Goal: Task Accomplishment & Management: Use online tool/utility

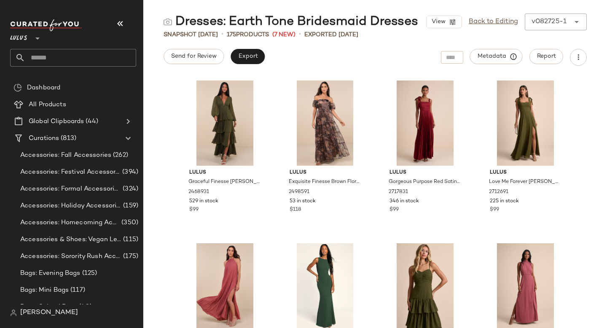
click at [64, 60] on input "text" at bounding box center [80, 58] width 111 height 18
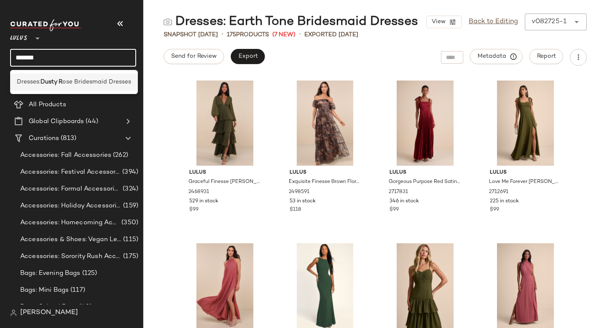
type input "*******"
click at [56, 86] on b "Dusty R" at bounding box center [51, 82] width 22 height 9
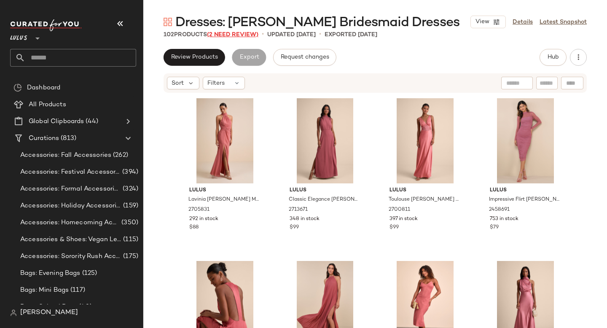
click at [219, 35] on span "(2 Need Review)" at bounding box center [232, 35] width 51 height 6
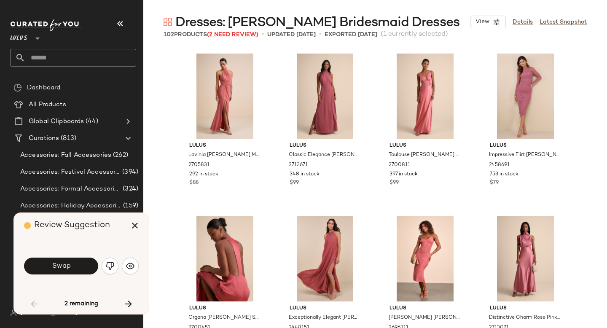
scroll to position [332, 0]
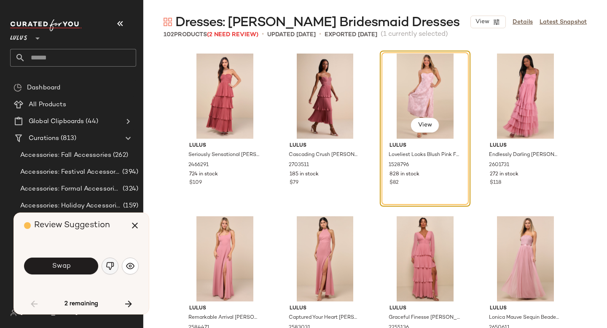
click at [112, 266] on img "button" at bounding box center [110, 266] width 8 height 8
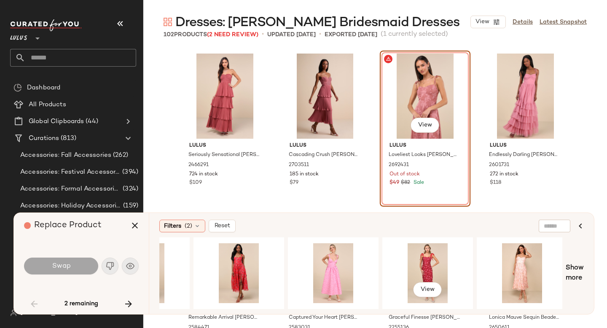
scroll to position [0, 439]
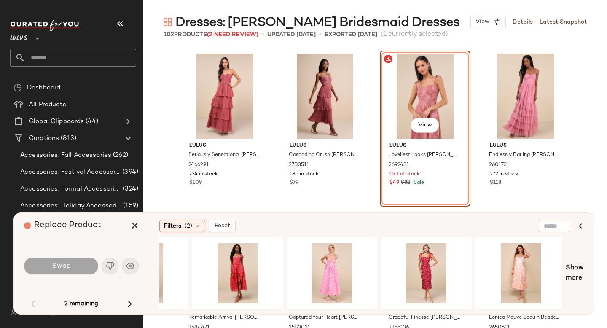
click at [415, 85] on div "View" at bounding box center [425, 96] width 85 height 85
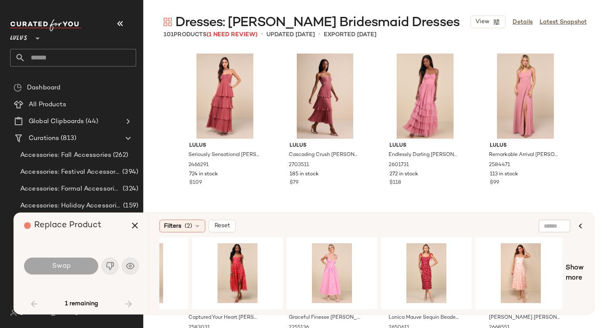
click at [127, 305] on div "1 remaining" at bounding box center [81, 304] width 115 height 20
click at [135, 227] on icon "button" at bounding box center [135, 226] width 10 height 10
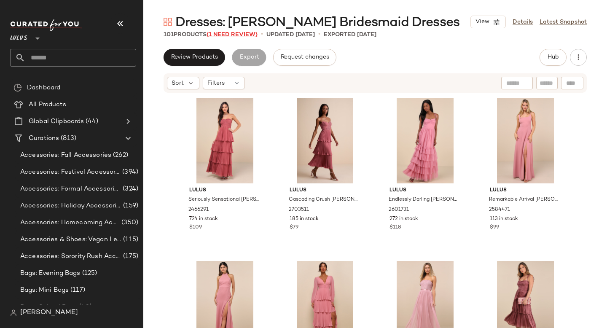
click at [245, 32] on span "(1 Need Review)" at bounding box center [232, 35] width 51 height 6
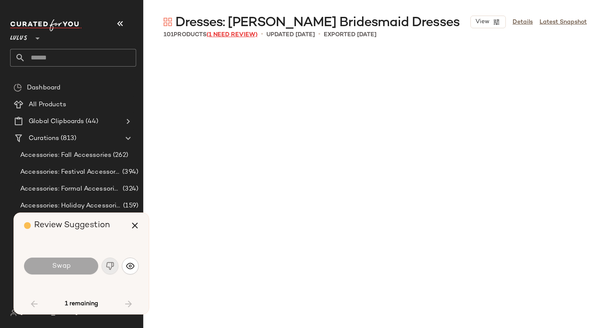
scroll to position [1790, 0]
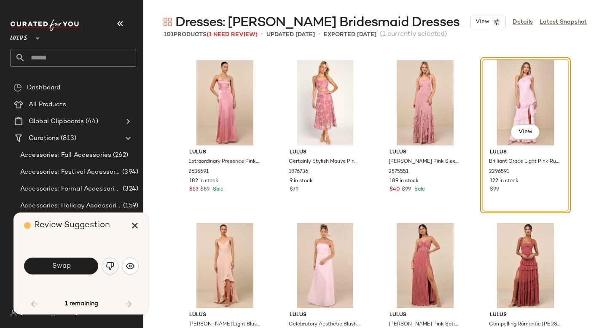
click at [106, 264] on img "button" at bounding box center [110, 266] width 8 height 8
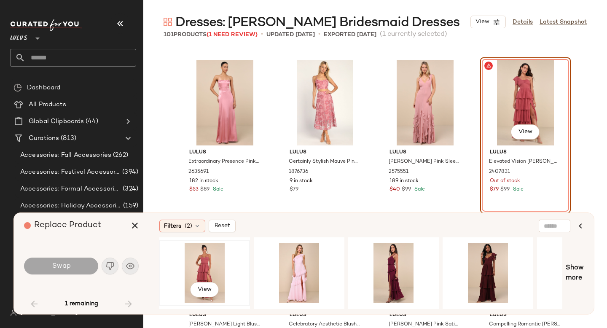
click at [208, 256] on div "View" at bounding box center [204, 273] width 85 height 60
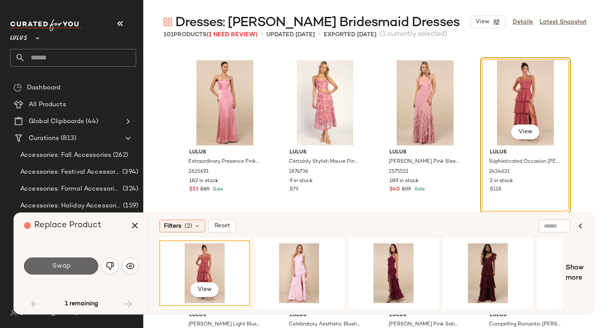
click at [57, 263] on span "Swap" at bounding box center [60, 266] width 19 height 8
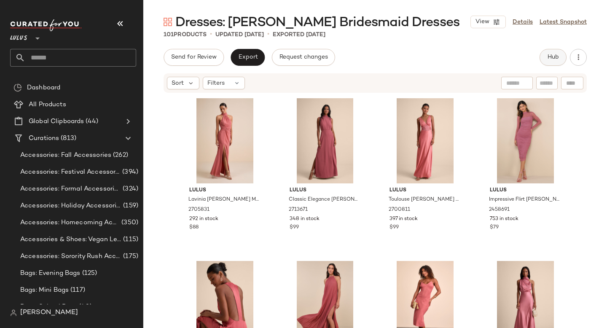
click at [553, 59] on span "Hub" at bounding box center [553, 57] width 12 height 7
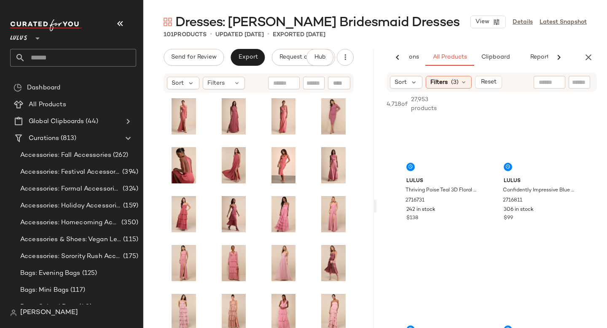
scroll to position [914, 0]
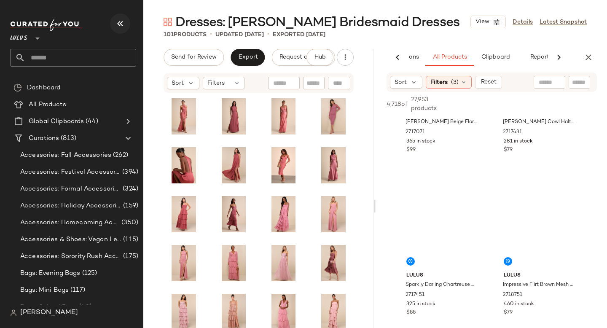
click at [118, 23] on icon "button" at bounding box center [120, 24] width 10 height 10
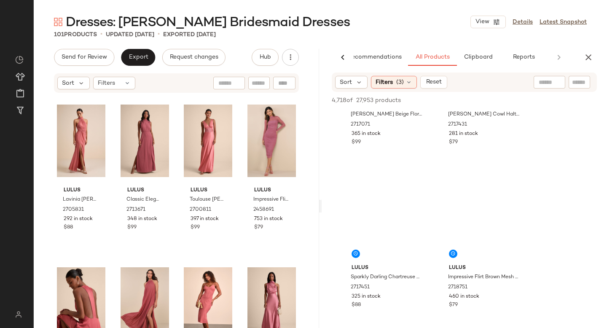
scroll to position [426, 0]
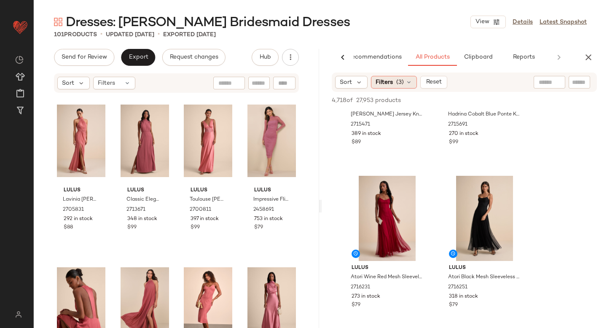
click at [403, 76] on div "Filters (3)" at bounding box center [394, 82] width 46 height 13
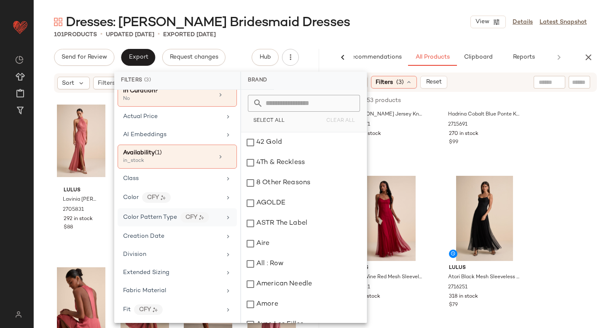
scroll to position [55, 0]
click at [134, 194] on span "Color" at bounding box center [131, 197] width 16 height 6
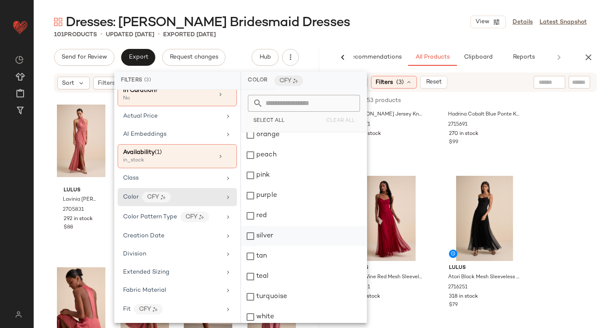
scroll to position [350, 0]
click at [251, 176] on div "pink" at bounding box center [304, 177] width 126 height 20
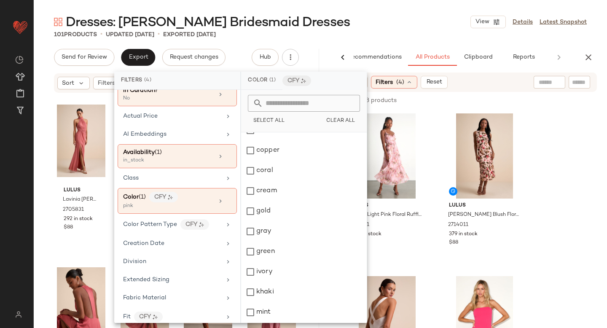
scroll to position [133, 0]
click at [250, 172] on div "coral" at bounding box center [304, 171] width 126 height 20
click at [250, 156] on div "copper" at bounding box center [304, 151] width 126 height 20
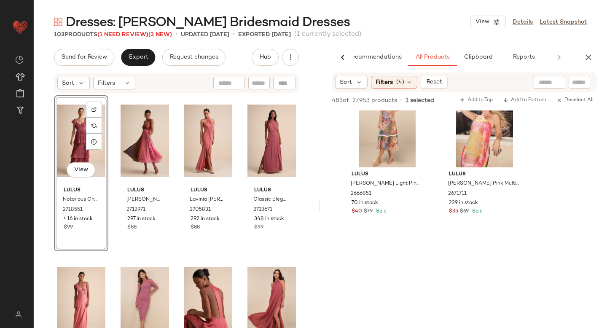
scroll to position [3946, 0]
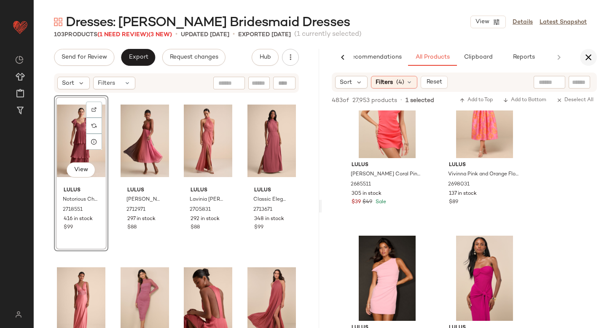
click at [592, 57] on icon "button" at bounding box center [589, 57] width 10 height 10
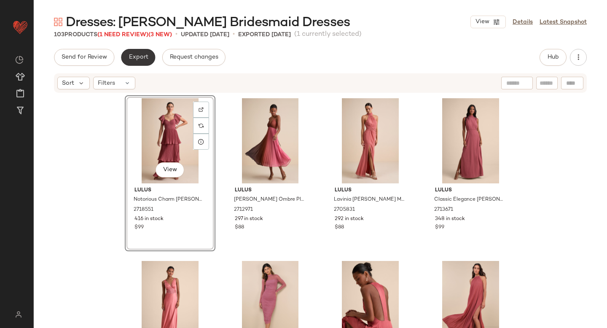
click at [131, 59] on span "Export" at bounding box center [138, 57] width 20 height 7
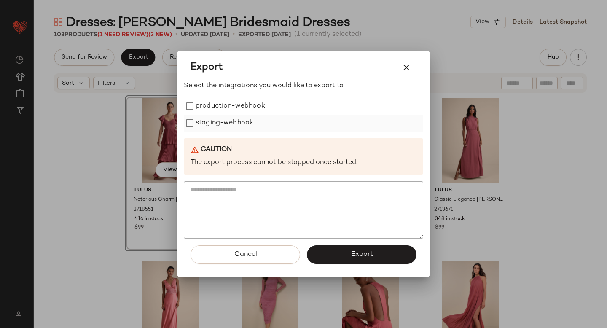
click at [210, 126] on label "staging-webhook" at bounding box center [225, 123] width 58 height 17
click at [202, 108] on label "production-webhook" at bounding box center [231, 106] width 70 height 17
click at [355, 254] on span "Export" at bounding box center [361, 254] width 22 height 8
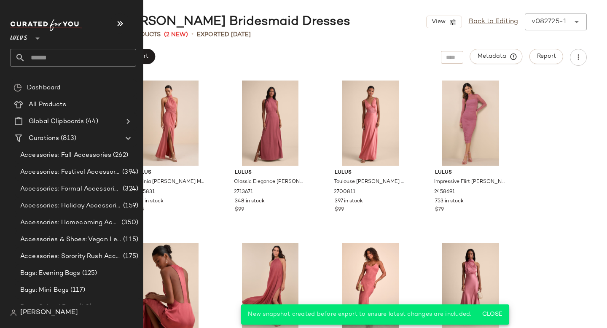
click at [63, 57] on input "text" at bounding box center [80, 58] width 111 height 18
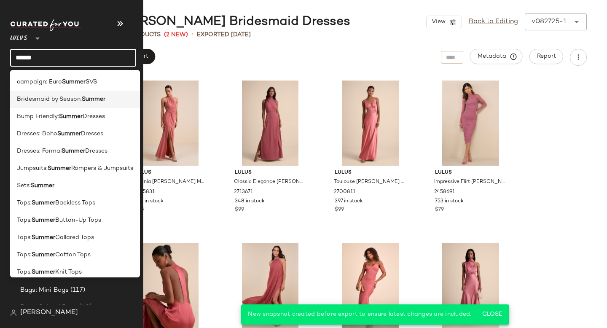
type input "******"
click at [63, 104] on div "Bridesmaid by Season: Summer" at bounding box center [75, 99] width 130 height 17
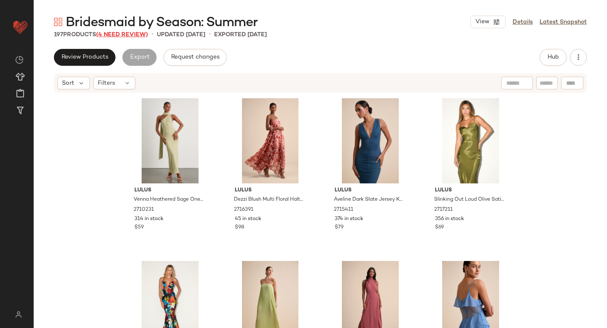
click at [111, 35] on span "(4 Need Review)" at bounding box center [122, 35] width 52 height 6
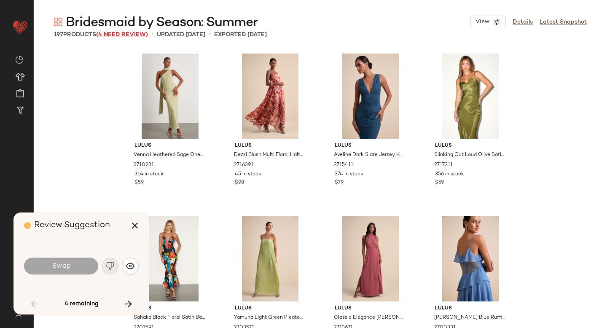
scroll to position [1953, 0]
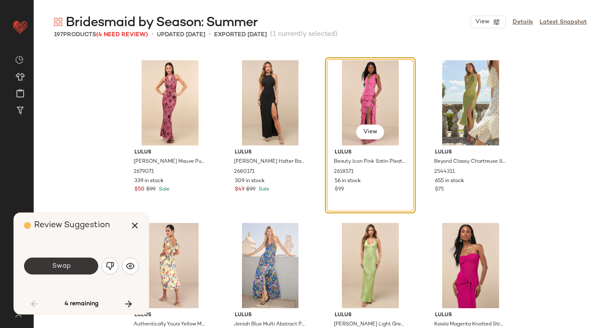
click at [82, 264] on button "Swap" at bounding box center [61, 266] width 74 height 17
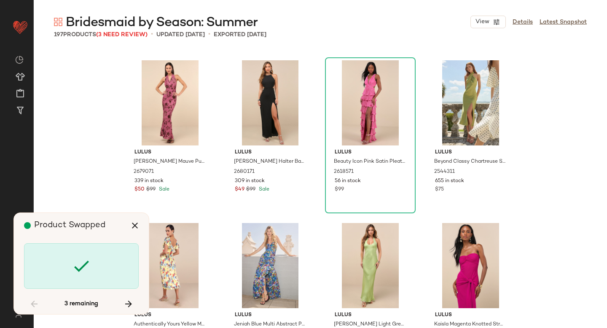
scroll to position [6184, 0]
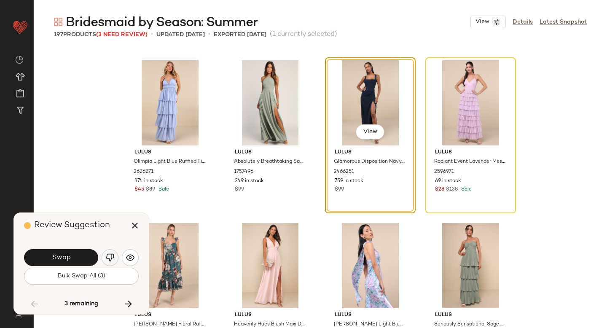
click at [109, 259] on img "button" at bounding box center [110, 257] width 8 height 8
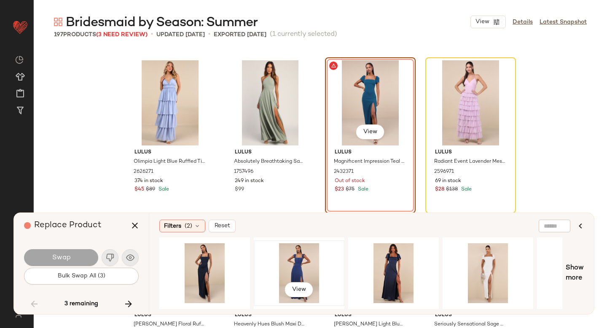
click at [314, 260] on div "View" at bounding box center [299, 273] width 85 height 60
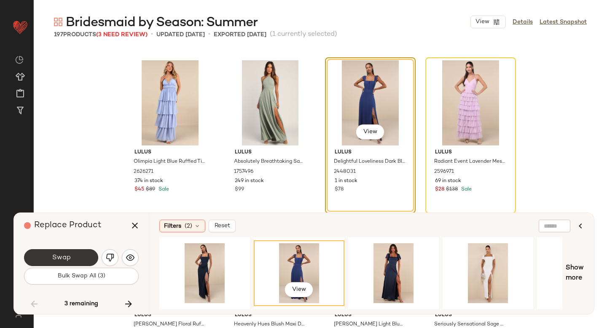
click at [56, 252] on button "Swap" at bounding box center [61, 257] width 74 height 17
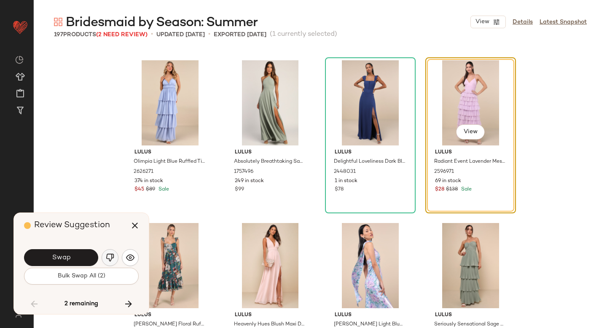
click at [107, 254] on img "button" at bounding box center [110, 257] width 8 height 8
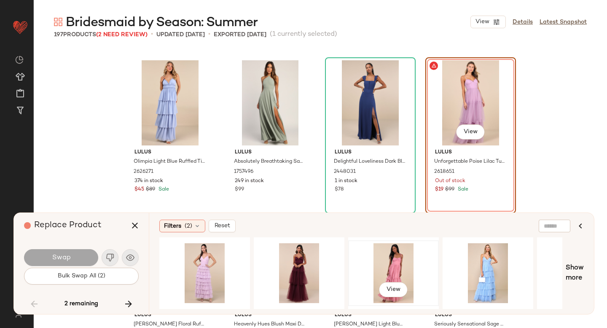
click at [394, 254] on div "View" at bounding box center [393, 273] width 85 height 60
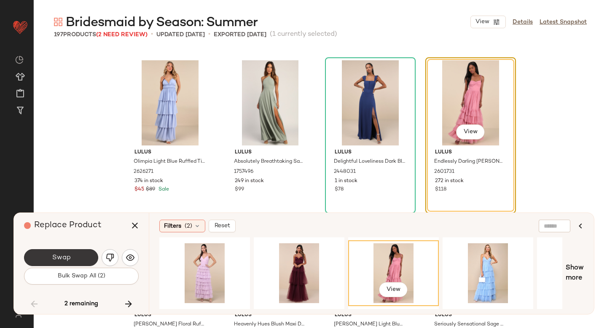
click at [63, 252] on button "Swap" at bounding box center [61, 257] width 74 height 17
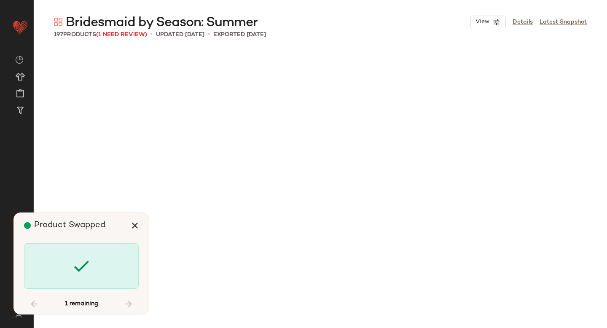
scroll to position [6998, 0]
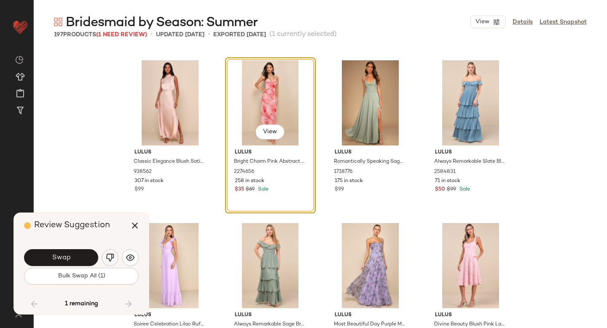
click at [108, 253] on button "button" at bounding box center [110, 257] width 17 height 17
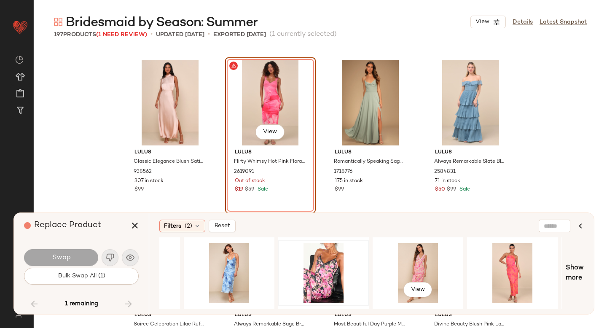
scroll to position [0, 258]
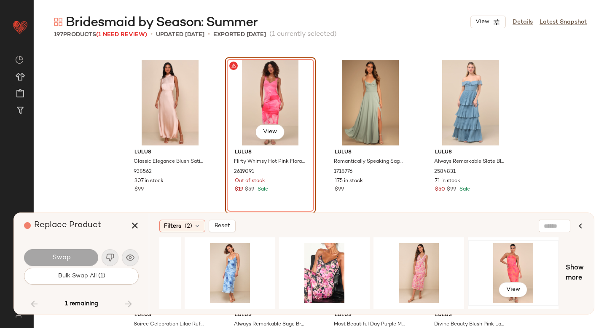
click at [497, 262] on div "View" at bounding box center [513, 273] width 85 height 60
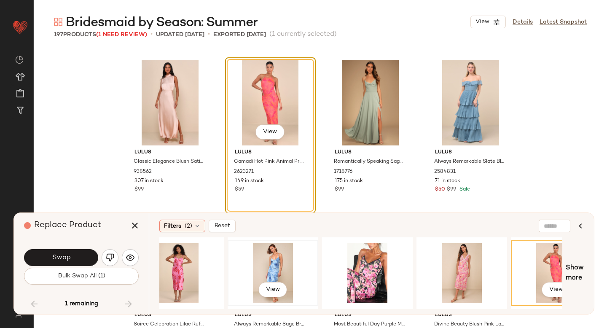
scroll to position [0, 0]
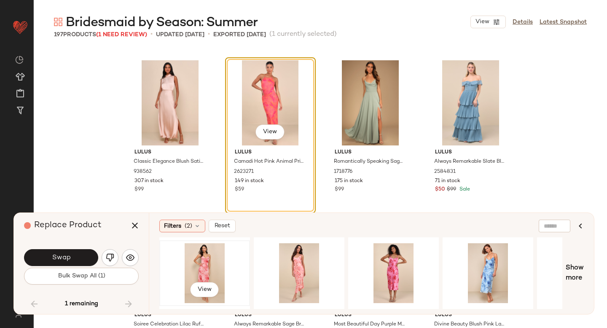
click at [211, 258] on div "View" at bounding box center [204, 273] width 85 height 60
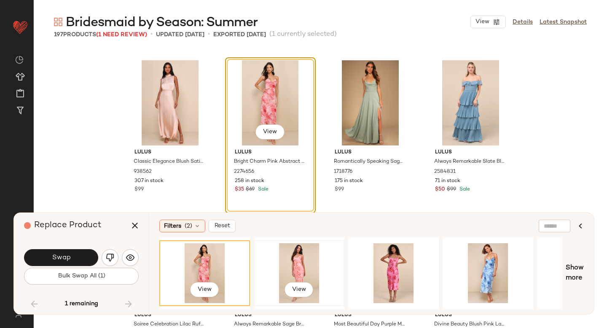
click at [311, 262] on div "View" at bounding box center [299, 273] width 85 height 60
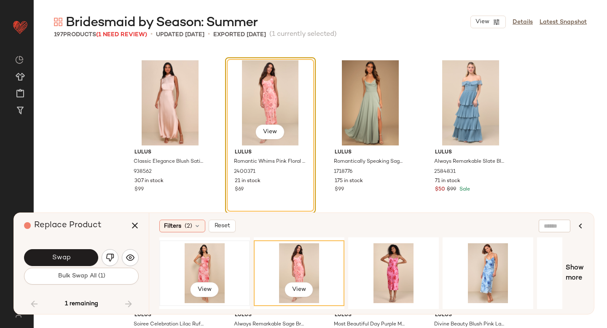
click at [222, 248] on div "View" at bounding box center [204, 273] width 85 height 60
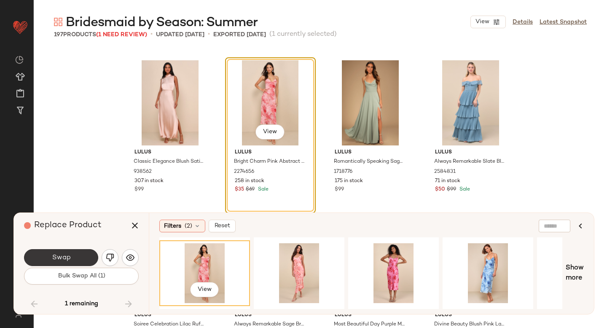
click at [88, 256] on button "Swap" at bounding box center [61, 257] width 74 height 17
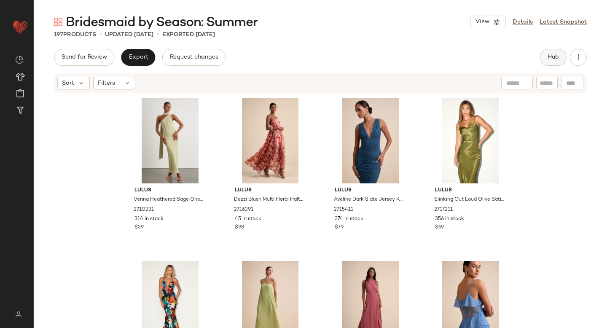
click at [554, 58] on span "Hub" at bounding box center [553, 57] width 12 height 7
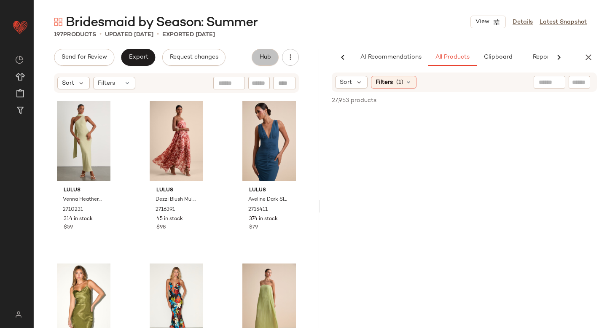
scroll to position [0, 20]
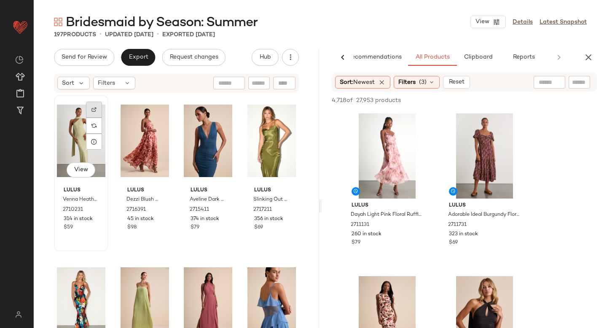
click at [94, 110] on img at bounding box center [93, 109] width 5 height 5
click at [82, 153] on div "View" at bounding box center [81, 140] width 48 height 85
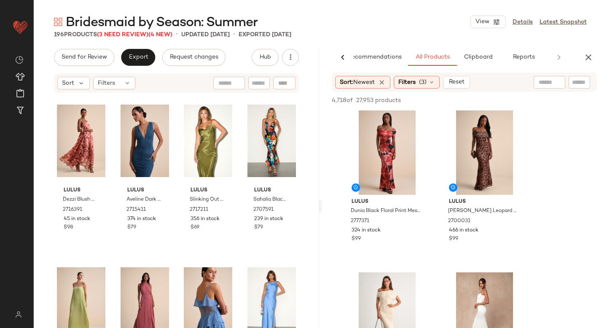
scroll to position [3911, 0]
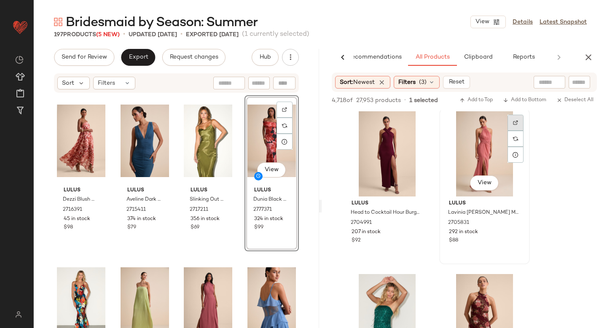
click at [508, 124] on div at bounding box center [516, 123] width 16 height 16
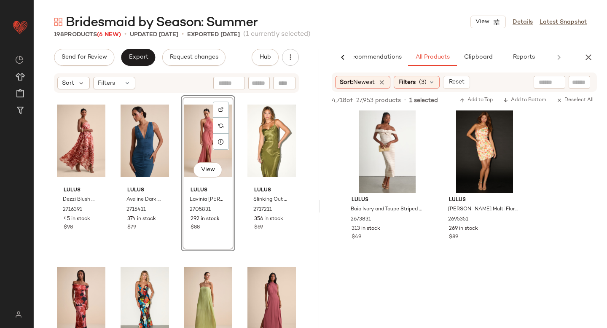
scroll to position [27474, 0]
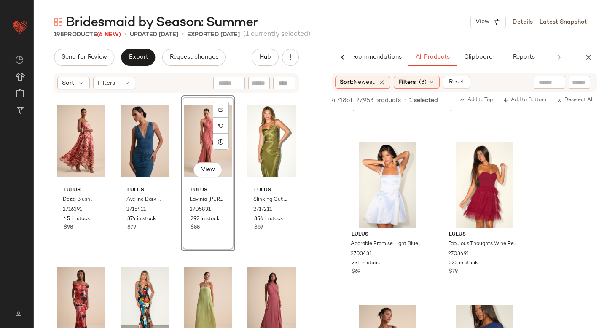
click at [546, 83] on input "text" at bounding box center [550, 82] width 22 height 9
type input "******"
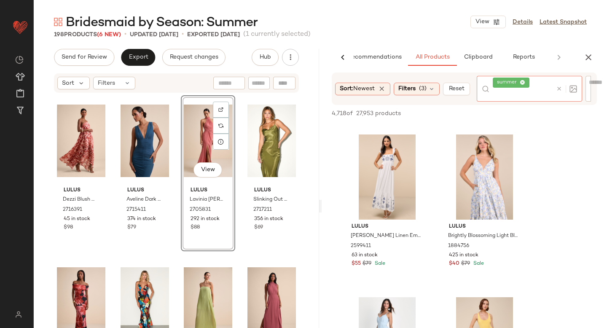
scroll to position [3715, 0]
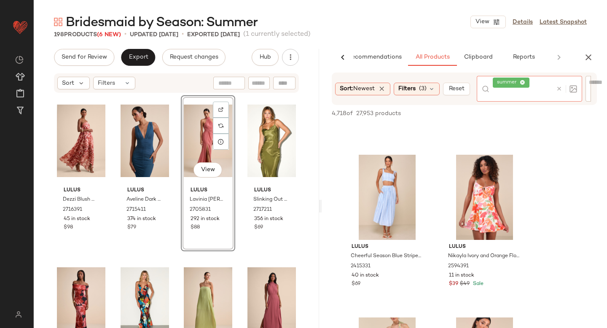
click at [562, 89] on icon at bounding box center [559, 89] width 6 height 6
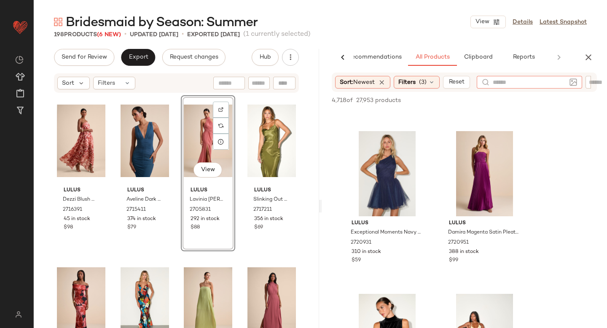
scroll to position [13308, 0]
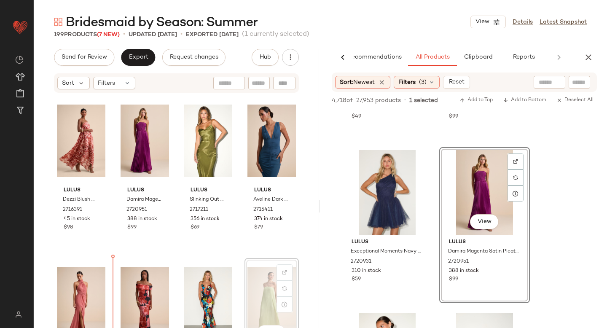
drag, startPoint x: 249, startPoint y: 280, endPoint x: 244, endPoint y: 280, distance: 5.1
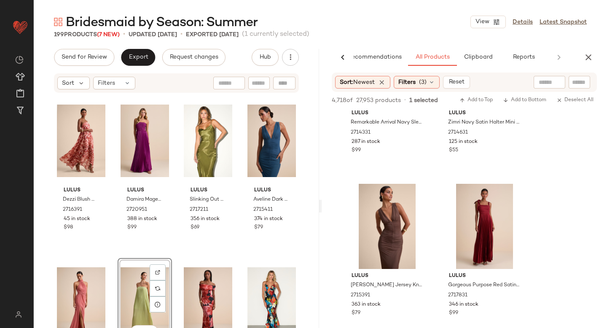
scroll to position [20780, 0]
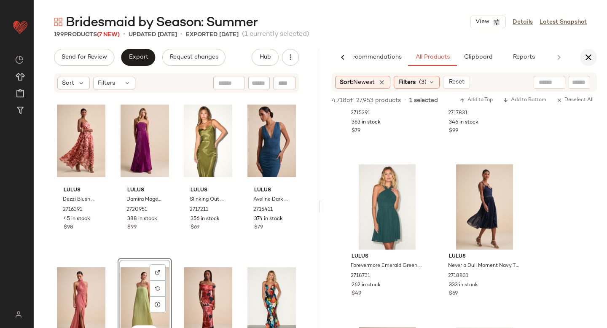
click at [590, 60] on icon "button" at bounding box center [589, 57] width 10 height 10
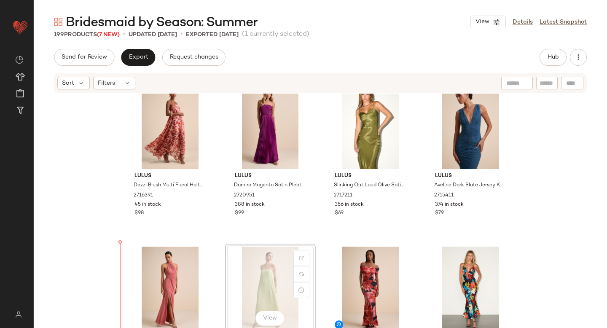
scroll to position [20, 0]
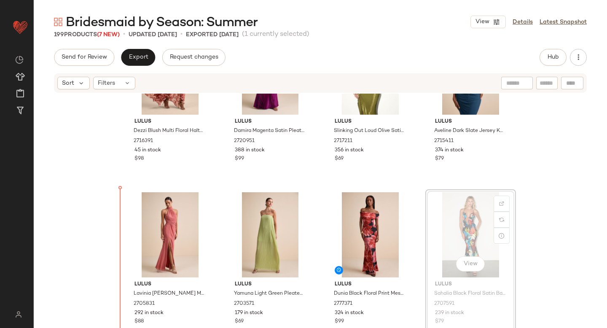
scroll to position [69, 0]
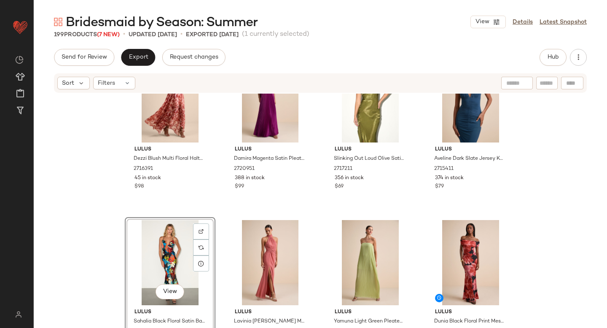
scroll to position [21, 0]
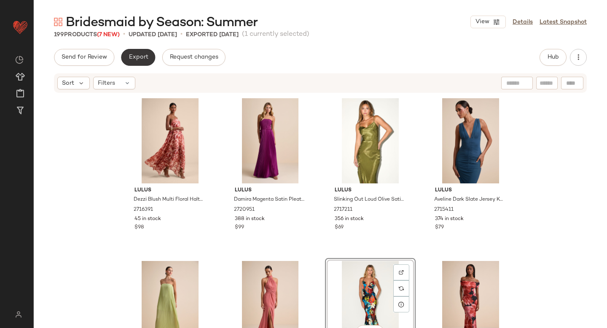
click at [139, 54] on span "Export" at bounding box center [138, 57] width 20 height 7
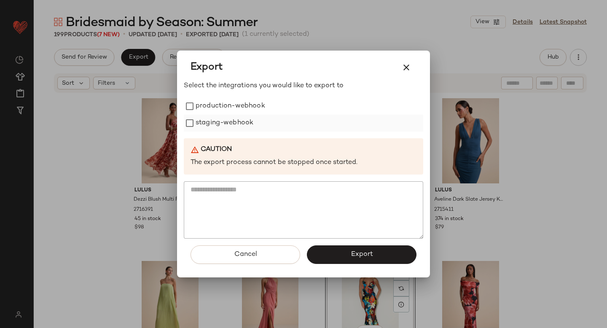
click at [199, 116] on label "staging-webhook" at bounding box center [225, 123] width 58 height 17
click at [345, 249] on button "Export" at bounding box center [362, 254] width 110 height 19
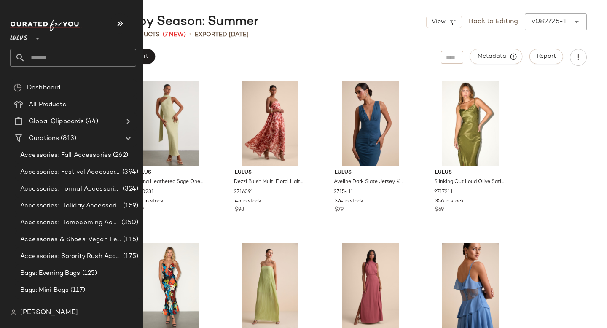
click at [56, 57] on input "text" at bounding box center [80, 58] width 111 height 18
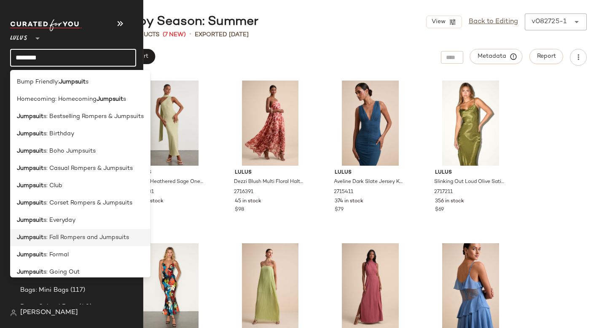
type input "********"
click at [88, 242] on span "s: Fall Rompers and Jumpsuits" at bounding box center [86, 237] width 86 height 9
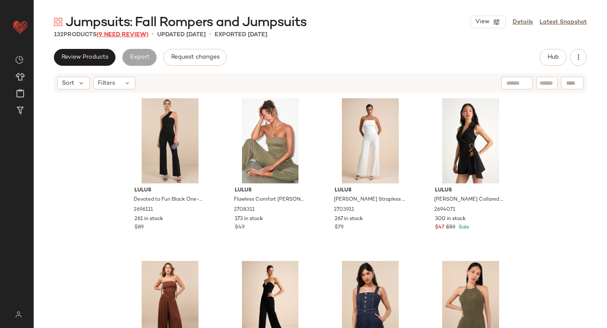
click at [119, 34] on span "(9 Need Review)" at bounding box center [123, 35] width 52 height 6
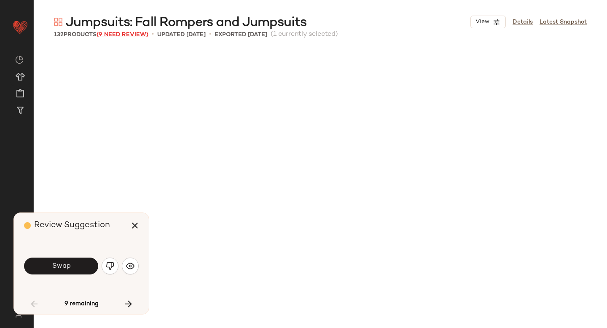
scroll to position [495, 0]
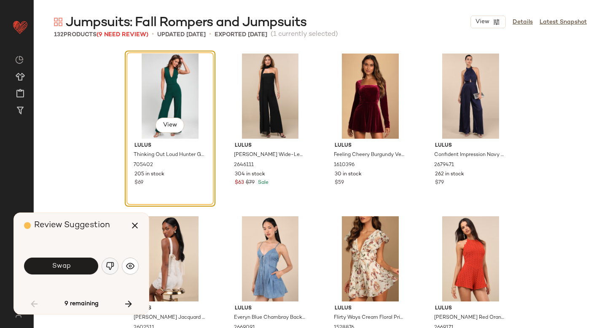
click at [111, 266] on img "button" at bounding box center [110, 266] width 8 height 8
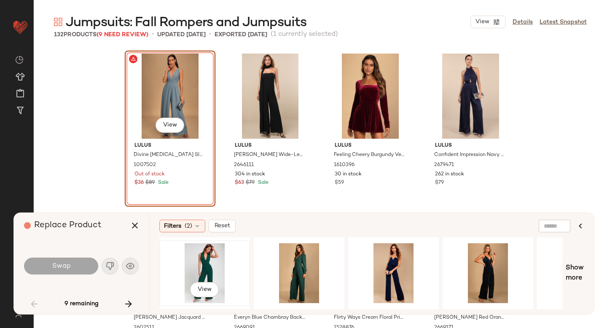
click at [198, 250] on div "View" at bounding box center [204, 273] width 85 height 60
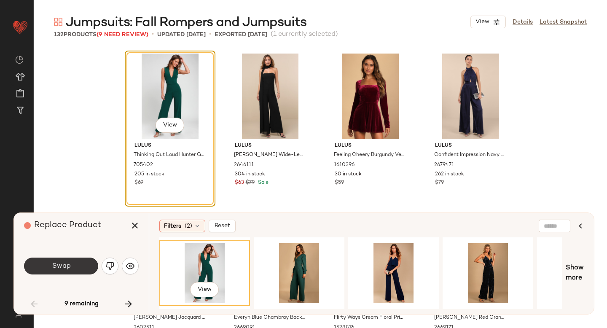
click at [81, 269] on button "Swap" at bounding box center [61, 266] width 74 height 17
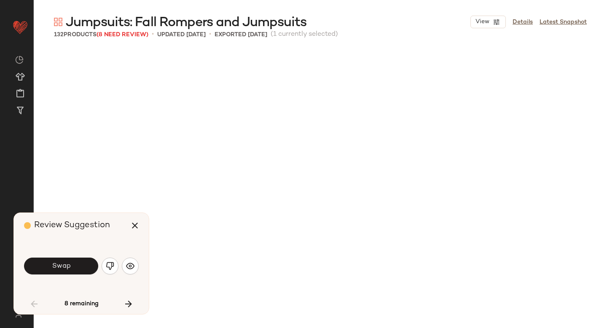
scroll to position [814, 0]
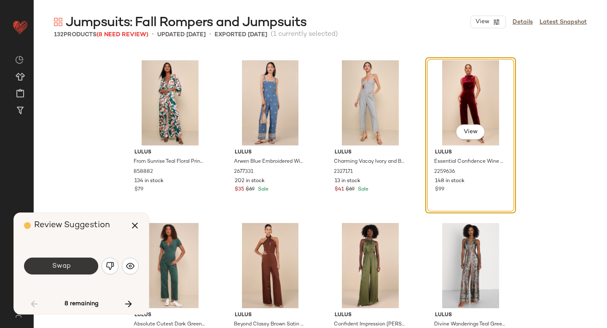
click at [78, 264] on button "Swap" at bounding box center [61, 266] width 74 height 17
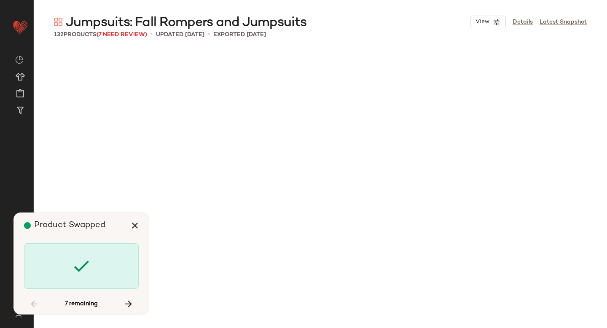
scroll to position [1790, 0]
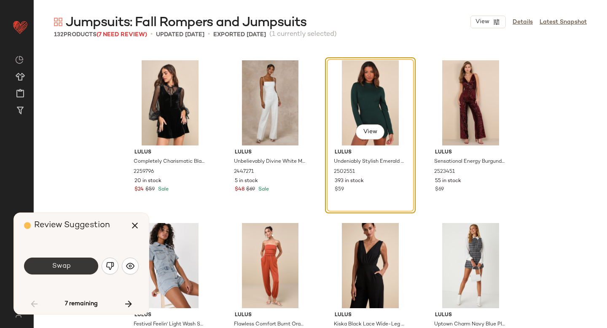
click at [51, 264] on button "Swap" at bounding box center [61, 266] width 74 height 17
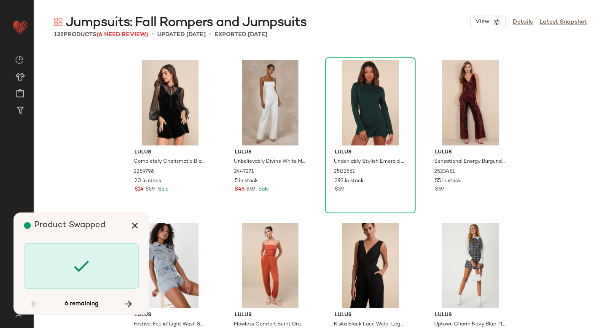
scroll to position [2441, 0]
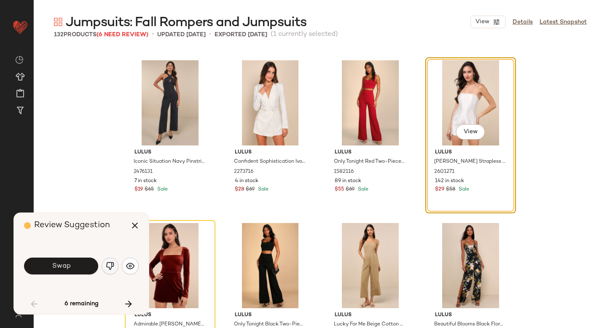
click at [112, 269] on img "button" at bounding box center [110, 266] width 8 height 8
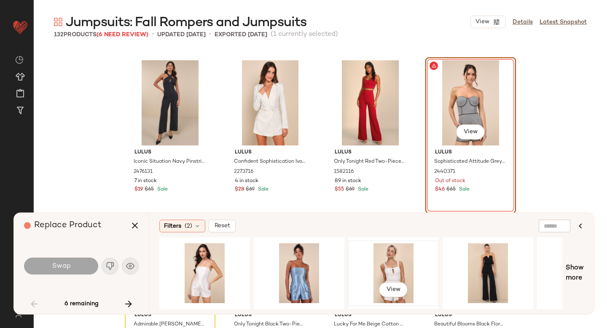
click at [384, 252] on div "View" at bounding box center [393, 273] width 85 height 60
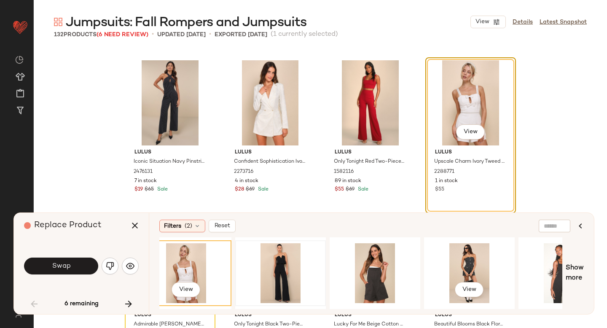
scroll to position [0, 209]
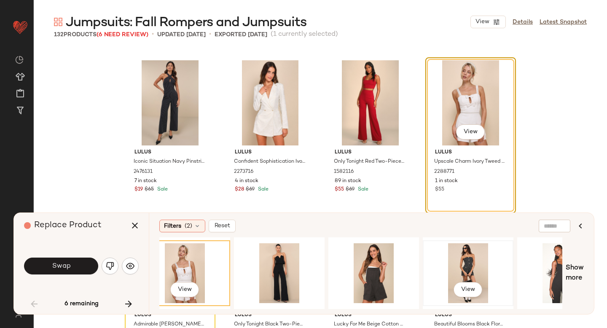
click at [478, 256] on div "View" at bounding box center [468, 273] width 85 height 60
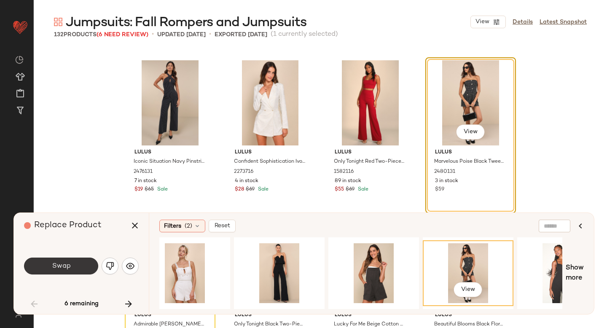
click at [39, 263] on button "Swap" at bounding box center [61, 266] width 74 height 17
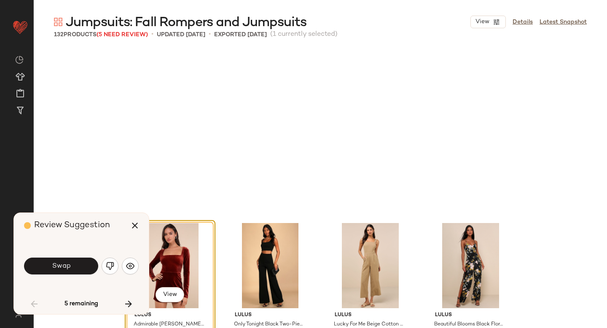
scroll to position [2604, 0]
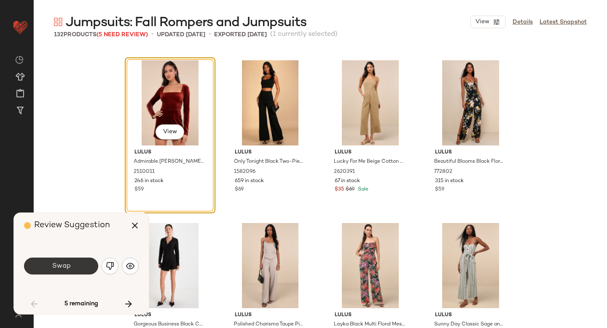
click at [51, 269] on button "Swap" at bounding box center [61, 266] width 74 height 17
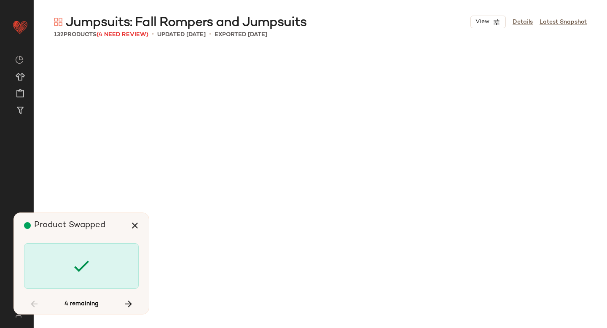
scroll to position [3743, 0]
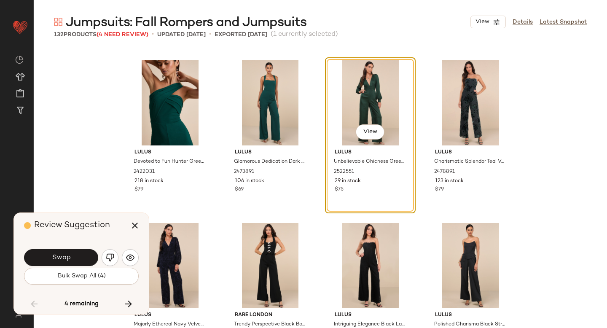
click at [51, 269] on button "Bulk Swap All (4)" at bounding box center [81, 276] width 115 height 17
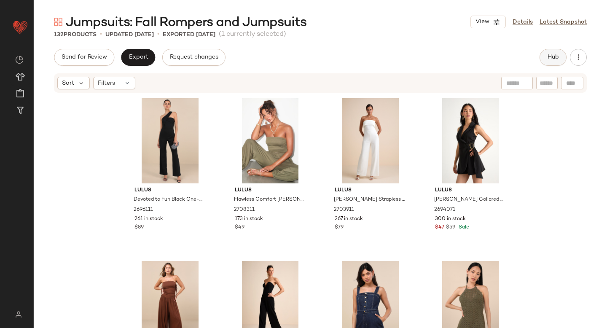
click at [559, 59] on button "Hub" at bounding box center [553, 57] width 27 height 17
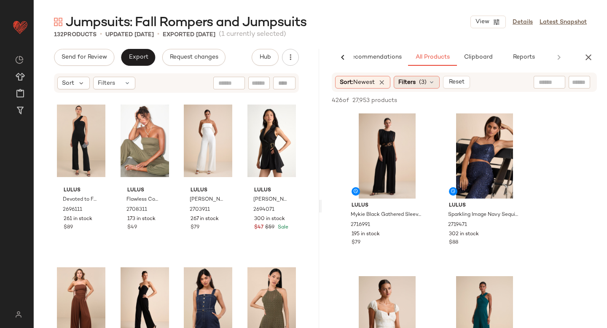
click at [432, 81] on icon at bounding box center [431, 82] width 7 height 7
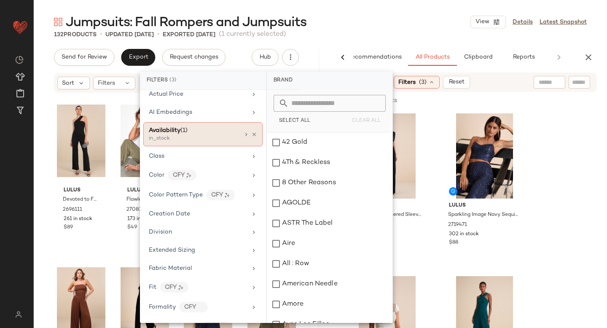
scroll to position [78, 0]
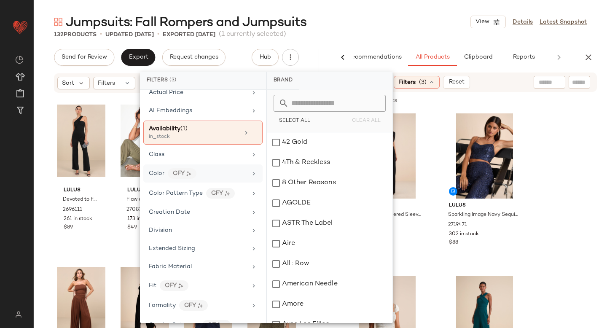
click at [159, 175] on span "Color" at bounding box center [157, 173] width 16 height 6
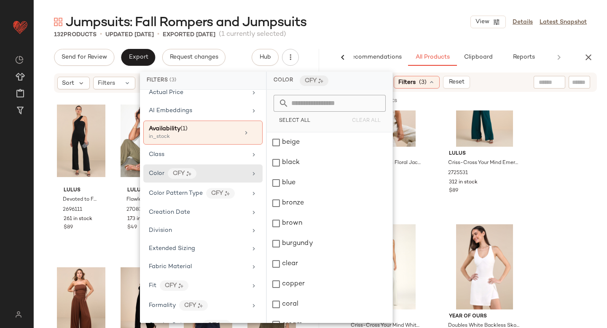
scroll to position [0, 0]
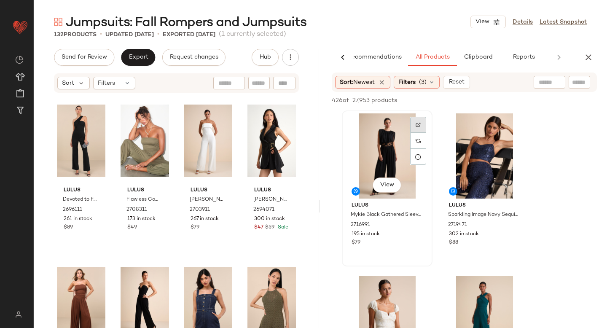
click at [415, 124] on div at bounding box center [418, 125] width 16 height 16
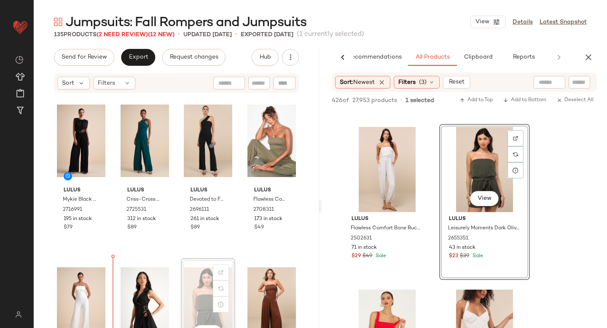
scroll to position [5, 0]
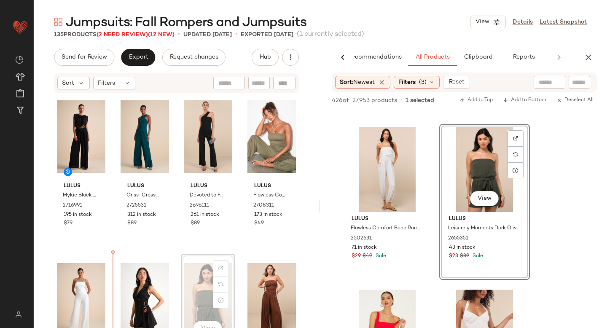
drag, startPoint x: 194, startPoint y: 286, endPoint x: 115, endPoint y: 288, distance: 79.3
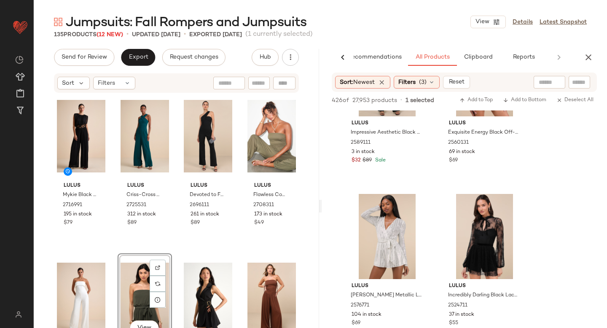
scroll to position [7640, 0]
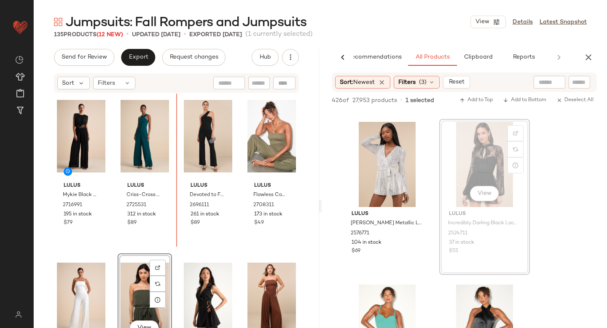
drag, startPoint x: 469, startPoint y: 145, endPoint x: 464, endPoint y: 145, distance: 5.1
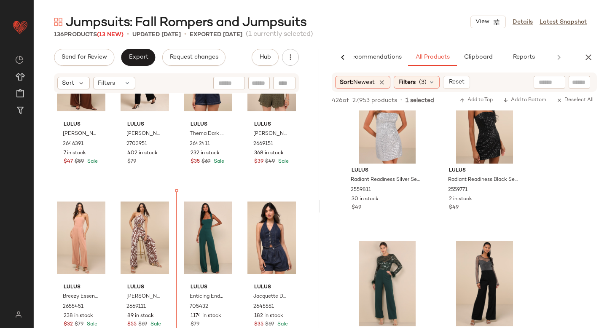
scroll to position [447, 0]
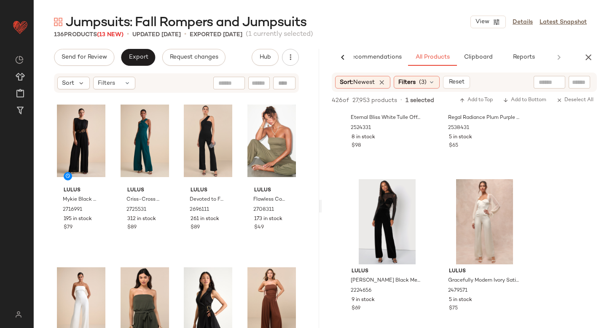
scroll to position [8733, 0]
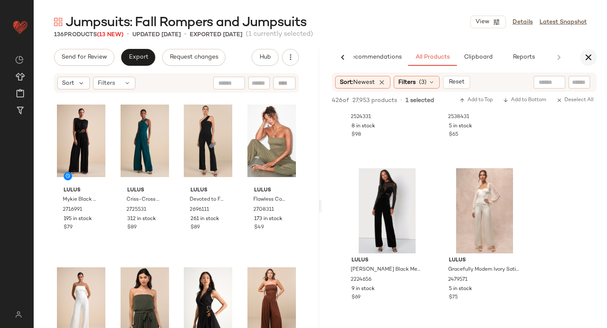
click at [589, 60] on icon "button" at bounding box center [589, 57] width 10 height 10
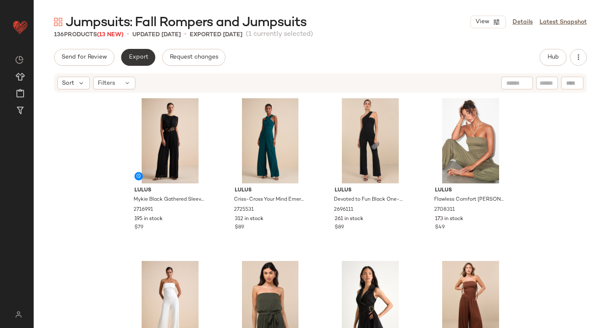
click at [140, 59] on span "Export" at bounding box center [138, 57] width 20 height 7
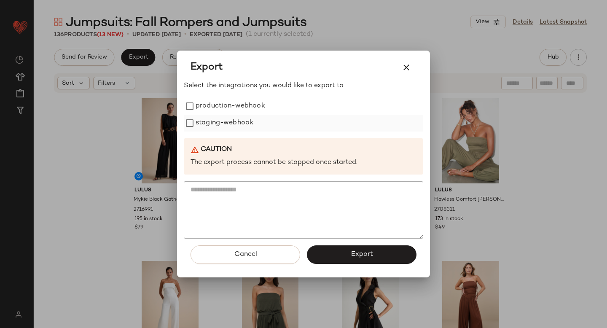
click at [203, 128] on label "staging-webhook" at bounding box center [225, 123] width 58 height 17
click at [199, 114] on label "production-webhook" at bounding box center [231, 106] width 70 height 17
click at [353, 255] on span "Export" at bounding box center [361, 254] width 22 height 8
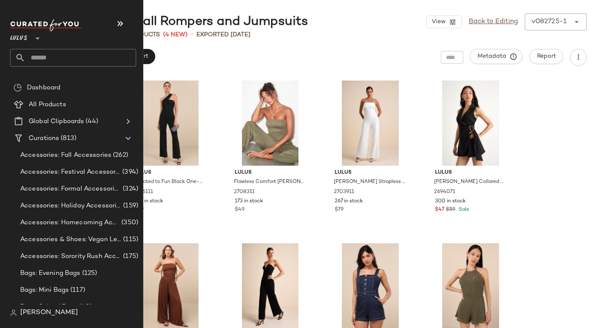
click at [62, 63] on input "text" at bounding box center [80, 58] width 111 height 18
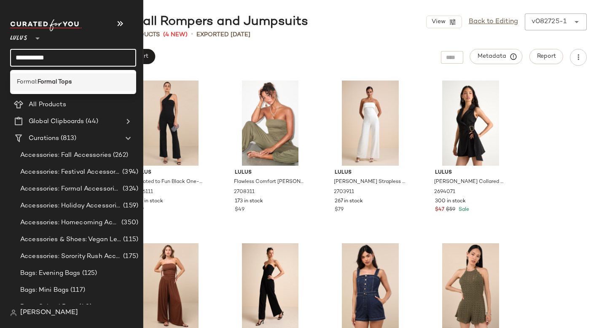
type input "**********"
click at [65, 79] on b "Formal Tops" at bounding box center [55, 82] width 34 height 9
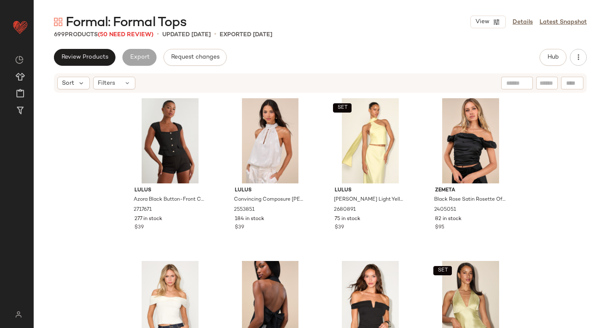
click at [318, 51] on div "Review Products Export Request changes Hub" at bounding box center [320, 57] width 533 height 17
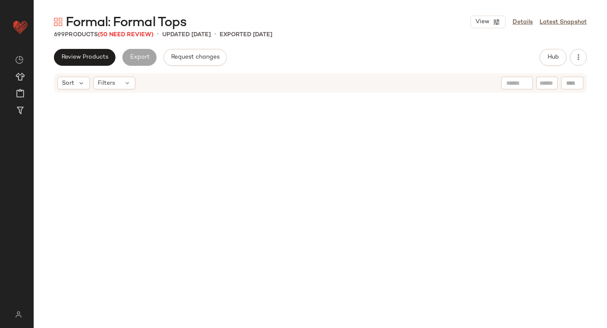
scroll to position [3412, 0]
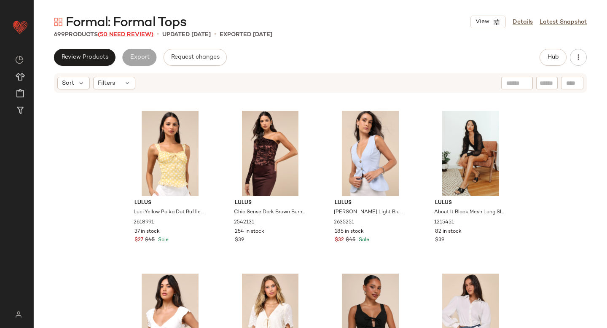
click at [141, 34] on span "(50 Need Review)" at bounding box center [126, 35] width 56 height 6
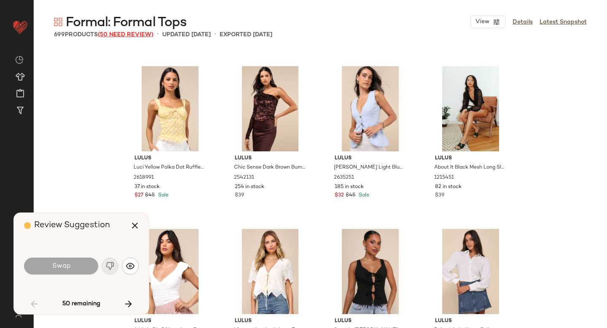
scroll to position [814, 0]
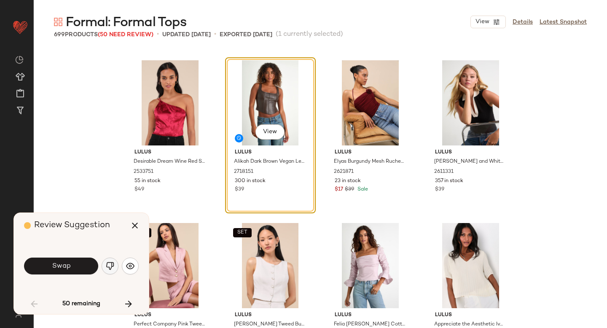
click at [113, 262] on img "button" at bounding box center [110, 266] width 8 height 8
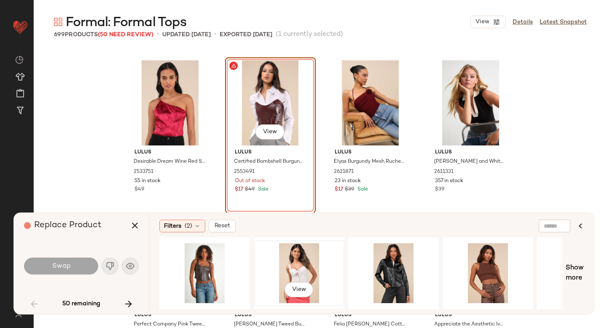
click at [305, 263] on div "View" at bounding box center [299, 273] width 85 height 60
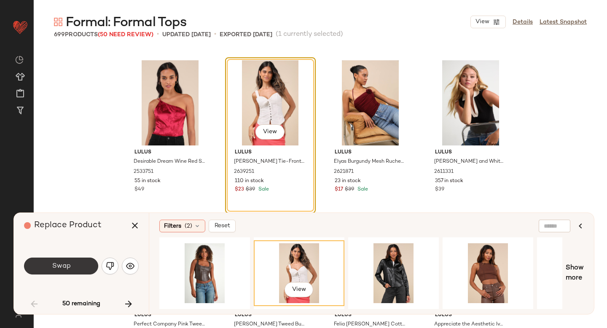
click at [61, 266] on span "Swap" at bounding box center [60, 266] width 19 height 8
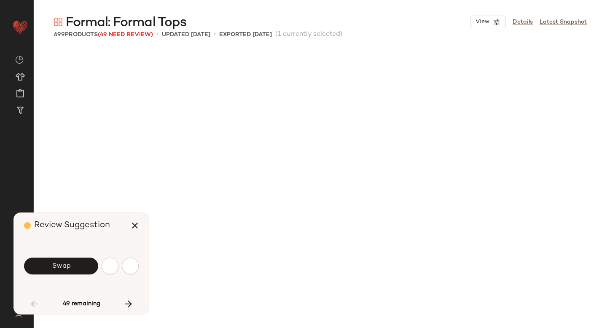
scroll to position [1790, 0]
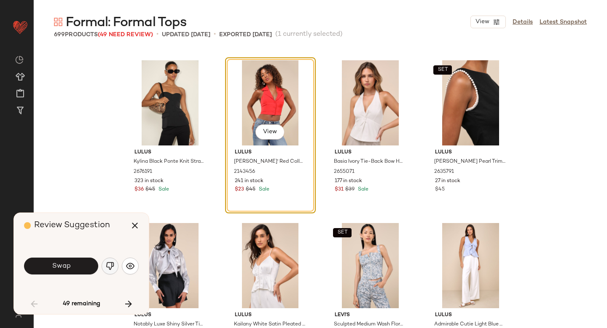
click at [106, 265] on img "button" at bounding box center [110, 266] width 8 height 8
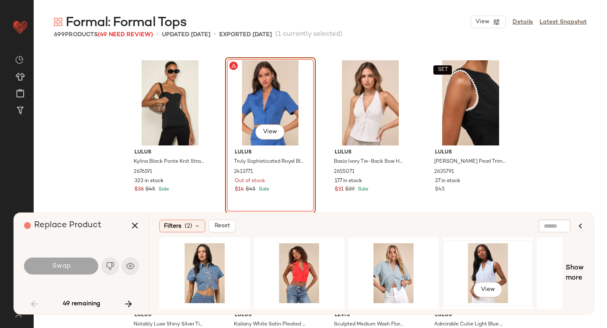
click at [492, 267] on div "View" at bounding box center [488, 273] width 85 height 60
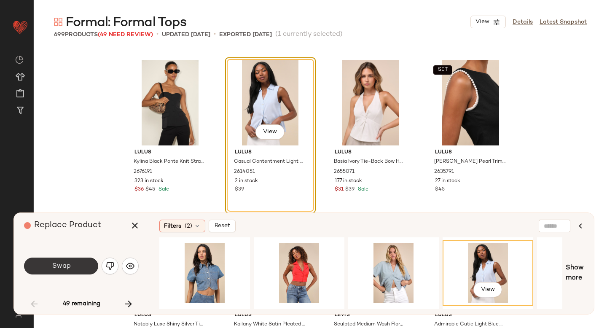
click at [79, 265] on button "Swap" at bounding box center [61, 266] width 74 height 17
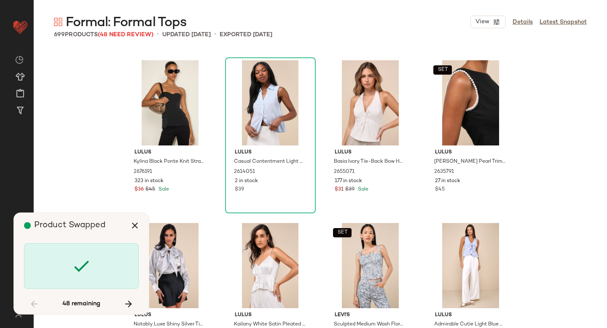
scroll to position [2116, 0]
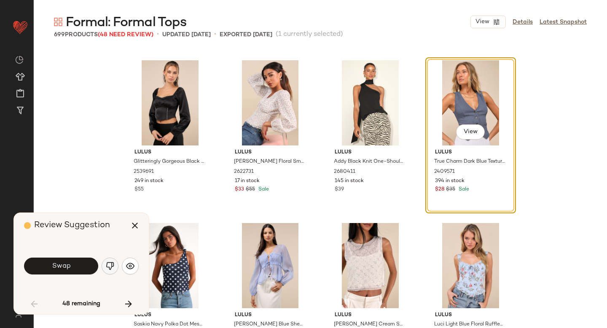
click at [112, 268] on img "button" at bounding box center [110, 266] width 8 height 8
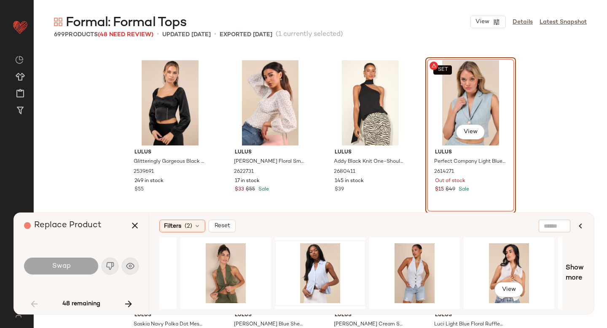
scroll to position [0, 265]
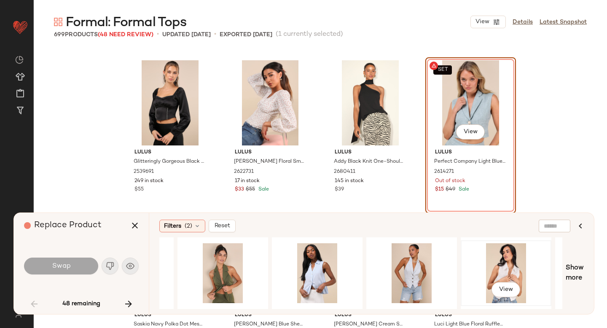
click at [511, 260] on div "View" at bounding box center [506, 273] width 85 height 60
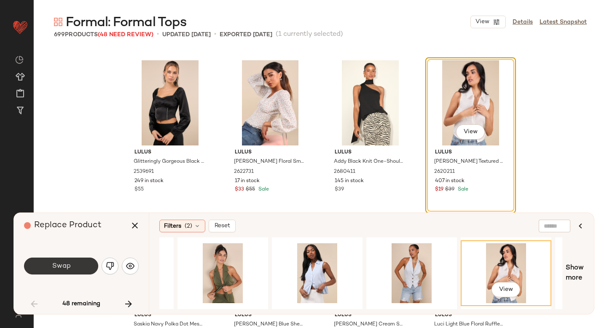
click at [65, 261] on button "Swap" at bounding box center [61, 266] width 74 height 17
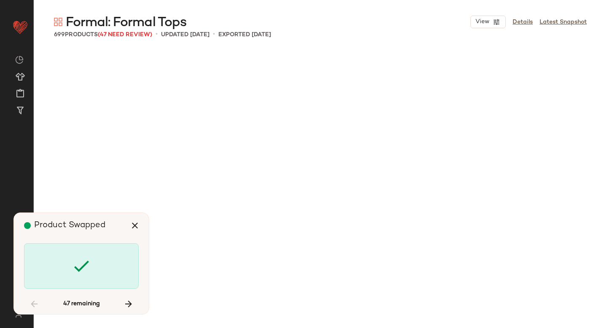
scroll to position [4231, 0]
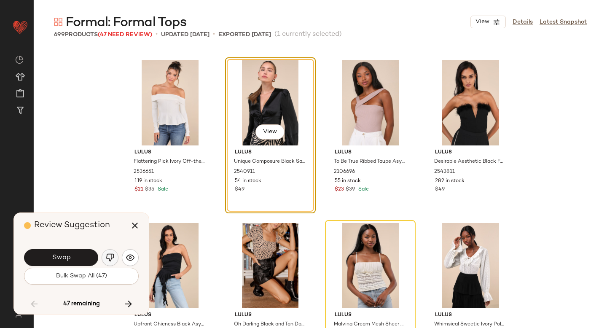
click at [113, 260] on img "button" at bounding box center [110, 257] width 8 height 8
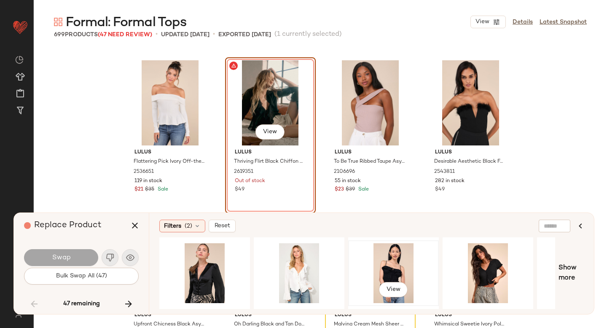
click at [395, 258] on div "View" at bounding box center [393, 273] width 85 height 60
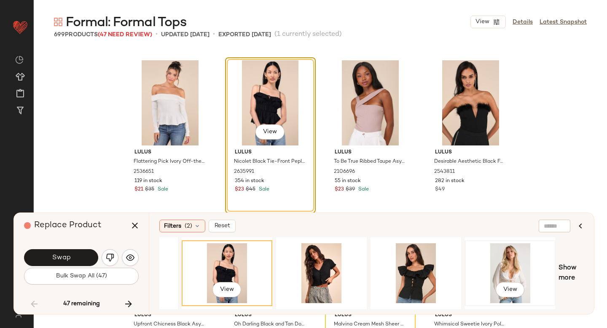
scroll to position [0, 0]
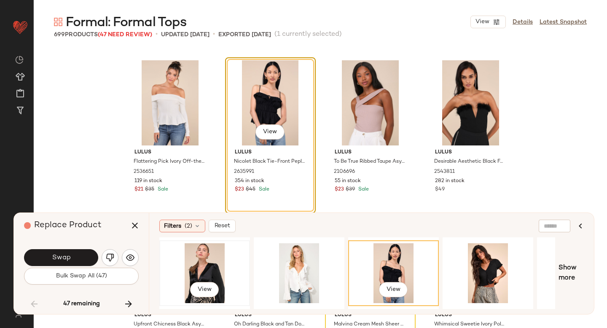
click at [206, 264] on div "View" at bounding box center [204, 273] width 85 height 60
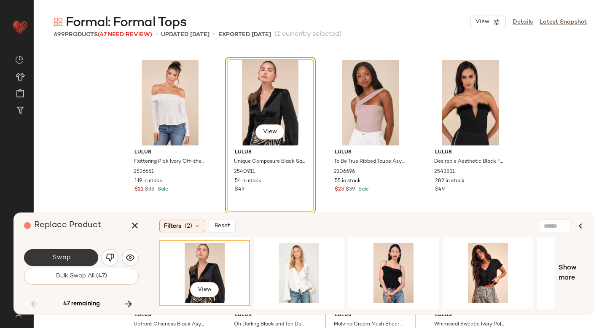
click at [68, 251] on button "Swap" at bounding box center [61, 257] width 74 height 17
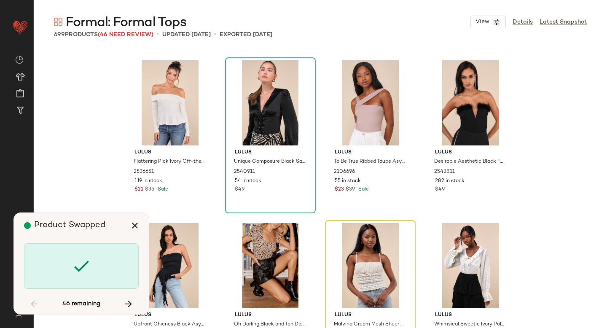
scroll to position [4394, 0]
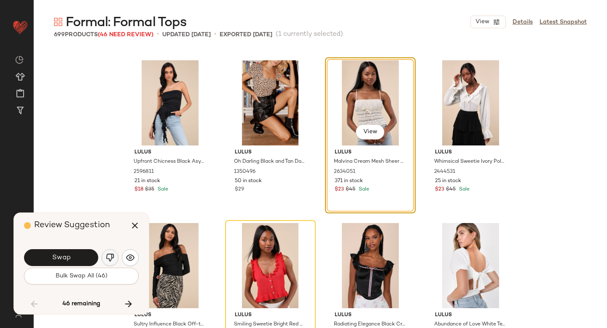
click at [108, 258] on img "button" at bounding box center [110, 257] width 8 height 8
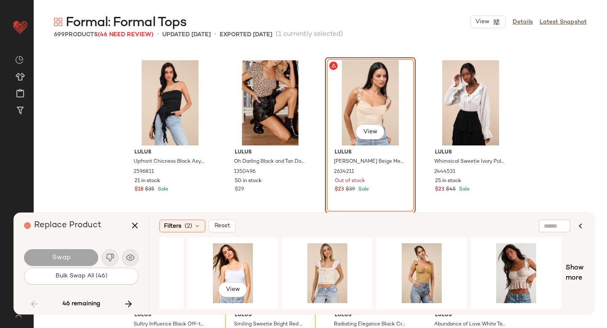
scroll to position [0, 167]
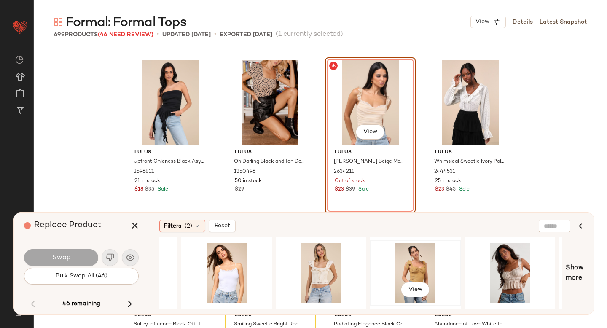
click at [416, 256] on div "View" at bounding box center [415, 273] width 85 height 60
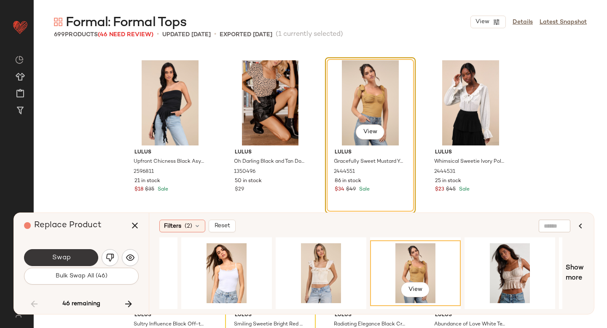
click at [78, 258] on button "Swap" at bounding box center [61, 257] width 74 height 17
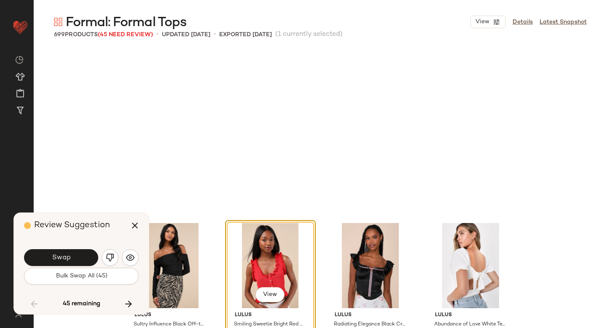
scroll to position [4557, 0]
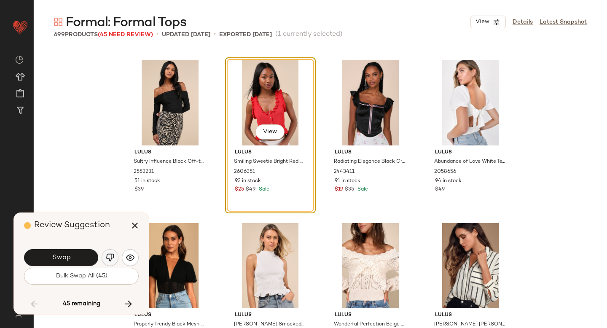
click at [108, 257] on img "button" at bounding box center [110, 257] width 8 height 8
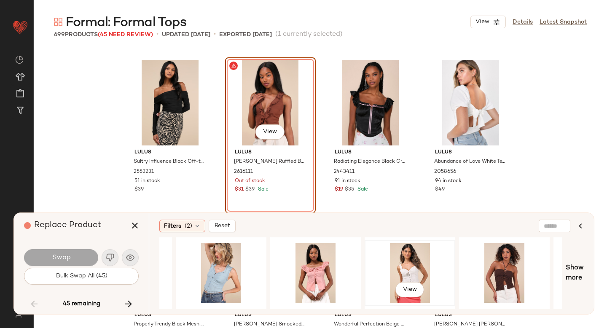
scroll to position [0, 454]
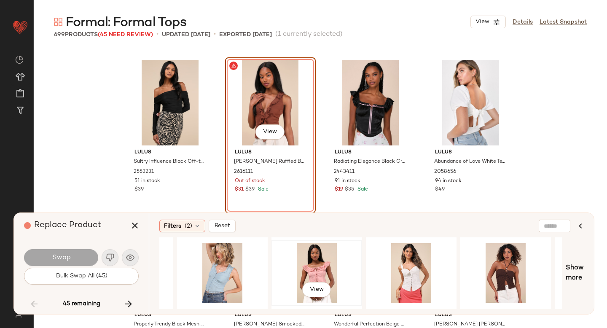
click at [313, 262] on div "View" at bounding box center [316, 273] width 85 height 60
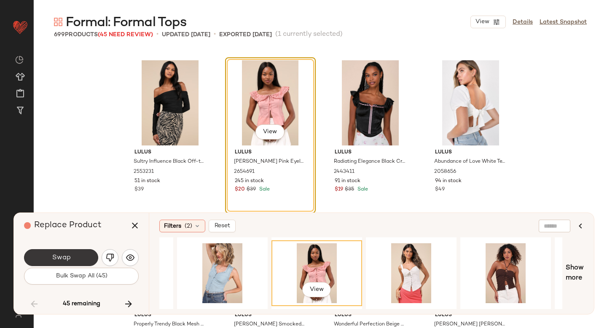
click at [91, 258] on button "Swap" at bounding box center [61, 257] width 74 height 17
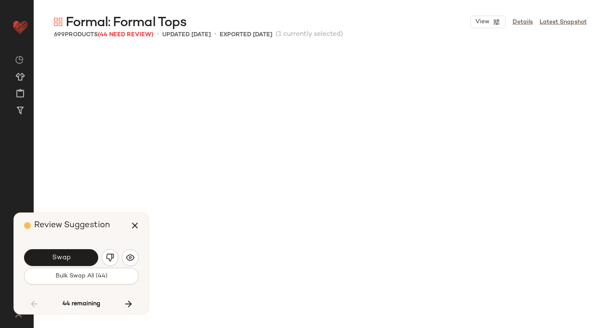
scroll to position [4882, 0]
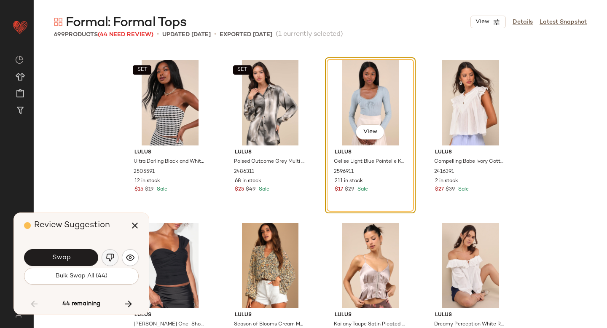
click at [107, 260] on img "button" at bounding box center [110, 257] width 8 height 8
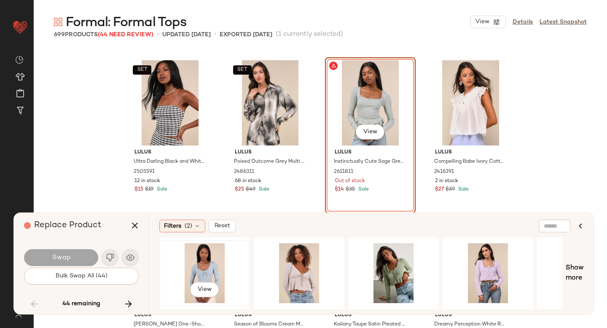
click at [198, 269] on div "View" at bounding box center [204, 273] width 85 height 60
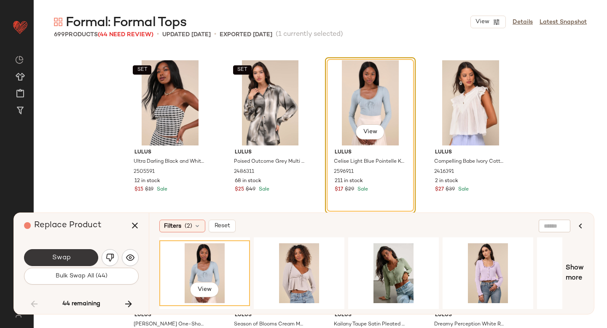
click at [54, 258] on span "Swap" at bounding box center [60, 258] width 19 height 8
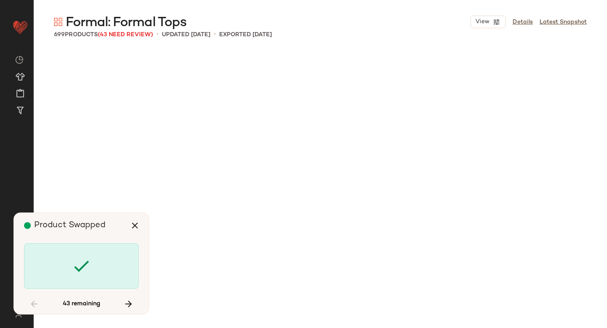
scroll to position [6021, 0]
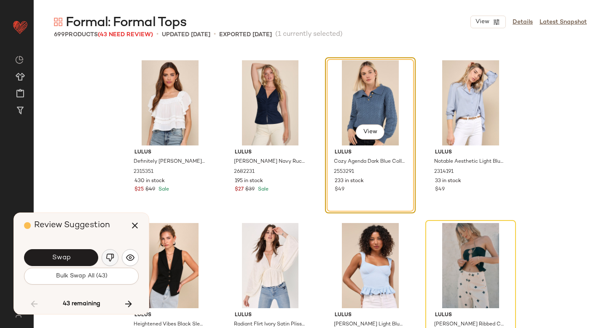
click at [113, 257] on img "button" at bounding box center [110, 257] width 8 height 8
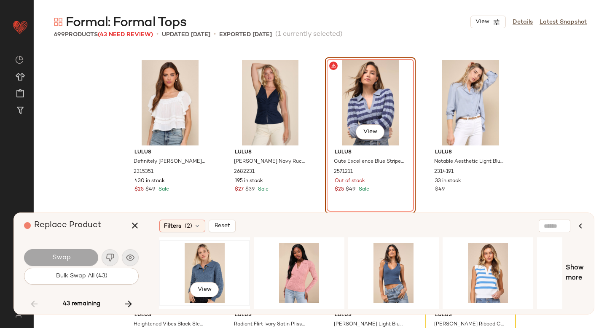
click at [221, 261] on div "View" at bounding box center [204, 273] width 85 height 60
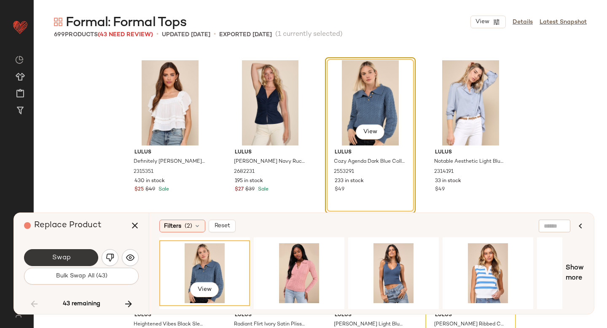
click at [57, 259] on span "Swap" at bounding box center [60, 258] width 19 height 8
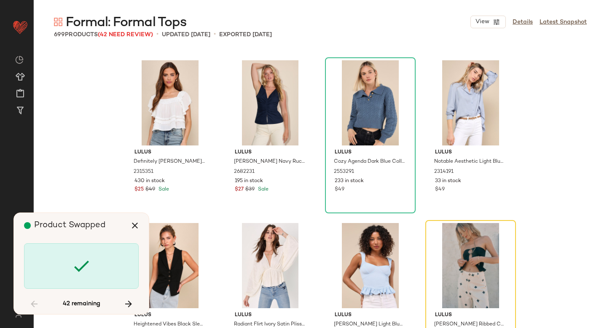
scroll to position [6184, 0]
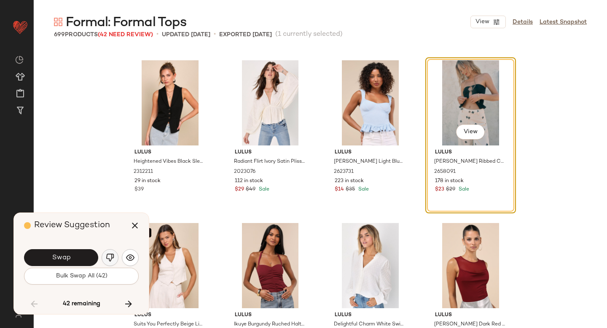
click at [111, 258] on img "button" at bounding box center [110, 257] width 8 height 8
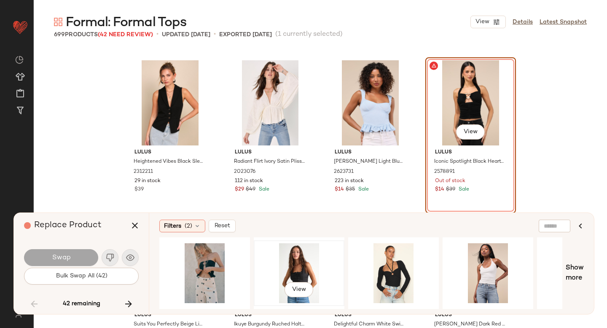
click at [287, 264] on div "View" at bounding box center [299, 273] width 85 height 60
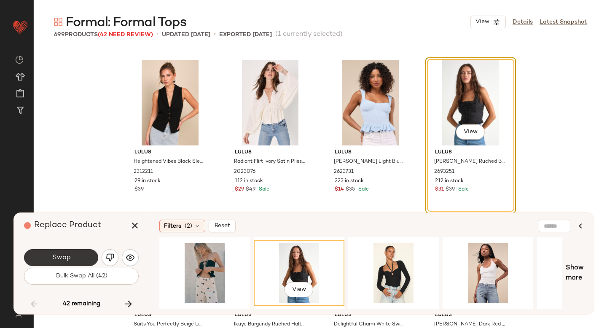
click at [76, 260] on button "Swap" at bounding box center [61, 257] width 74 height 17
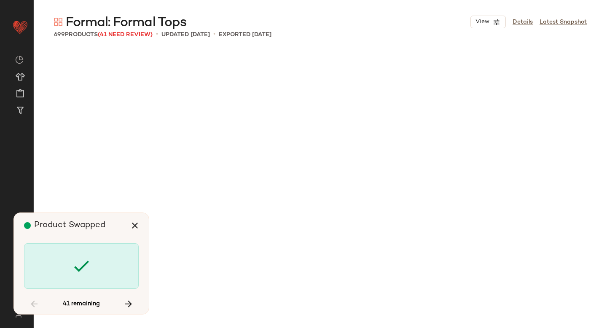
scroll to position [6998, 0]
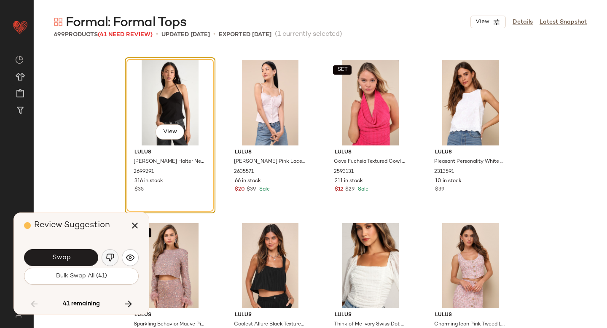
click at [118, 256] on button "button" at bounding box center [110, 257] width 17 height 17
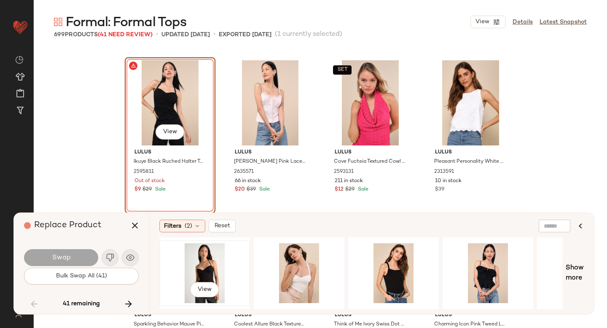
click at [207, 260] on div "View" at bounding box center [204, 273] width 85 height 60
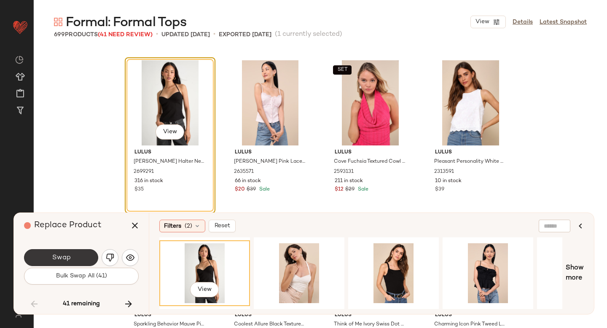
click at [58, 262] on button "Swap" at bounding box center [61, 257] width 74 height 17
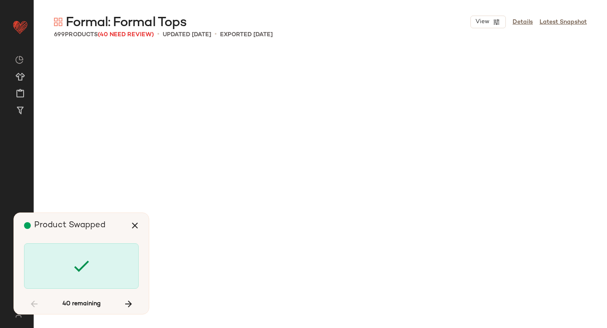
scroll to position [7649, 0]
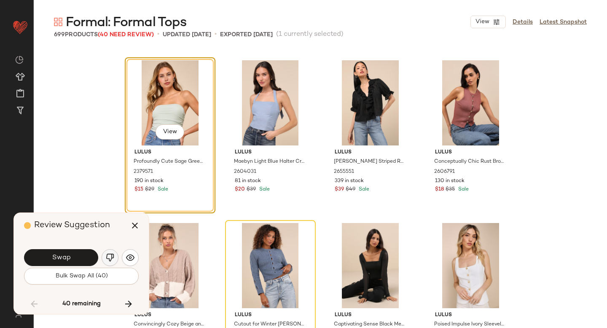
click at [110, 257] on img "button" at bounding box center [110, 257] width 8 height 8
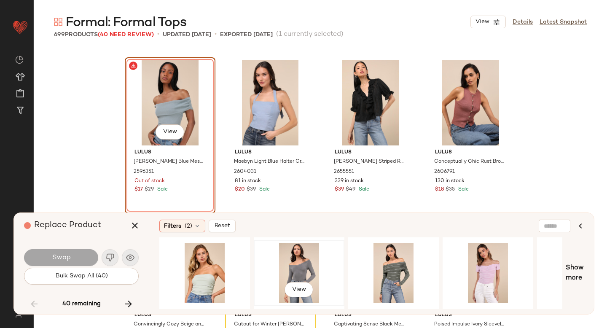
click at [298, 263] on div "View" at bounding box center [299, 273] width 85 height 60
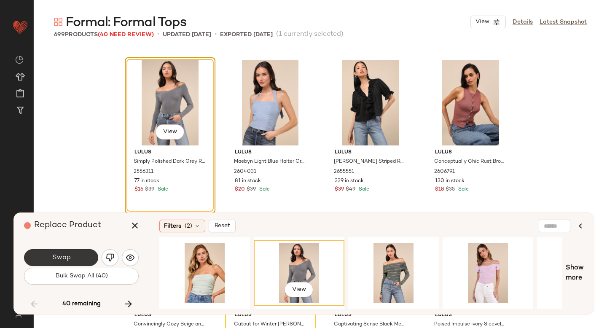
click at [66, 259] on span "Swap" at bounding box center [60, 258] width 19 height 8
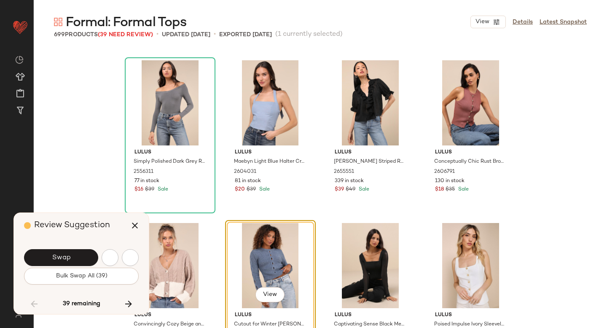
scroll to position [7812, 0]
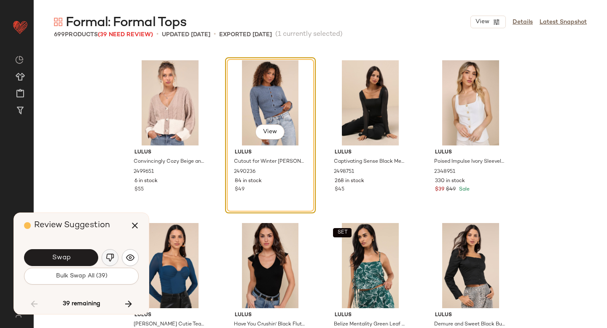
click at [112, 258] on img "button" at bounding box center [110, 257] width 8 height 8
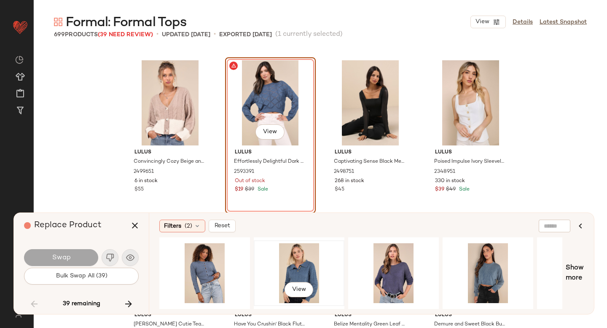
click at [298, 266] on div "View" at bounding box center [299, 273] width 85 height 60
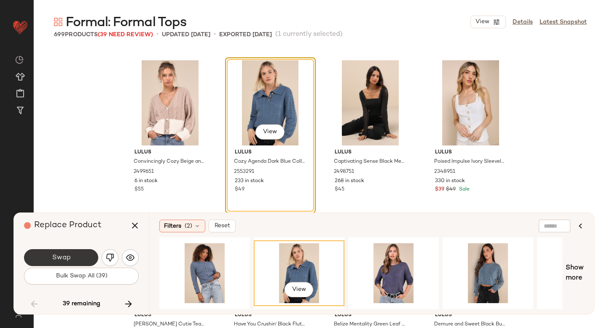
click at [63, 258] on span "Swap" at bounding box center [60, 258] width 19 height 8
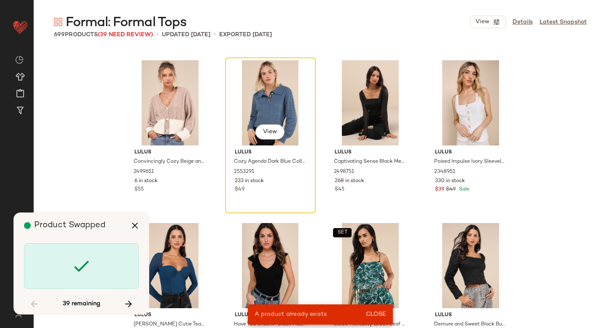
scroll to position [6021, 0]
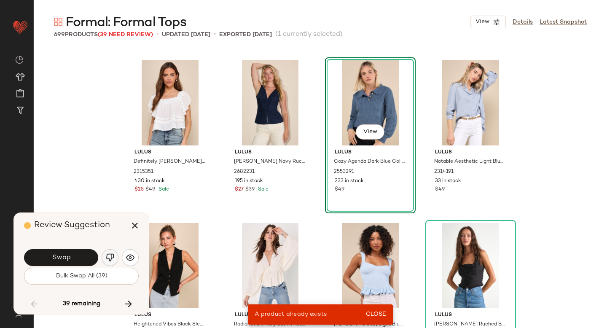
click at [111, 257] on img "button" at bounding box center [110, 257] width 8 height 8
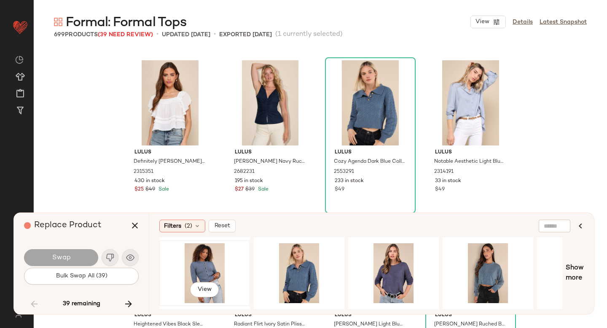
click at [214, 265] on div "View" at bounding box center [204, 273] width 85 height 60
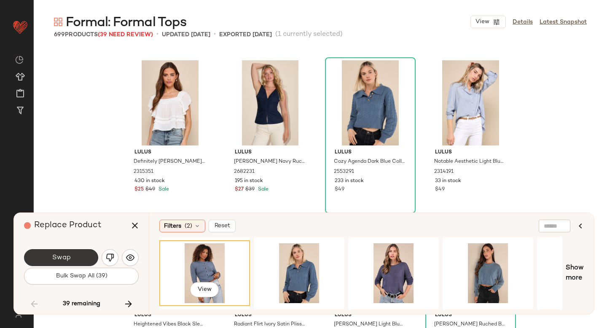
click at [63, 256] on span "Swap" at bounding box center [60, 258] width 19 height 8
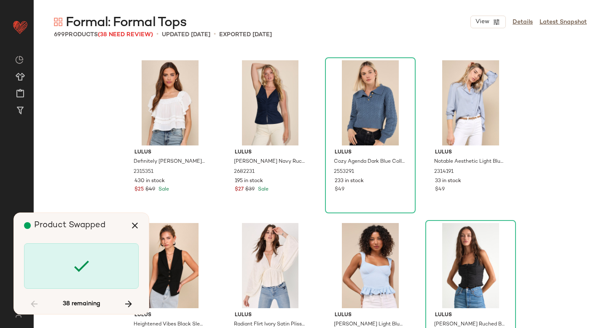
scroll to position [8137, 0]
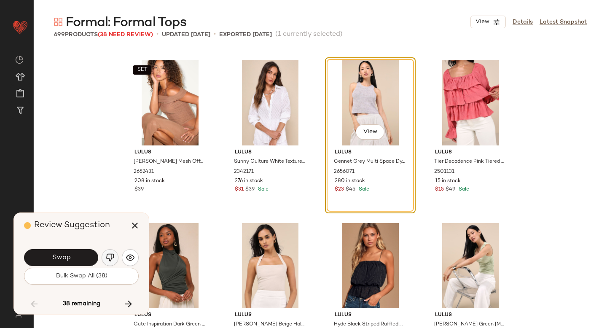
click at [115, 261] on button "button" at bounding box center [110, 257] width 17 height 17
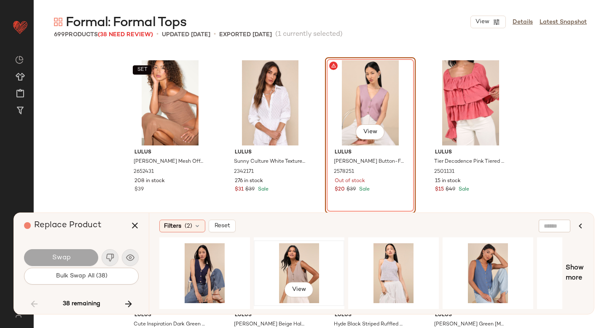
click at [271, 272] on div "View" at bounding box center [299, 273] width 85 height 60
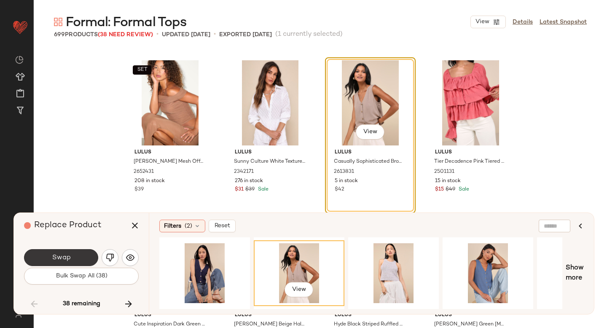
click at [82, 255] on button "Swap" at bounding box center [61, 257] width 74 height 17
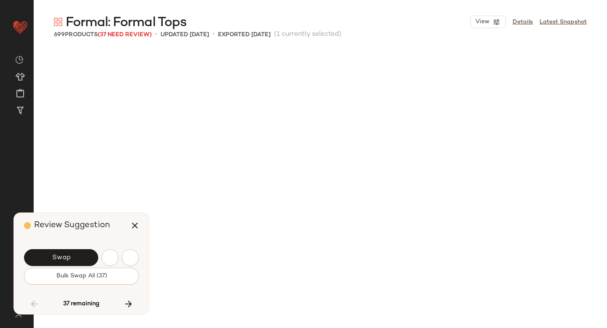
scroll to position [8625, 0]
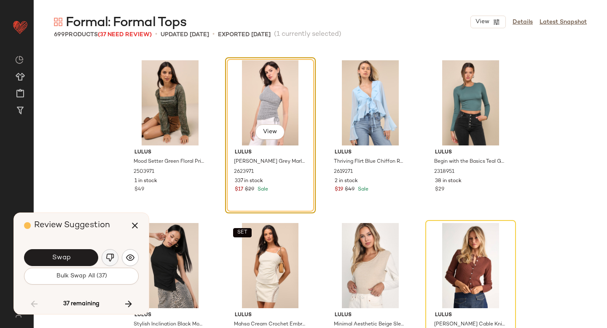
click at [110, 256] on img "button" at bounding box center [110, 257] width 8 height 8
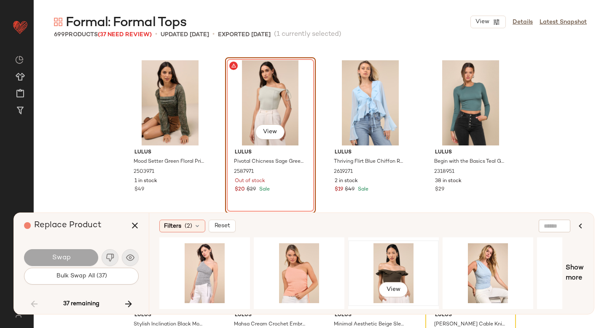
click at [380, 258] on div "View" at bounding box center [393, 273] width 85 height 60
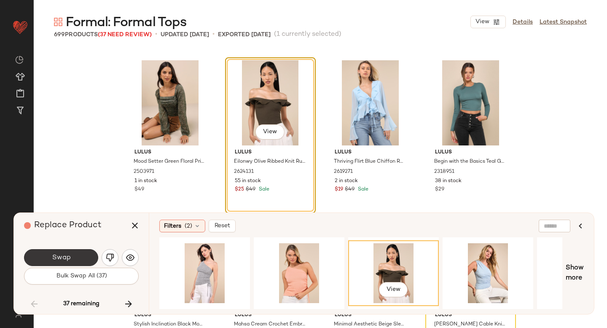
click at [74, 255] on button "Swap" at bounding box center [61, 257] width 74 height 17
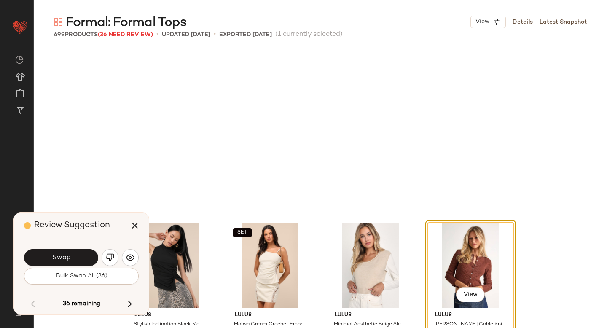
scroll to position [8788, 0]
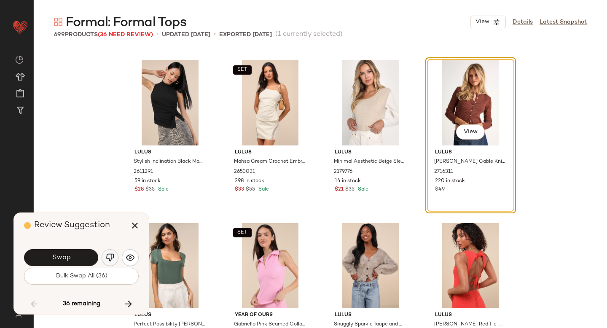
click at [111, 254] on img "button" at bounding box center [110, 257] width 8 height 8
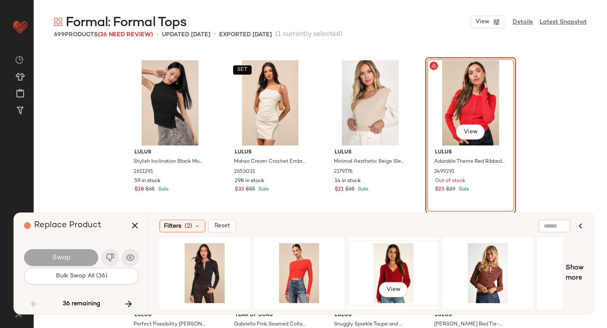
click at [382, 253] on div "View" at bounding box center [393, 273] width 85 height 60
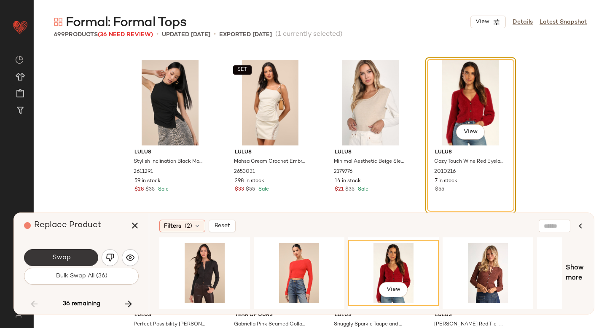
click at [83, 256] on button "Swap" at bounding box center [61, 257] width 74 height 17
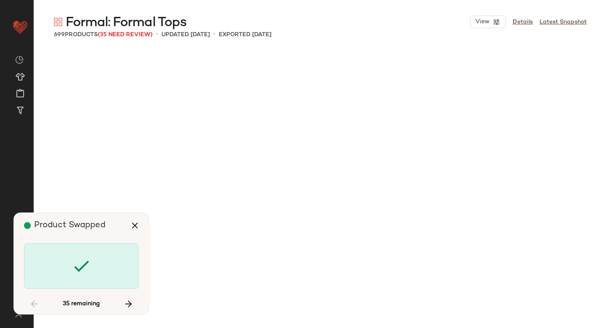
scroll to position [9602, 0]
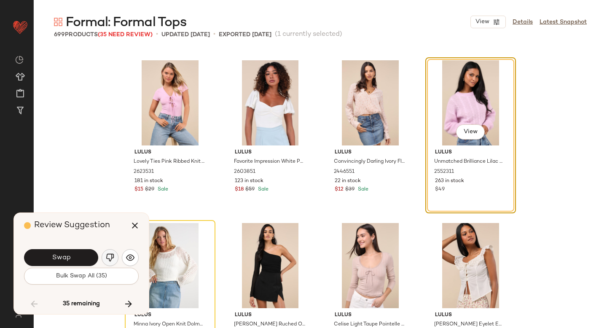
click at [110, 255] on img "button" at bounding box center [110, 257] width 8 height 8
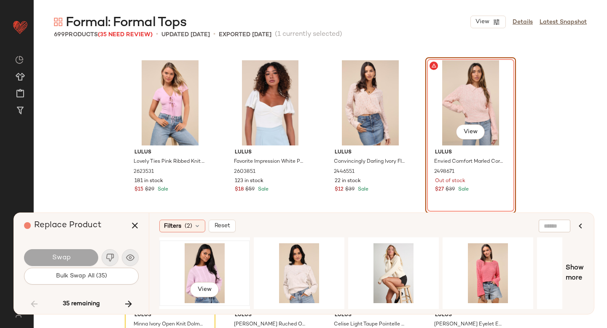
click at [193, 261] on div "View" at bounding box center [204, 273] width 85 height 60
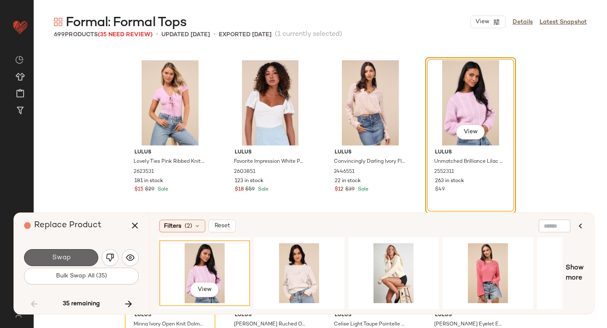
click at [83, 255] on button "Swap" at bounding box center [61, 257] width 74 height 17
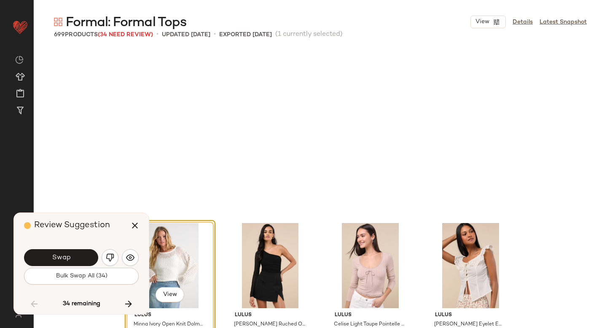
scroll to position [9764, 0]
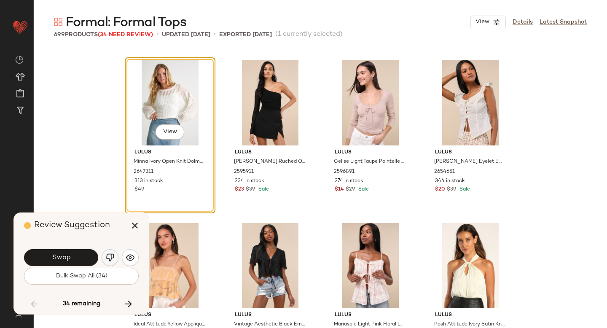
click at [117, 255] on button "button" at bounding box center [110, 257] width 17 height 17
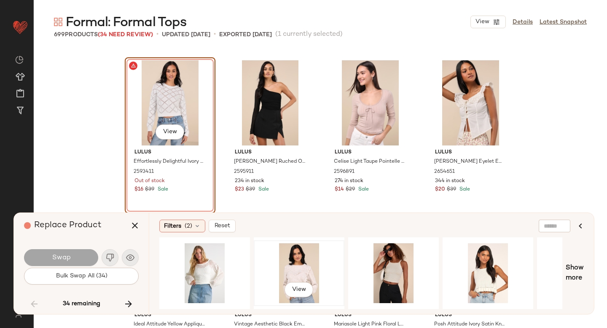
click at [300, 258] on div "View" at bounding box center [299, 273] width 85 height 60
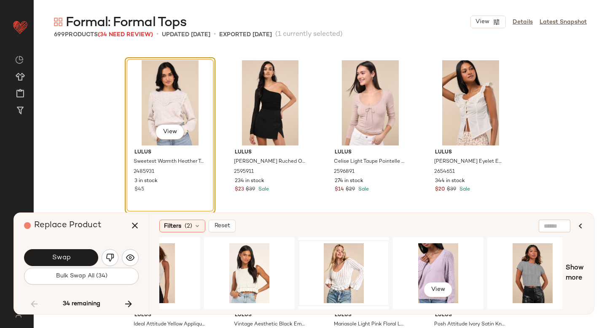
scroll to position [0, 242]
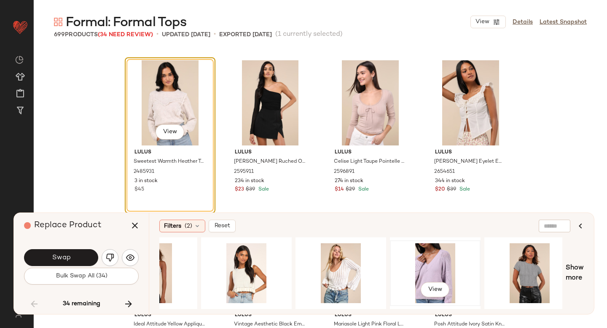
click at [448, 260] on div "View" at bounding box center [435, 273] width 85 height 60
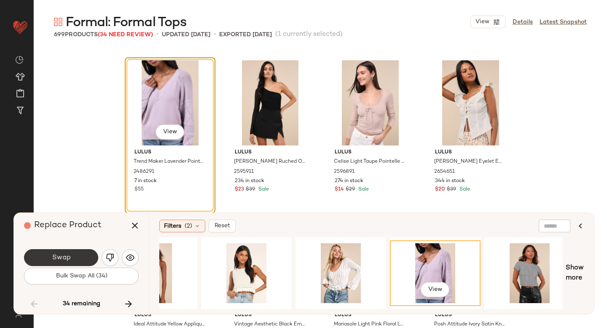
click at [86, 256] on button "Swap" at bounding box center [61, 257] width 74 height 17
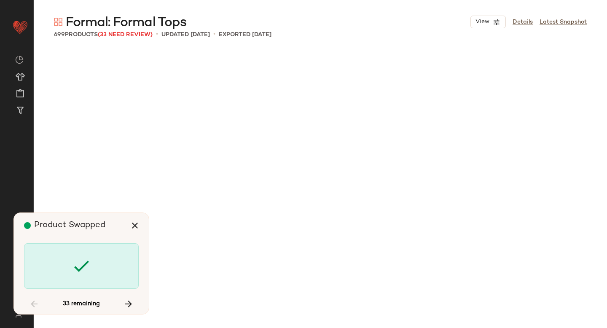
scroll to position [10578, 0]
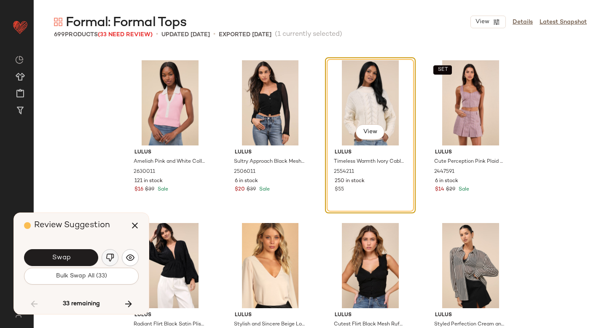
click at [108, 258] on img "button" at bounding box center [110, 257] width 8 height 8
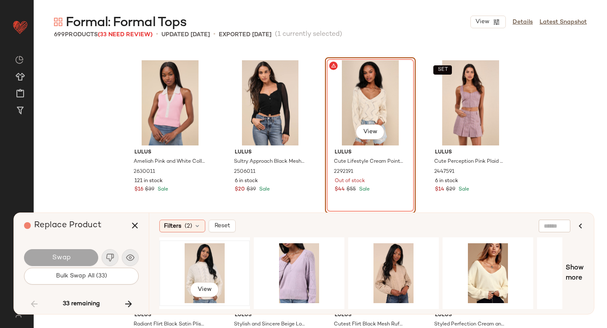
click at [222, 269] on div "View" at bounding box center [204, 273] width 85 height 60
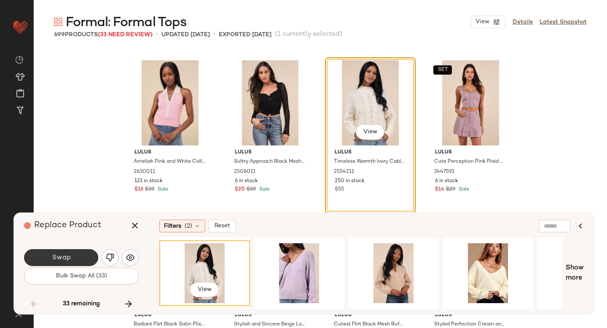
click at [61, 258] on span "Swap" at bounding box center [60, 258] width 19 height 8
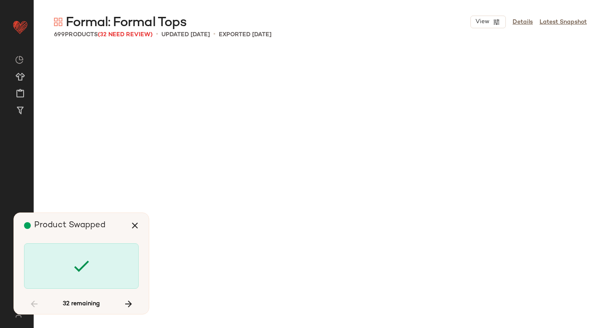
scroll to position [11229, 0]
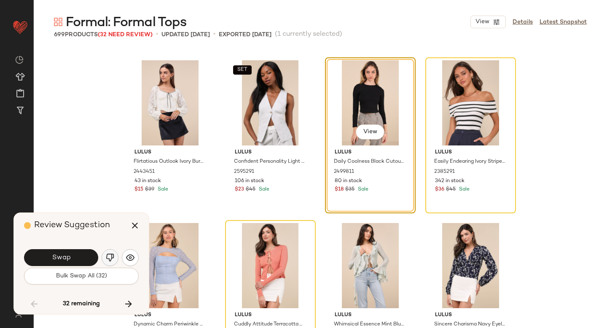
click at [108, 254] on img "button" at bounding box center [110, 257] width 8 height 8
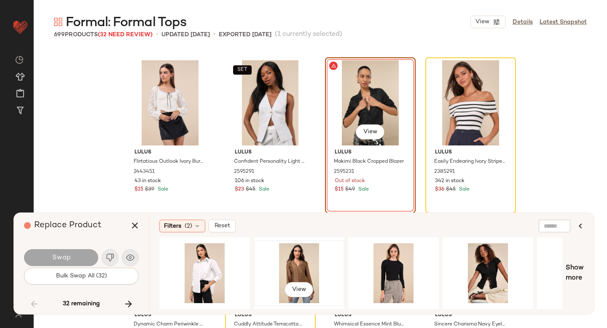
click at [284, 267] on div "View" at bounding box center [299, 273] width 85 height 60
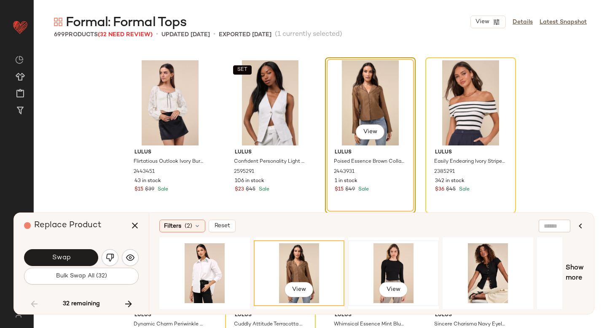
click at [395, 258] on div "View" at bounding box center [393, 273] width 85 height 60
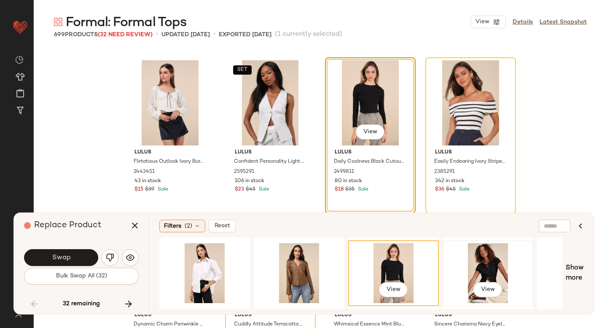
click at [478, 261] on div "View" at bounding box center [488, 273] width 85 height 60
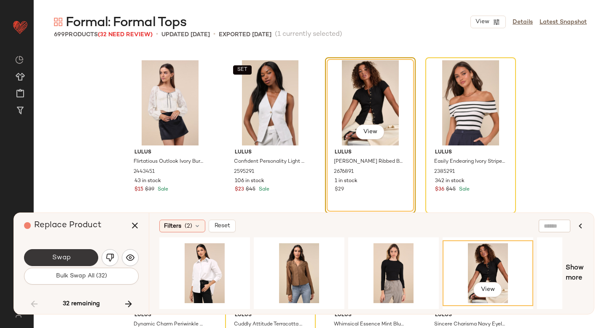
click at [86, 264] on button "Swap" at bounding box center [61, 257] width 74 height 17
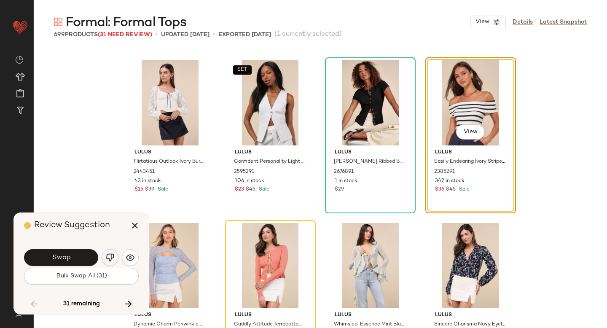
click at [109, 258] on img "button" at bounding box center [110, 257] width 8 height 8
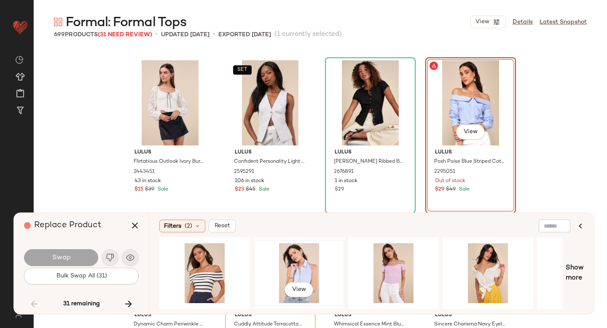
click at [291, 259] on div "View" at bounding box center [299, 273] width 85 height 60
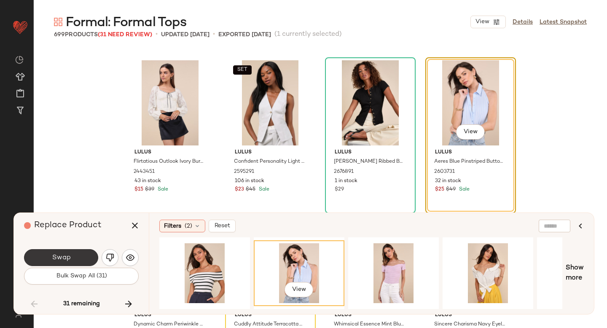
click at [66, 250] on button "Swap" at bounding box center [61, 257] width 74 height 17
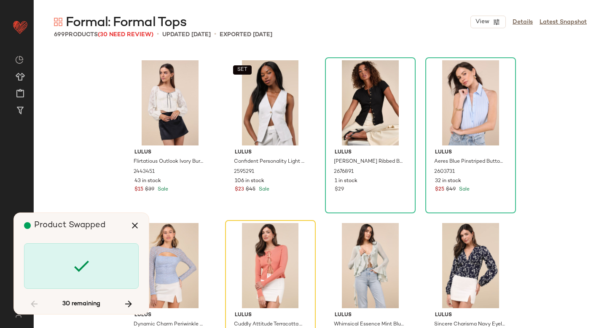
scroll to position [11392, 0]
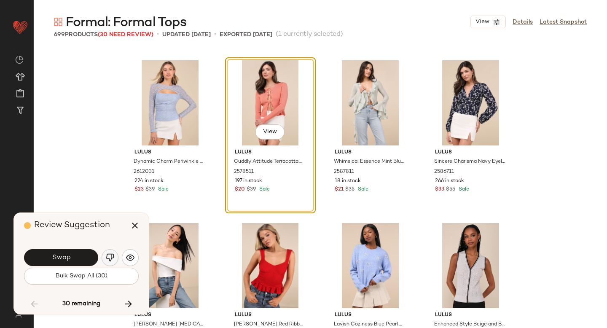
click at [114, 258] on img "button" at bounding box center [110, 257] width 8 height 8
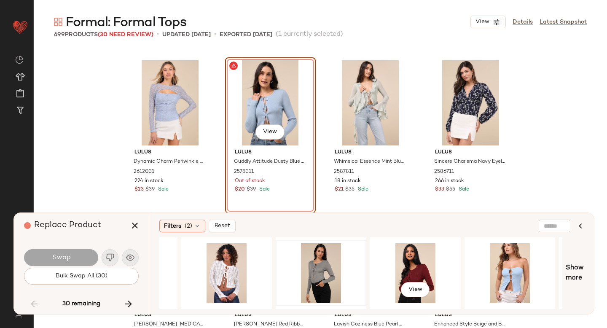
scroll to position [0, 168]
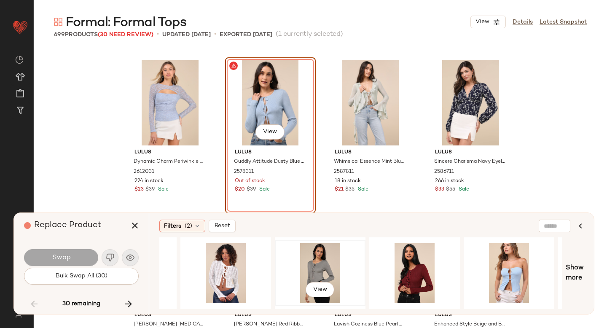
click at [335, 261] on div "View" at bounding box center [320, 273] width 85 height 60
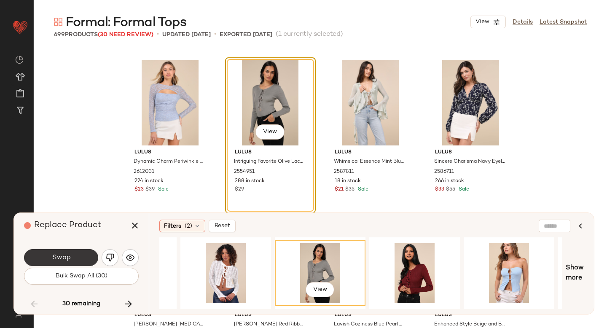
click at [49, 255] on button "Swap" at bounding box center [61, 257] width 74 height 17
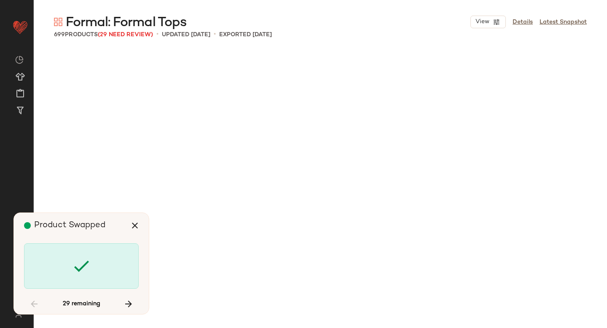
scroll to position [13345, 0]
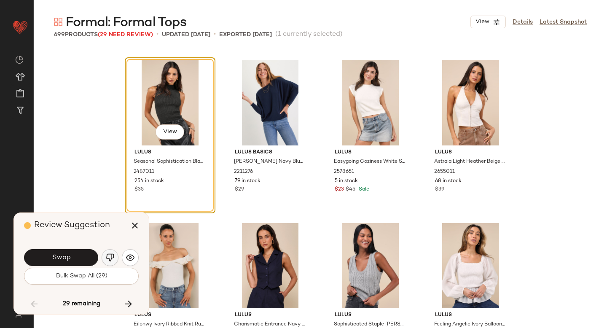
click at [108, 256] on img "button" at bounding box center [110, 257] width 8 height 8
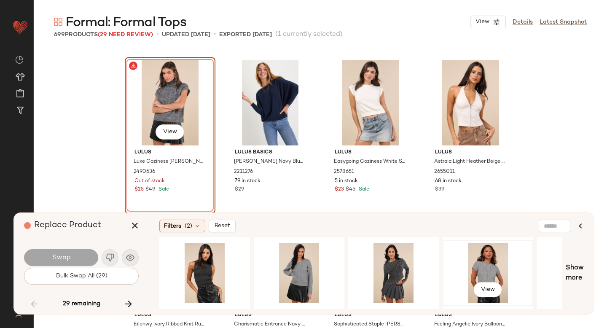
click at [477, 260] on div "View" at bounding box center [488, 273] width 85 height 60
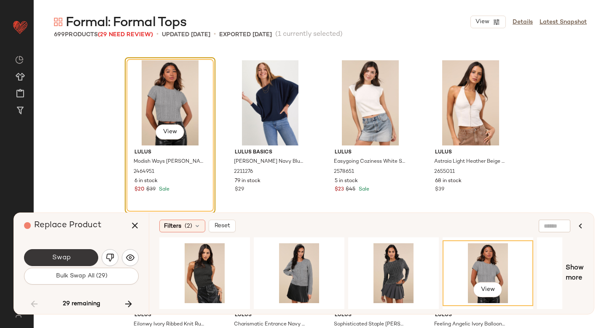
click at [78, 253] on button "Swap" at bounding box center [61, 257] width 74 height 17
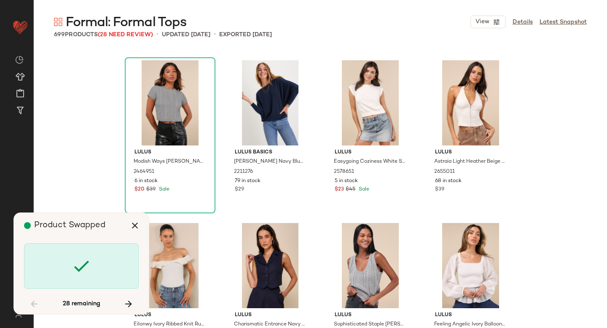
scroll to position [13670, 0]
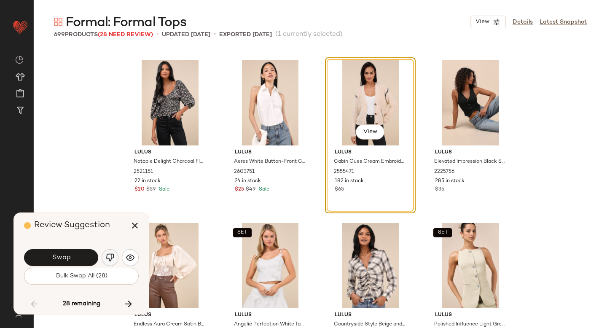
click at [109, 260] on img "button" at bounding box center [110, 257] width 8 height 8
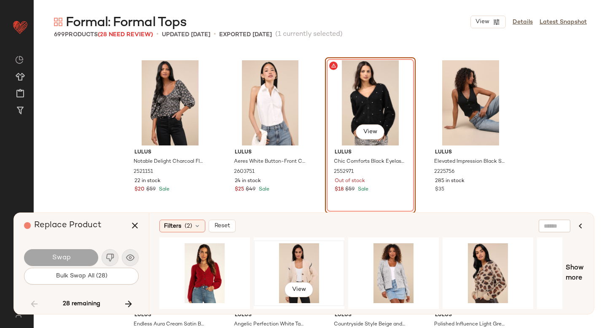
click at [291, 256] on div "View" at bounding box center [299, 273] width 85 height 60
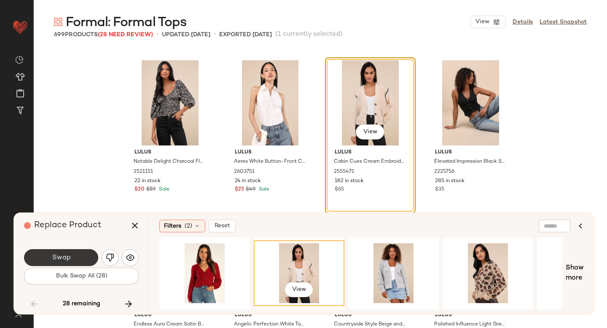
click at [90, 255] on button "Swap" at bounding box center [61, 257] width 74 height 17
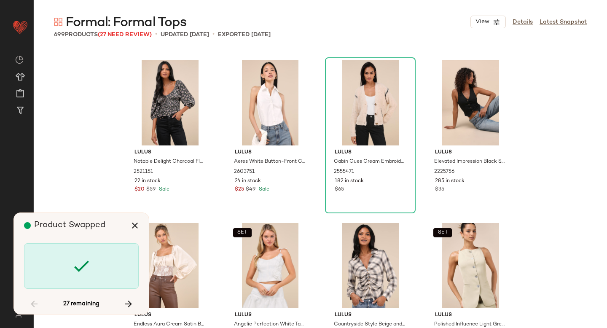
scroll to position [14972, 0]
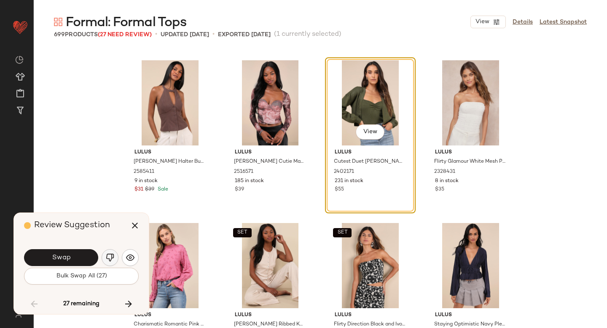
click at [109, 258] on img "button" at bounding box center [110, 257] width 8 height 8
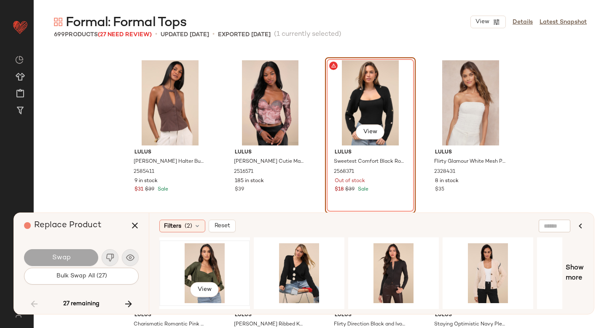
click at [202, 263] on div "View" at bounding box center [204, 273] width 85 height 60
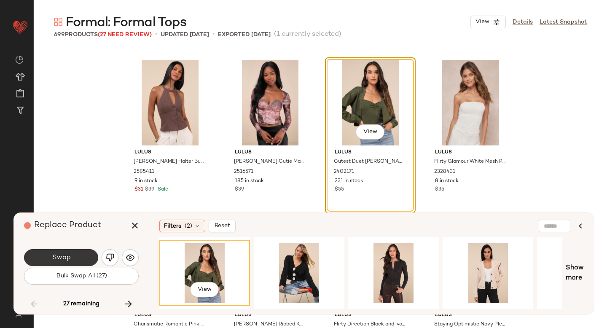
click at [67, 251] on button "Swap" at bounding box center [61, 257] width 74 height 17
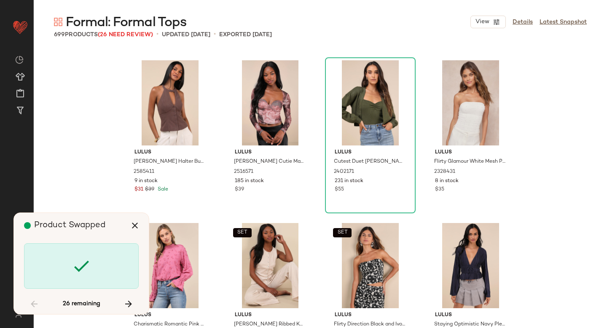
scroll to position [15298, 0]
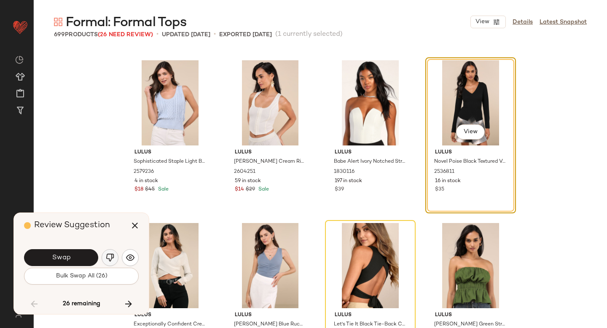
click at [105, 256] on button "button" at bounding box center [110, 257] width 17 height 17
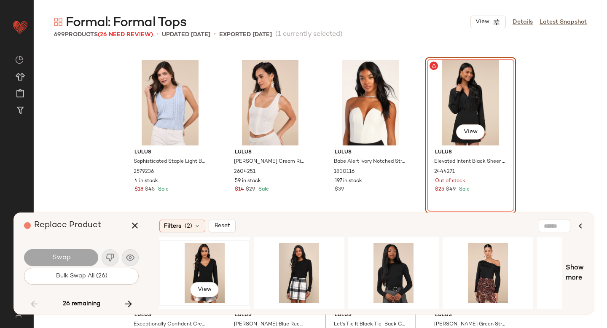
click at [206, 263] on div "View" at bounding box center [204, 273] width 85 height 60
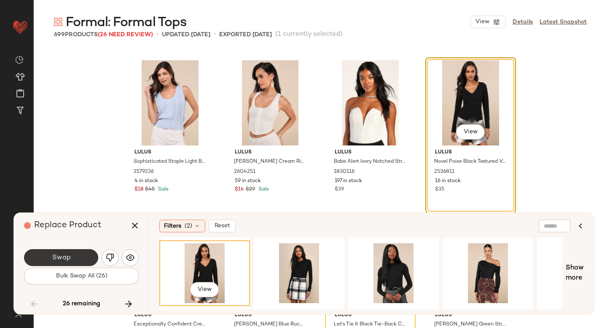
click at [81, 253] on button "Swap" at bounding box center [61, 257] width 74 height 17
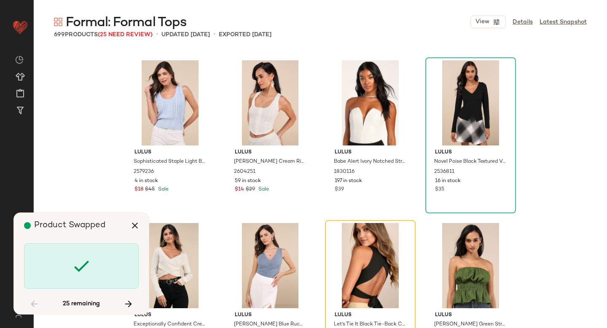
scroll to position [15460, 0]
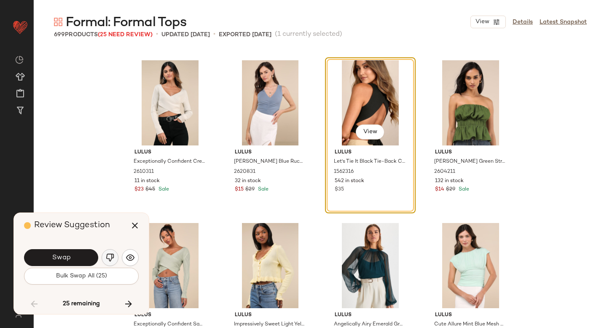
click at [106, 260] on img "button" at bounding box center [110, 257] width 8 height 8
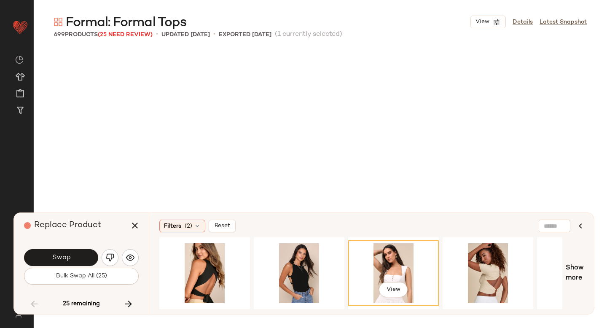
scroll to position [15460, 0]
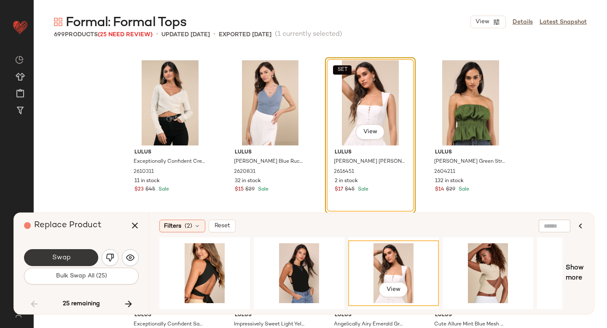
click at [69, 256] on span "Swap" at bounding box center [60, 258] width 19 height 8
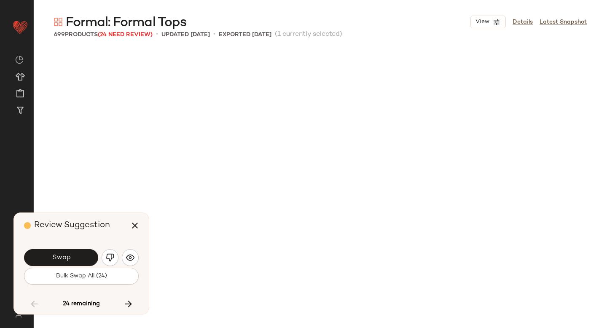
scroll to position [15949, 0]
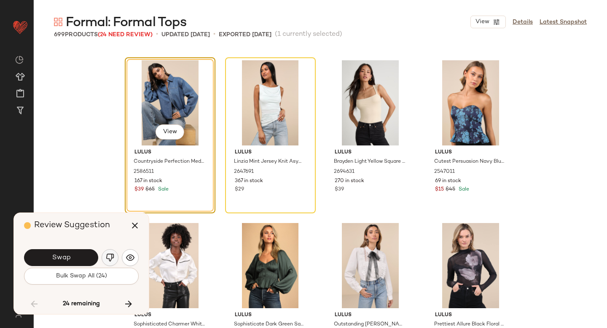
click at [111, 256] on img "button" at bounding box center [110, 257] width 8 height 8
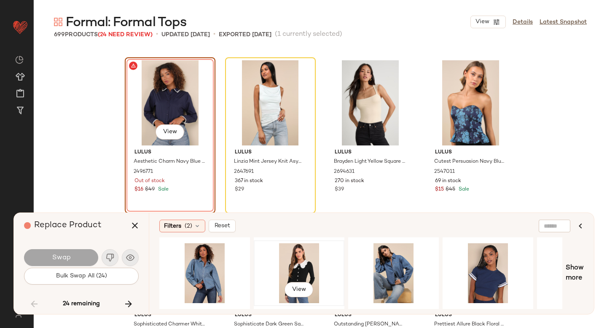
click at [291, 257] on div "View" at bounding box center [299, 273] width 85 height 60
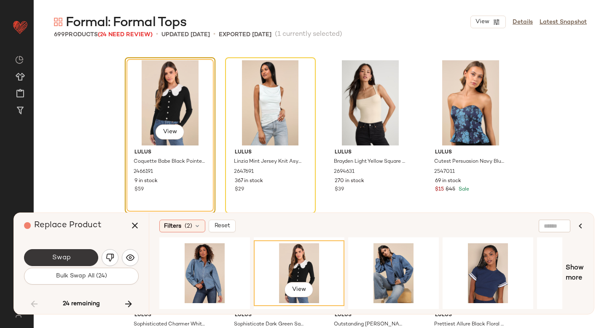
click at [84, 254] on button "Swap" at bounding box center [61, 257] width 74 height 17
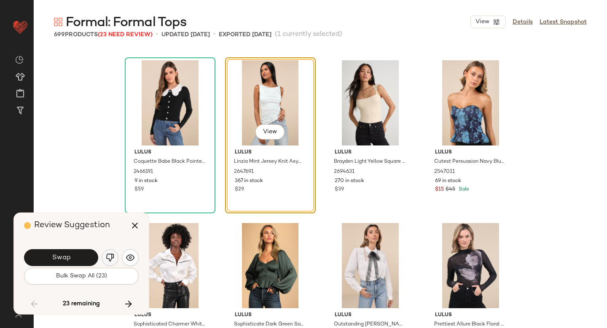
click at [105, 257] on button "button" at bounding box center [110, 257] width 17 height 17
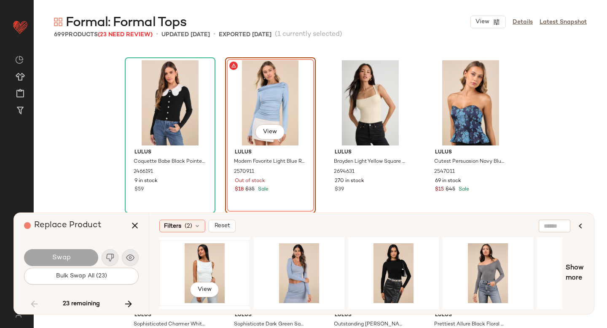
click at [212, 261] on div "View" at bounding box center [204, 273] width 85 height 60
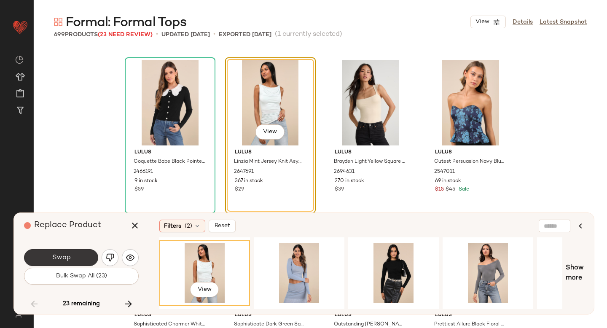
click at [62, 251] on button "Swap" at bounding box center [61, 257] width 74 height 17
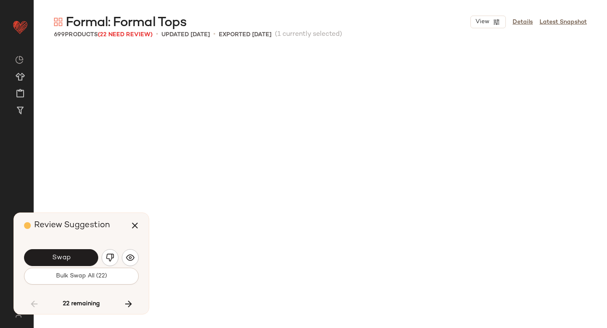
scroll to position [16274, 0]
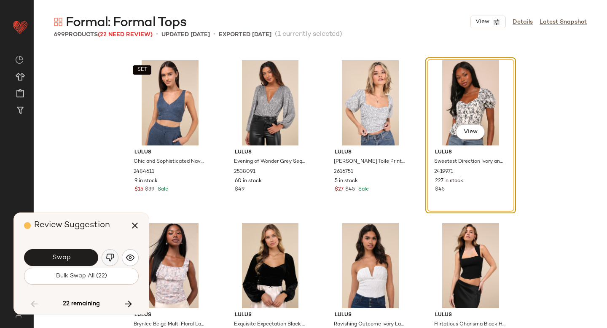
click at [113, 253] on img "button" at bounding box center [110, 257] width 8 height 8
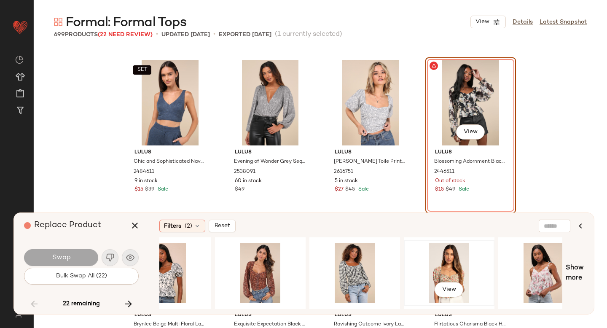
scroll to position [0, 40]
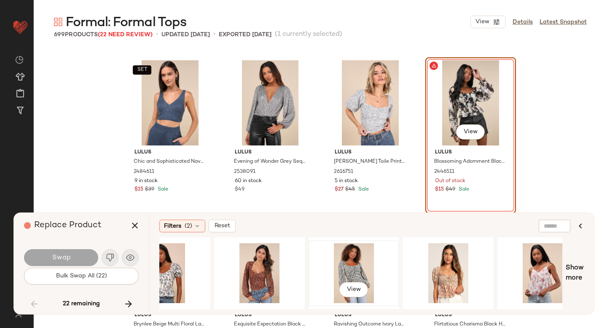
click at [351, 260] on div "View" at bounding box center [354, 273] width 85 height 60
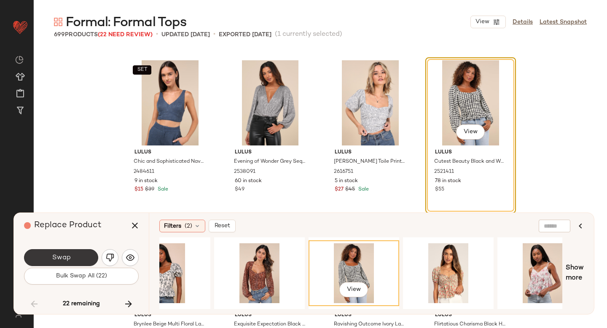
click at [68, 253] on button "Swap" at bounding box center [61, 257] width 74 height 17
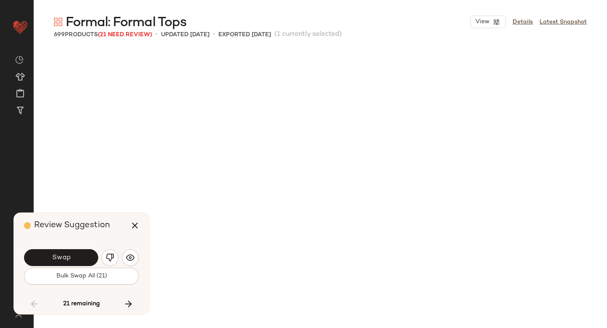
scroll to position [16600, 0]
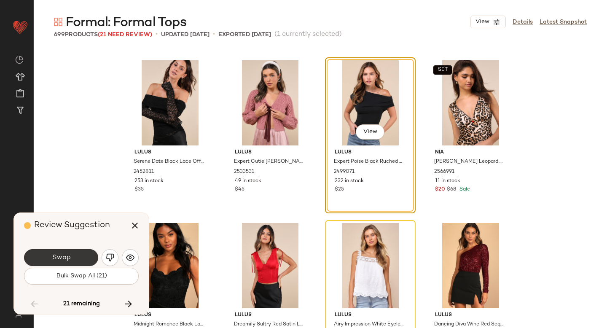
click at [81, 255] on button "Swap" at bounding box center [61, 257] width 74 height 17
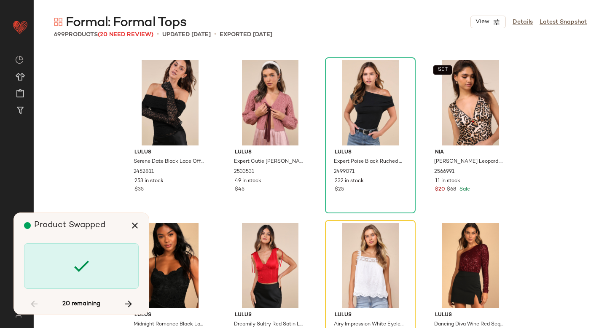
scroll to position [16762, 0]
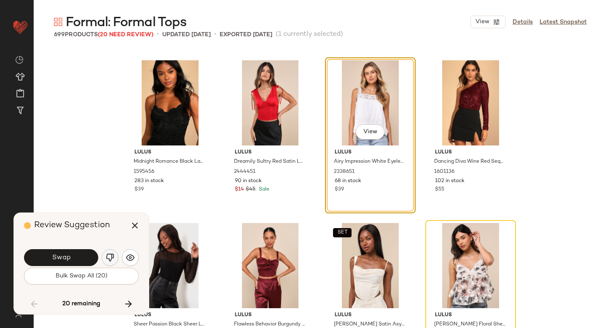
click at [112, 256] on img "button" at bounding box center [110, 257] width 8 height 8
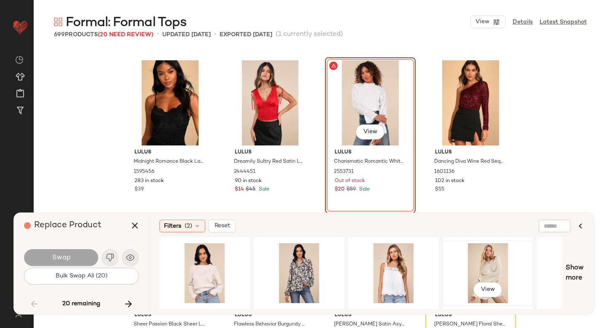
click at [473, 260] on div "View" at bounding box center [488, 273] width 85 height 60
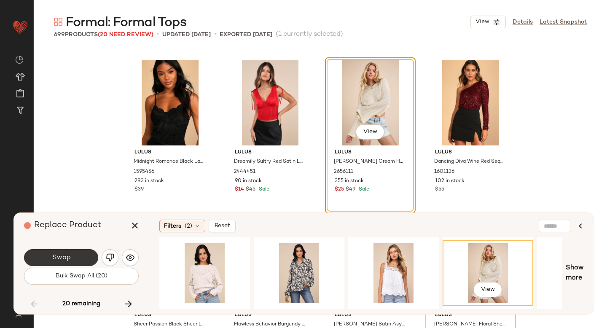
click at [84, 256] on button "Swap" at bounding box center [61, 257] width 74 height 17
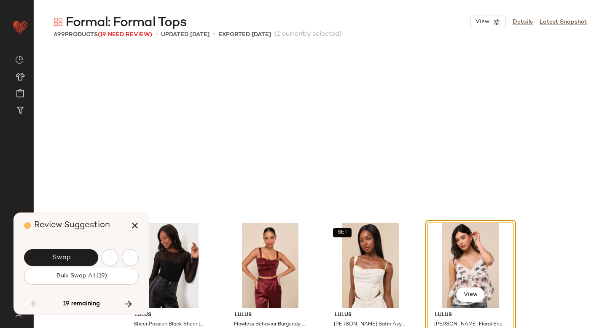
scroll to position [16925, 0]
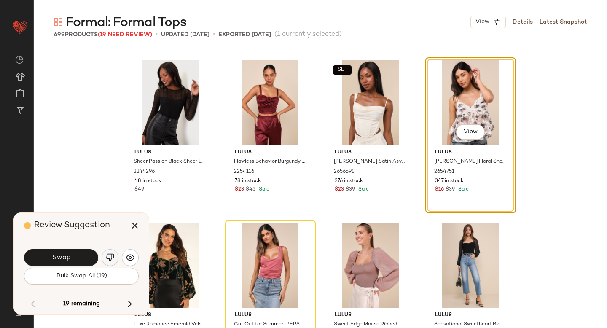
click at [111, 257] on img "button" at bounding box center [110, 257] width 8 height 8
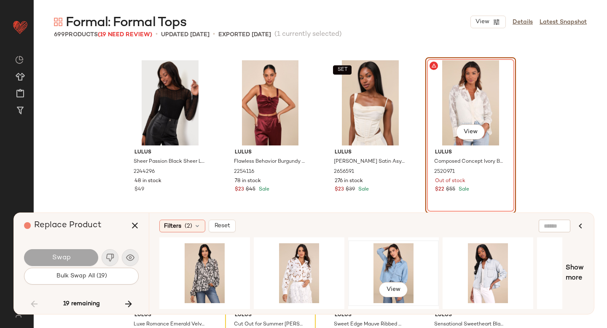
click at [387, 265] on div "View" at bounding box center [393, 273] width 85 height 60
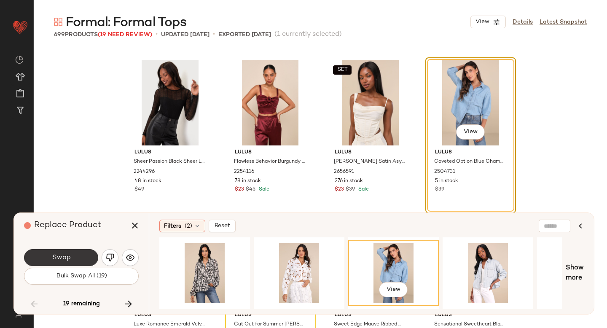
click at [68, 257] on span "Swap" at bounding box center [60, 258] width 19 height 8
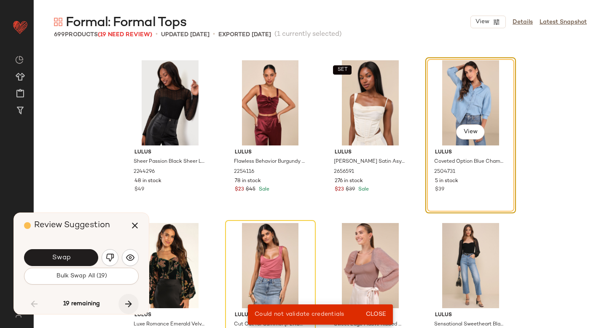
click at [133, 299] on icon "button" at bounding box center [129, 304] width 10 height 10
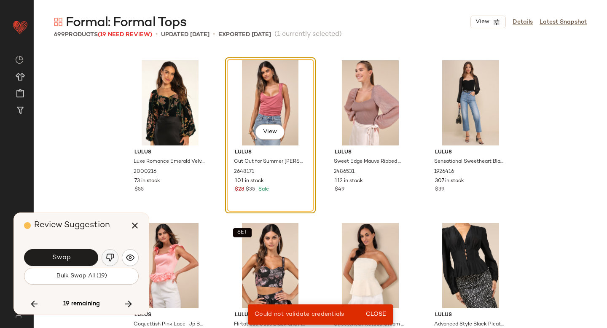
click at [113, 256] on img "button" at bounding box center [110, 257] width 8 height 8
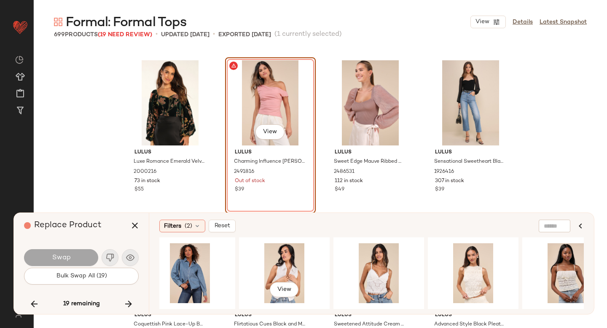
scroll to position [0, 679]
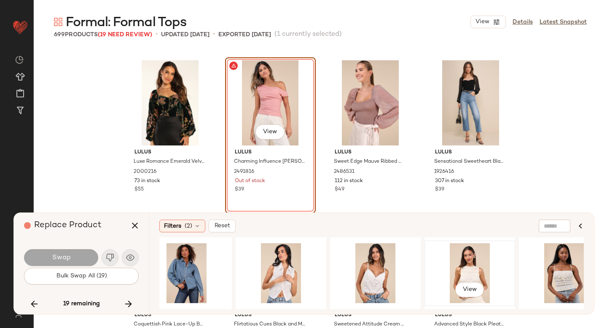
click at [463, 260] on div "View" at bounding box center [470, 273] width 85 height 60
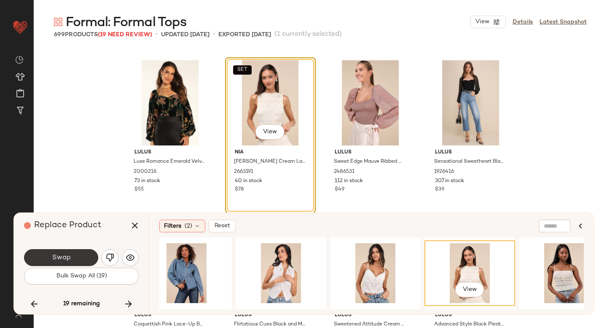
click at [85, 256] on button "Swap" at bounding box center [61, 257] width 74 height 17
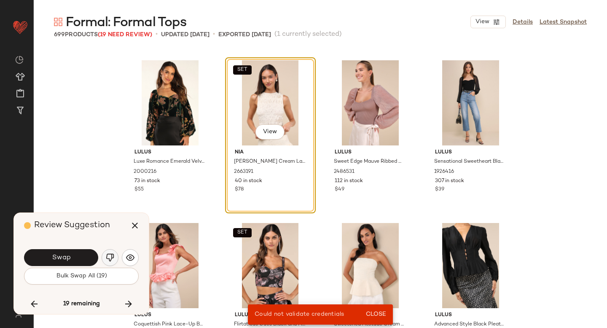
click at [111, 262] on button "button" at bounding box center [110, 257] width 17 height 17
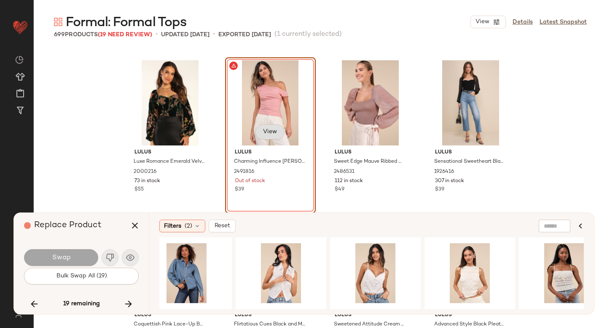
click at [270, 130] on span "View" at bounding box center [270, 132] width 14 height 7
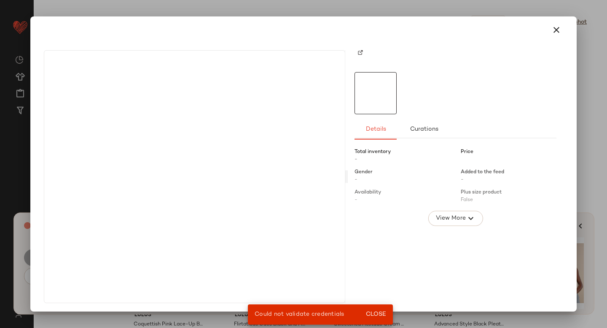
click at [359, 54] on img at bounding box center [360, 52] width 5 height 5
click at [556, 33] on icon "button" at bounding box center [556, 30] width 10 height 10
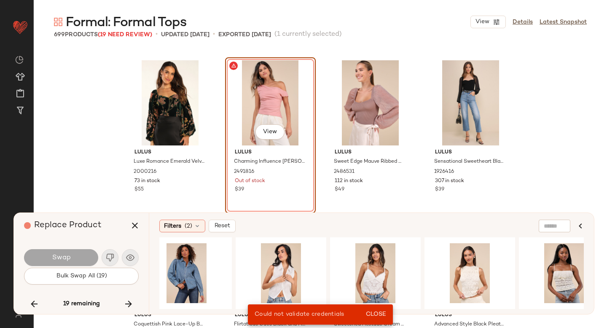
click at [266, 100] on div "View" at bounding box center [270, 102] width 85 height 85
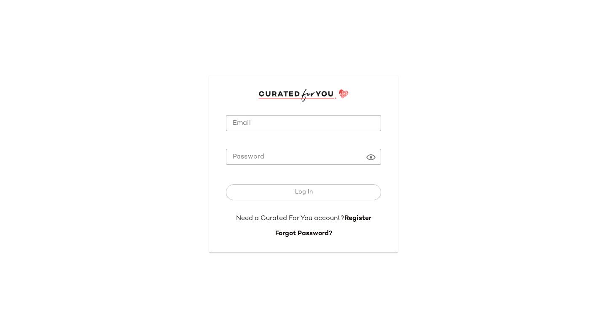
type input "**********"
click at [267, 129] on input "**********" at bounding box center [303, 123] width 155 height 16
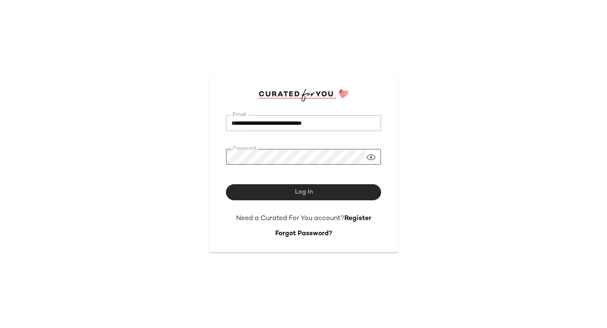
click at [283, 192] on button "Log In" at bounding box center [303, 192] width 155 height 16
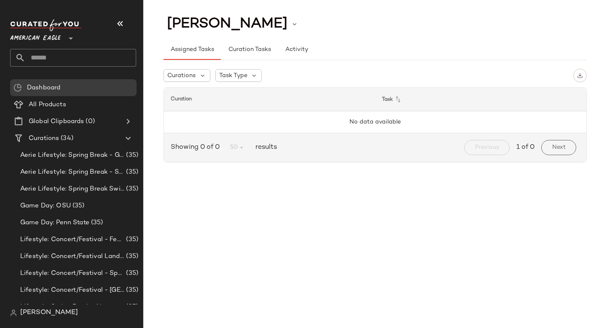
click at [91, 56] on input "text" at bounding box center [80, 58] width 111 height 18
click at [67, 40] on icon at bounding box center [71, 38] width 10 height 10
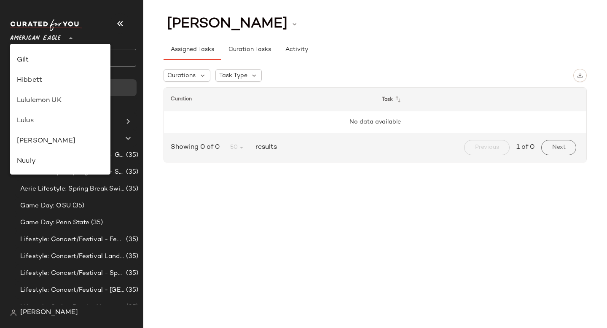
scroll to position [218, 0]
click at [46, 123] on div "Lulus" at bounding box center [60, 123] width 87 height 10
type input "**"
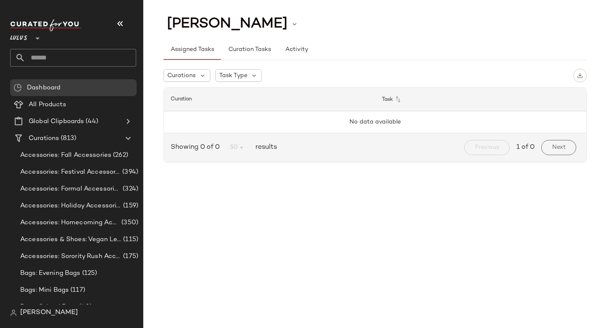
click at [46, 66] on input "text" at bounding box center [80, 58] width 111 height 18
click at [50, 60] on input "text" at bounding box center [80, 58] width 111 height 18
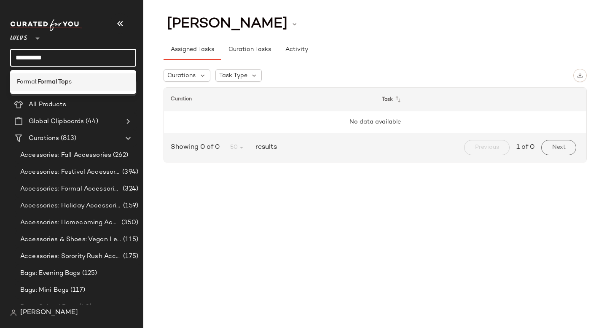
type input "**********"
click at [67, 87] on div "Formal: Formal Top s" at bounding box center [73, 81] width 126 height 17
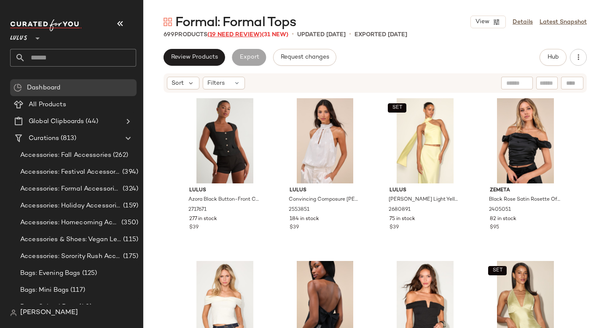
click at [241, 36] on span "(19 Need Review)" at bounding box center [234, 35] width 54 height 6
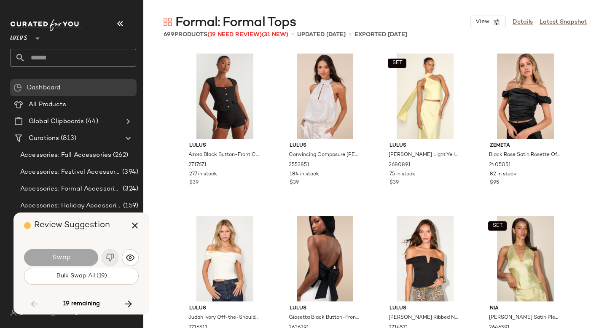
scroll to position [16925, 0]
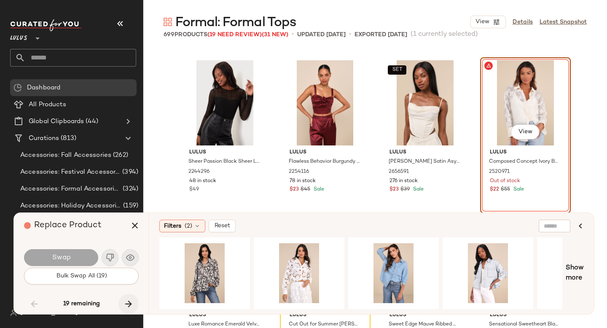
click at [127, 298] on button "button" at bounding box center [128, 304] width 20 height 20
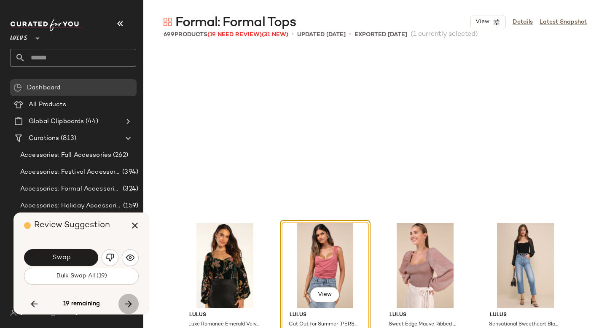
scroll to position [17088, 0]
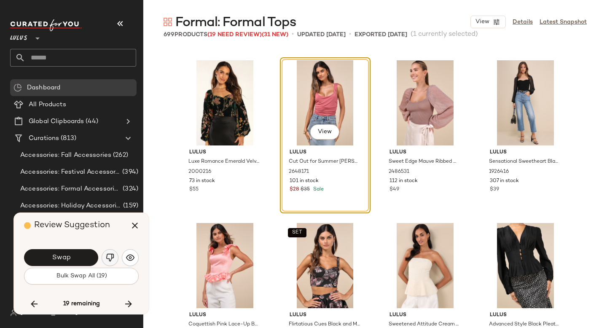
click at [106, 257] on img "button" at bounding box center [110, 257] width 8 height 8
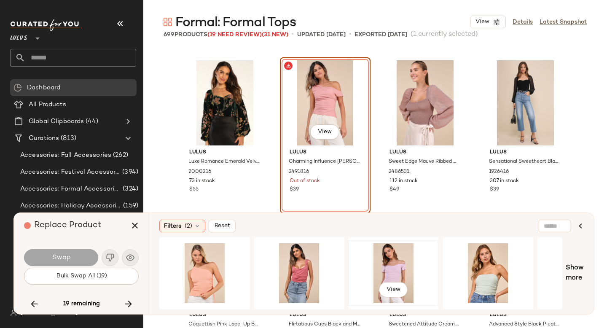
click at [380, 253] on div "View" at bounding box center [393, 273] width 85 height 60
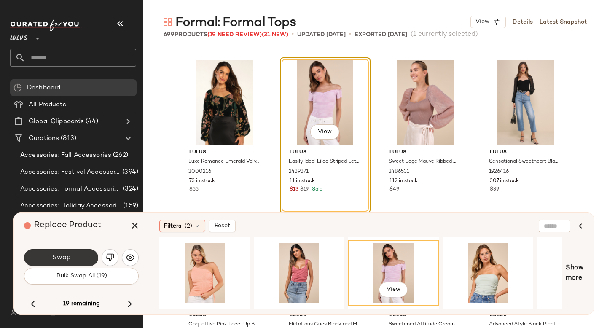
click at [74, 258] on button "Swap" at bounding box center [61, 257] width 74 height 17
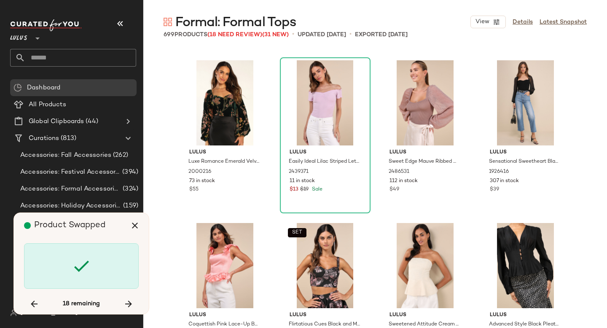
scroll to position [17901, 0]
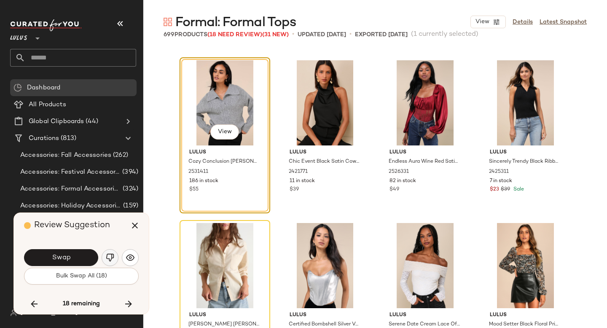
click at [107, 255] on img "button" at bounding box center [110, 257] width 8 height 8
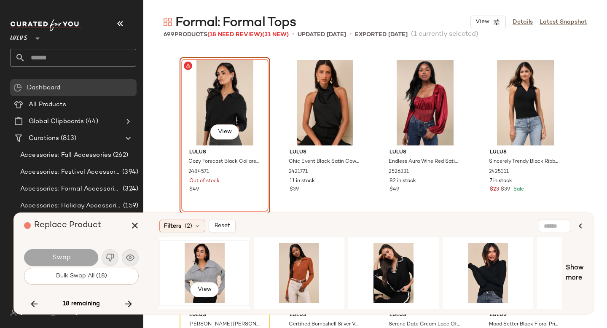
click at [185, 253] on div "View" at bounding box center [204, 273] width 85 height 60
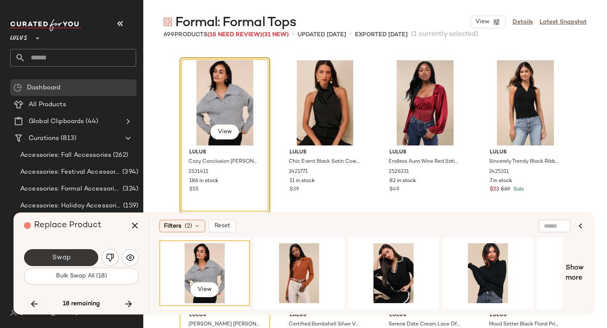
click at [73, 253] on button "Swap" at bounding box center [61, 257] width 74 height 17
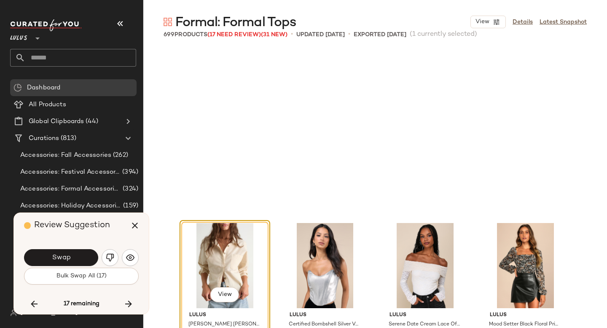
scroll to position [18064, 0]
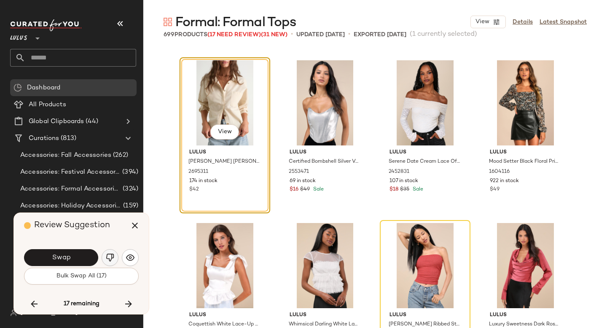
click at [108, 258] on img "button" at bounding box center [110, 257] width 8 height 8
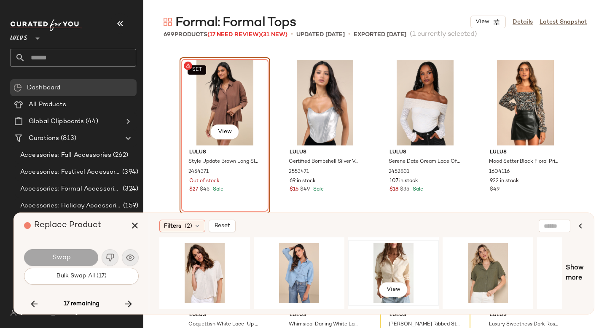
click at [375, 262] on div "View" at bounding box center [393, 273] width 85 height 60
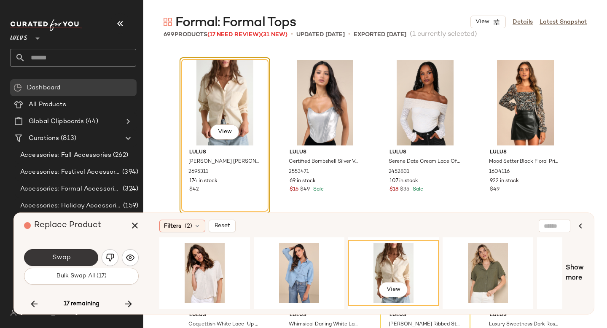
click at [80, 258] on button "Swap" at bounding box center [61, 257] width 74 height 17
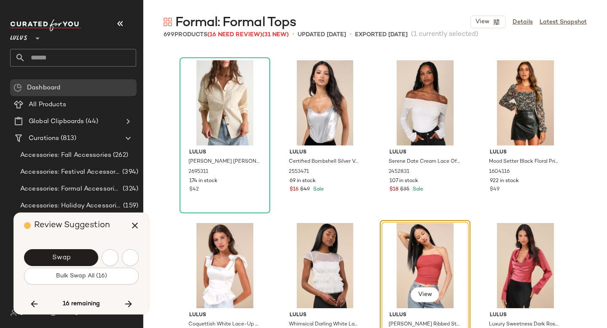
scroll to position [18227, 0]
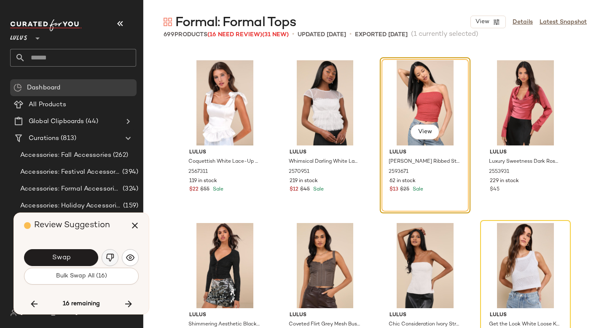
click at [108, 254] on img "button" at bounding box center [110, 257] width 8 height 8
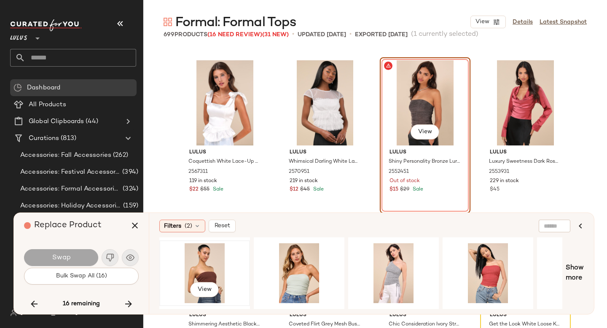
click at [194, 250] on div "View" at bounding box center [204, 273] width 85 height 60
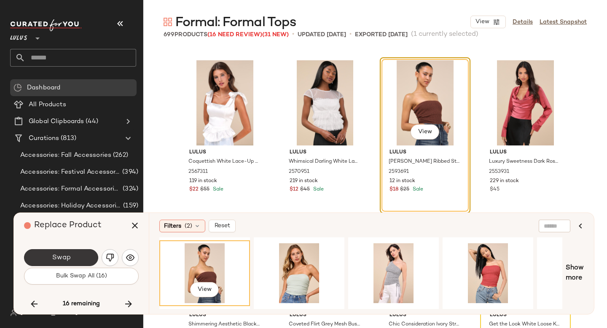
click at [73, 255] on button "Swap" at bounding box center [61, 257] width 74 height 17
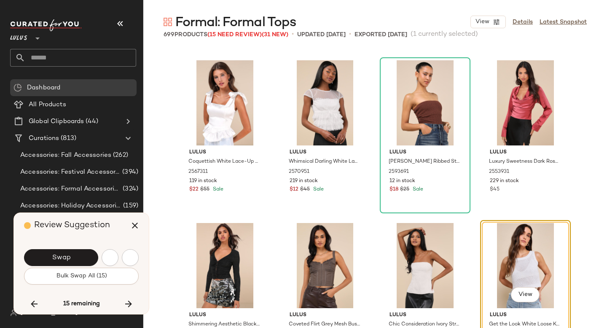
scroll to position [18390, 0]
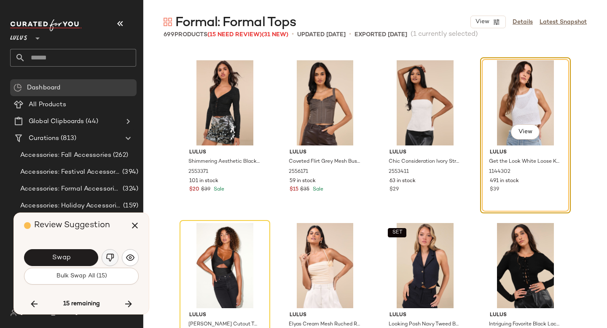
click at [112, 251] on button "button" at bounding box center [110, 257] width 17 height 17
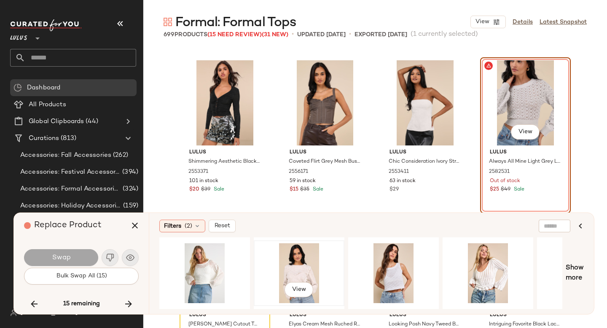
click at [265, 270] on div "View" at bounding box center [299, 273] width 85 height 60
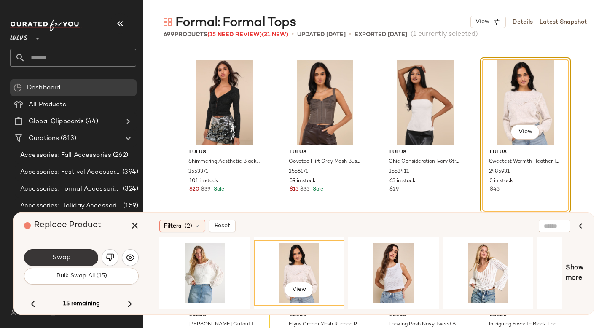
click at [84, 257] on button "Swap" at bounding box center [61, 257] width 74 height 17
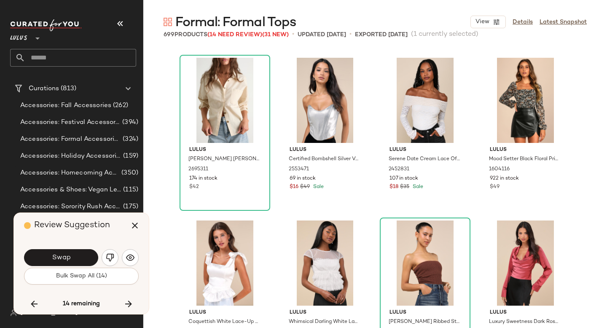
scroll to position [18063, 0]
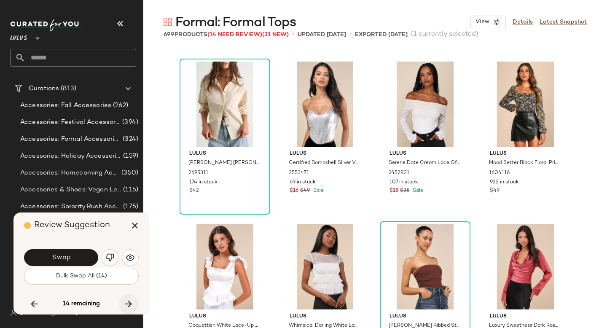
click at [121, 303] on button "button" at bounding box center [128, 304] width 20 height 20
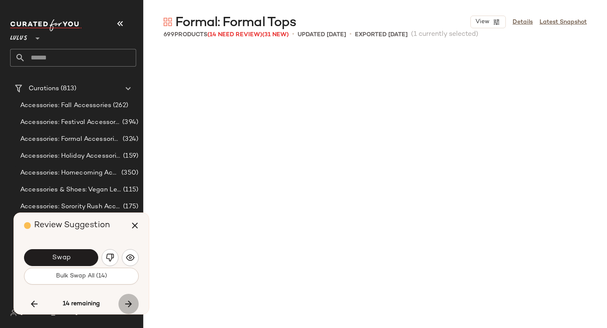
scroll to position [18878, 0]
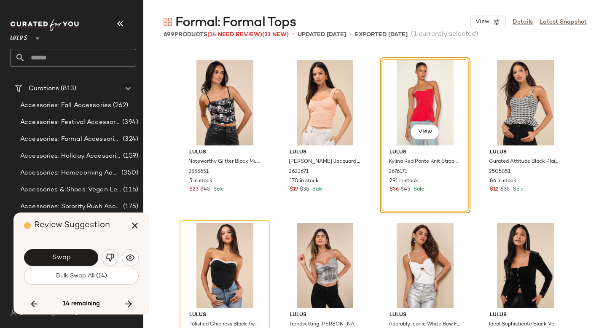
click at [110, 255] on img "button" at bounding box center [110, 257] width 8 height 8
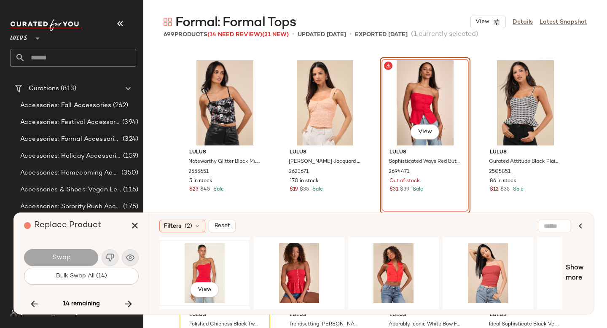
click at [222, 268] on div "View" at bounding box center [204, 273] width 85 height 60
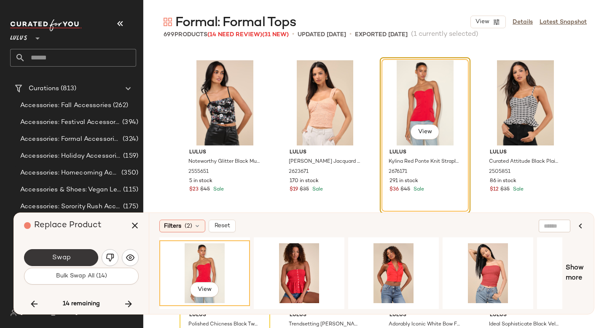
click at [75, 253] on button "Swap" at bounding box center [61, 257] width 74 height 17
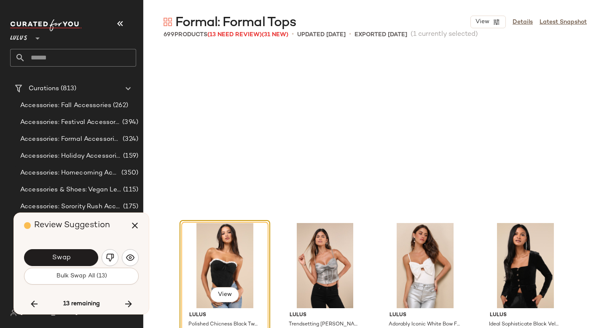
scroll to position [19041, 0]
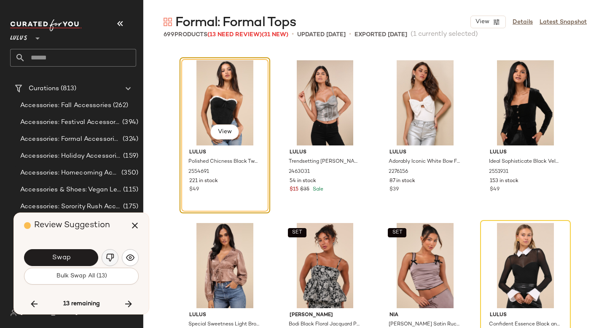
click at [110, 258] on img "button" at bounding box center [110, 257] width 8 height 8
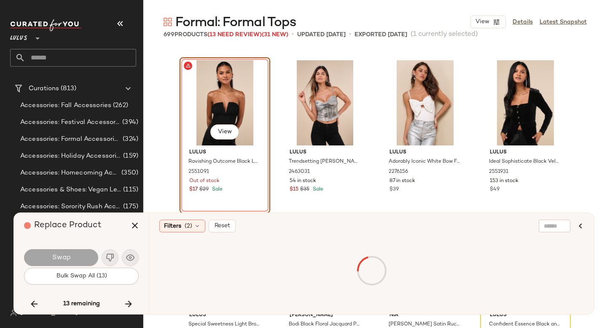
click at [247, 252] on div at bounding box center [371, 270] width 421 height 63
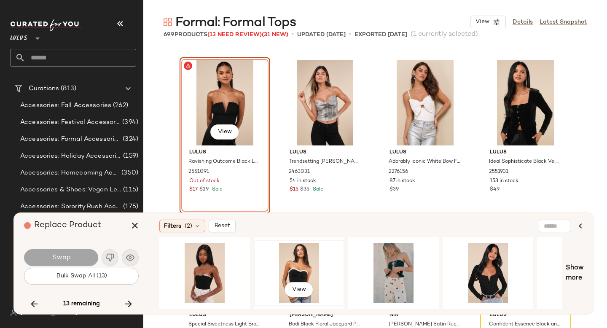
click at [301, 260] on div "View" at bounding box center [299, 273] width 85 height 60
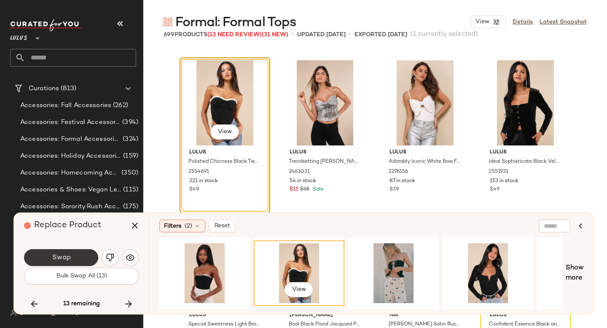
click at [69, 258] on span "Swap" at bounding box center [60, 258] width 19 height 8
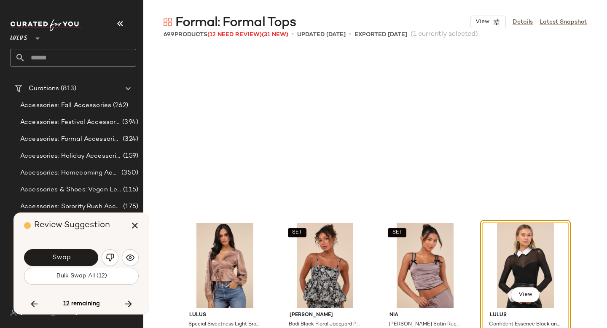
scroll to position [19203, 0]
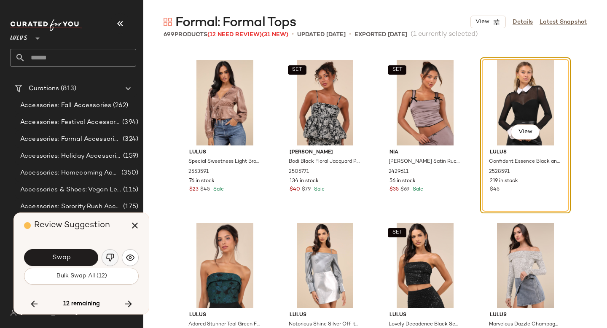
click at [110, 257] on img "button" at bounding box center [110, 257] width 8 height 8
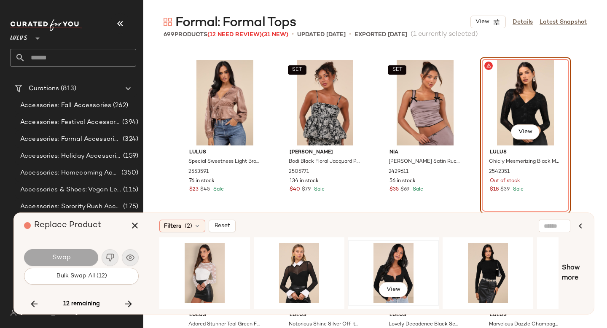
click at [372, 267] on div "View" at bounding box center [393, 273] width 85 height 60
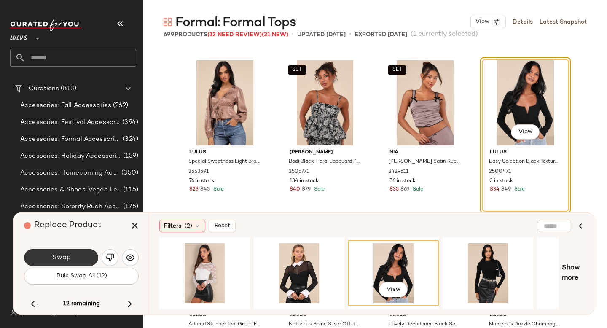
click at [75, 259] on button "Swap" at bounding box center [61, 257] width 74 height 17
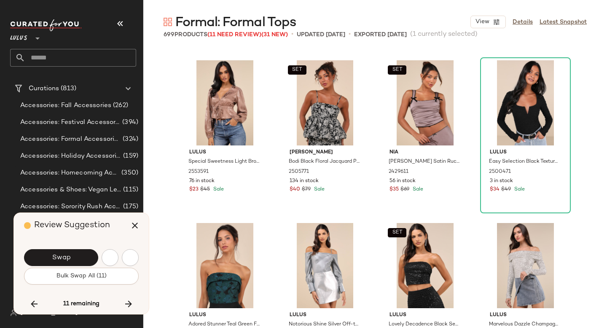
scroll to position [19692, 0]
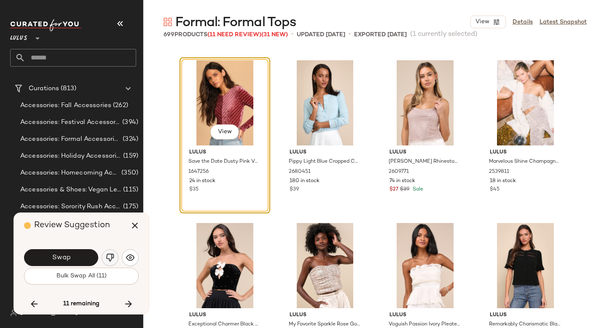
click at [110, 258] on img "button" at bounding box center [110, 257] width 8 height 8
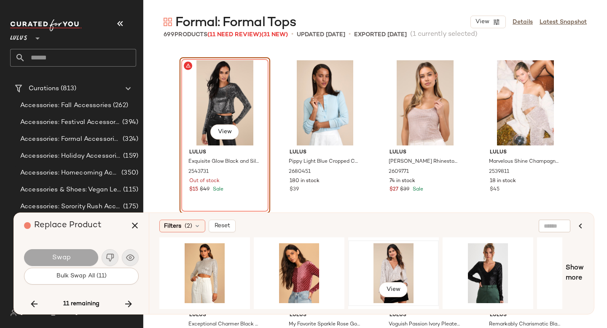
click at [390, 261] on div "View" at bounding box center [393, 273] width 85 height 60
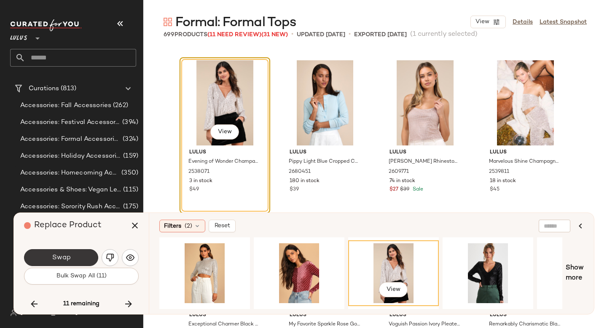
click at [77, 261] on button "Swap" at bounding box center [61, 257] width 74 height 17
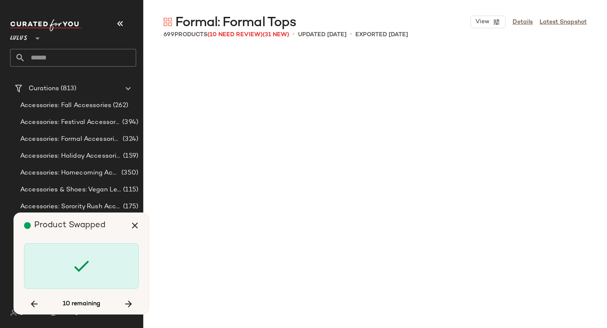
scroll to position [20343, 0]
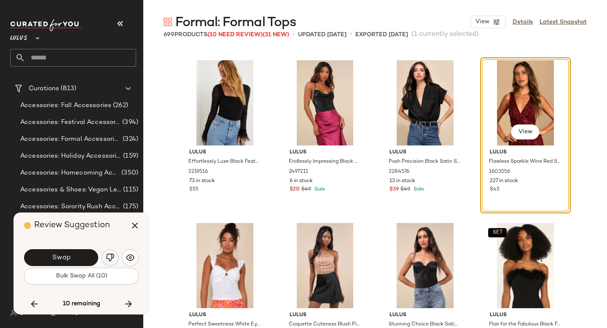
click at [115, 257] on button "button" at bounding box center [110, 257] width 17 height 17
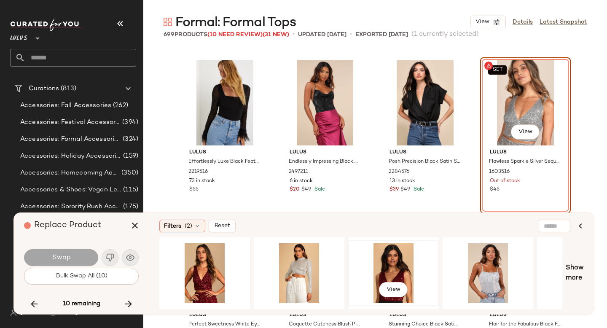
click at [386, 245] on div "View" at bounding box center [393, 273] width 85 height 60
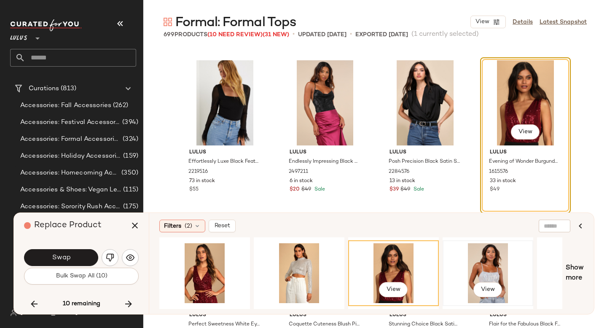
click at [487, 269] on div "View" at bounding box center [488, 273] width 85 height 60
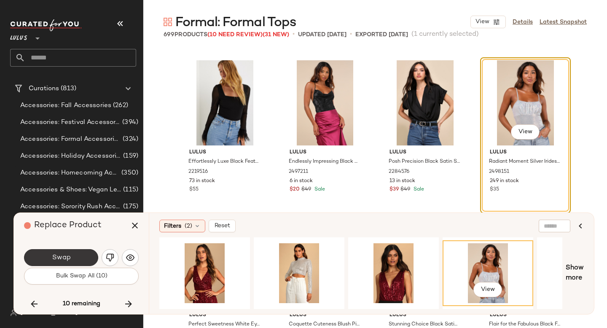
click at [79, 255] on button "Swap" at bounding box center [61, 257] width 74 height 17
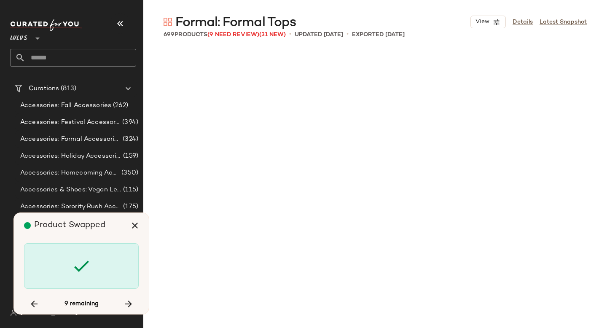
scroll to position [21156, 0]
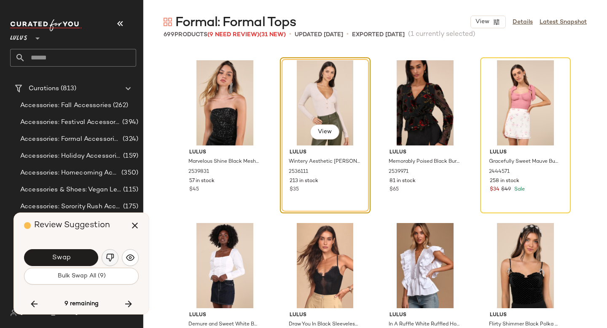
click at [110, 252] on button "button" at bounding box center [110, 257] width 17 height 17
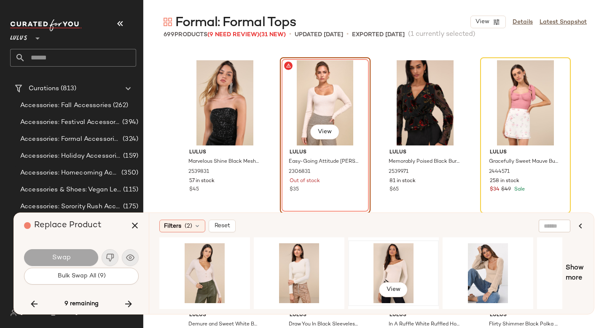
click at [390, 262] on div "View" at bounding box center [393, 273] width 85 height 60
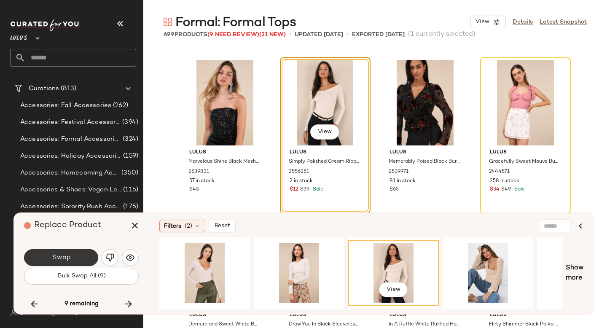
click at [70, 254] on span "Swap" at bounding box center [60, 258] width 19 height 8
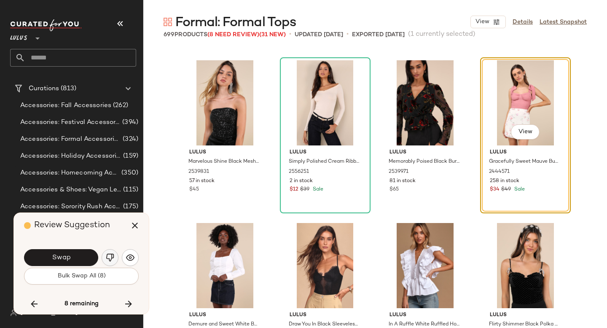
click at [110, 258] on img "button" at bounding box center [110, 257] width 8 height 8
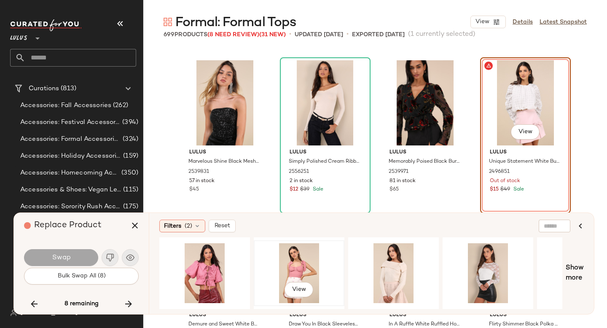
click at [266, 257] on div "View" at bounding box center [299, 273] width 85 height 60
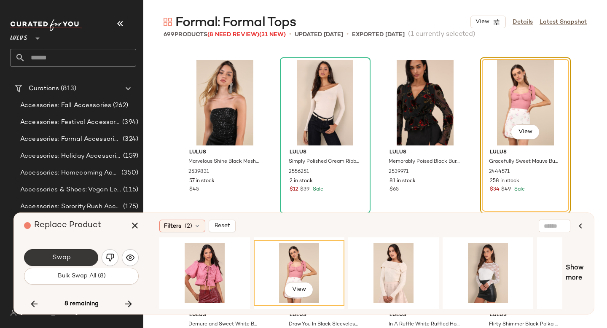
click at [78, 255] on button "Swap" at bounding box center [61, 257] width 74 height 17
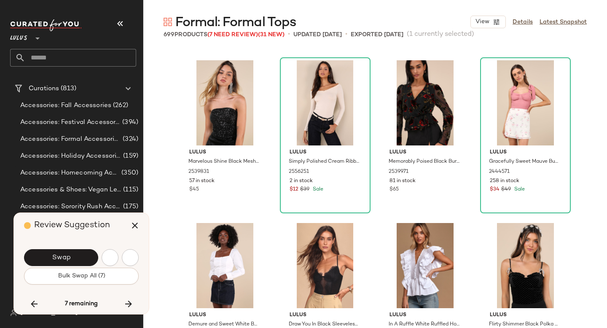
scroll to position [21482, 0]
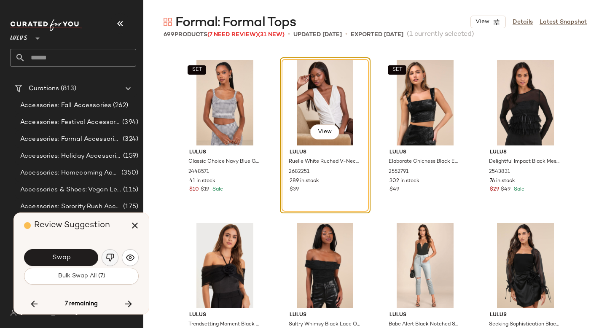
click at [109, 258] on img "button" at bounding box center [110, 257] width 8 height 8
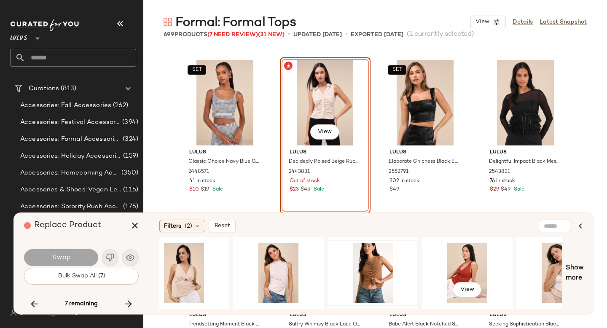
scroll to position [0, 115]
click at [371, 261] on div "View" at bounding box center [373, 273] width 85 height 60
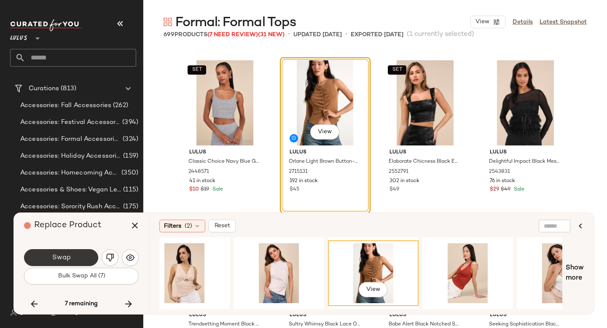
click at [46, 261] on button "Swap" at bounding box center [61, 257] width 74 height 17
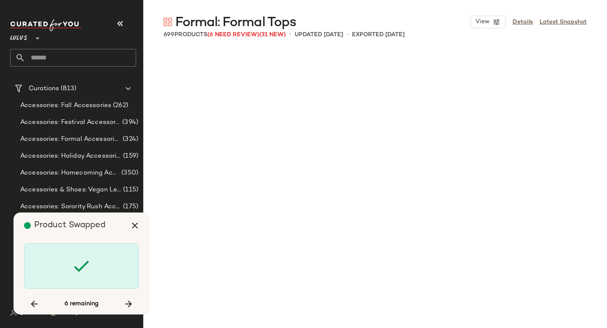
scroll to position [24248, 0]
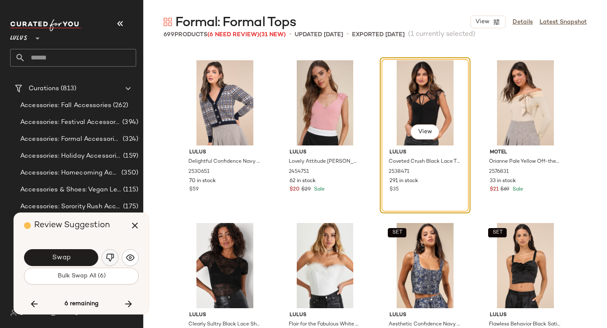
click at [105, 255] on button "button" at bounding box center [110, 257] width 17 height 17
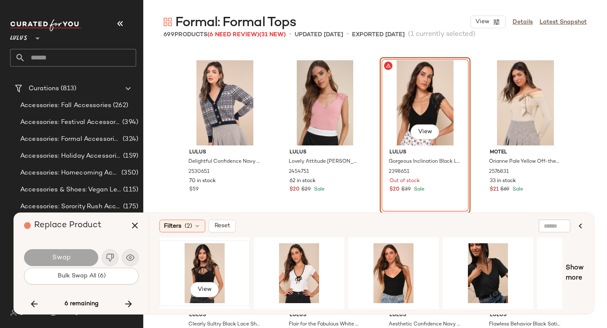
click at [222, 261] on div "View" at bounding box center [204, 273] width 85 height 60
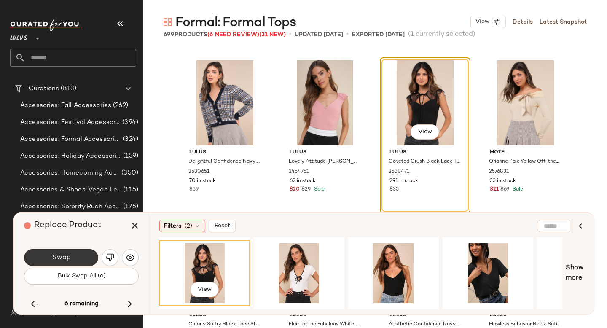
click at [54, 259] on span "Swap" at bounding box center [60, 258] width 19 height 8
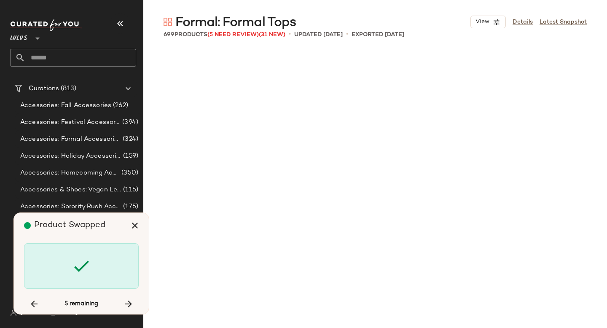
scroll to position [25550, 0]
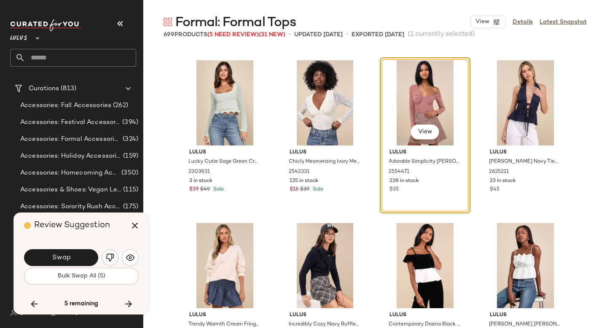
click at [106, 256] on img "button" at bounding box center [110, 257] width 8 height 8
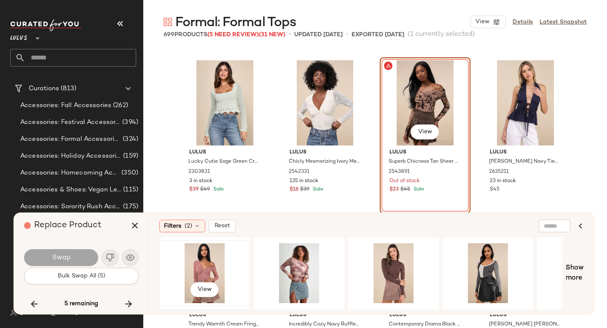
click at [211, 263] on div "View" at bounding box center [204, 273] width 85 height 60
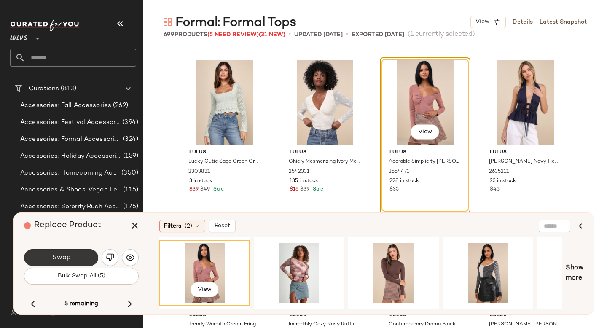
click at [55, 250] on button "Swap" at bounding box center [61, 257] width 74 height 17
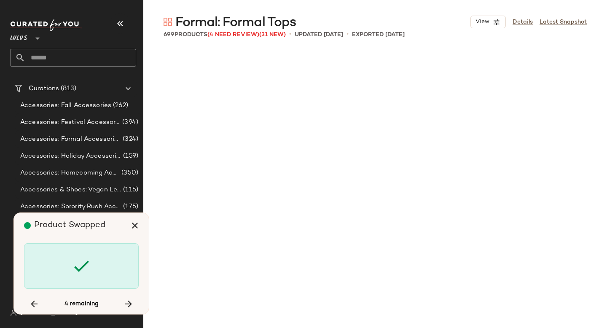
scroll to position [26364, 0]
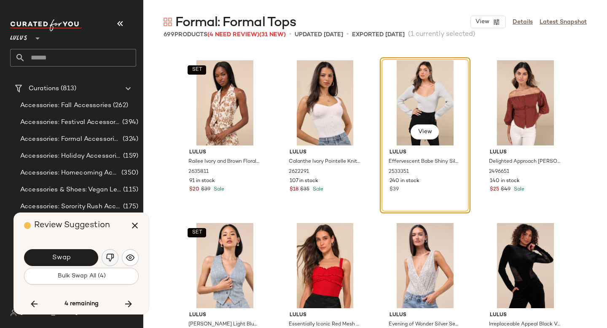
click at [105, 251] on button "button" at bounding box center [110, 257] width 17 height 17
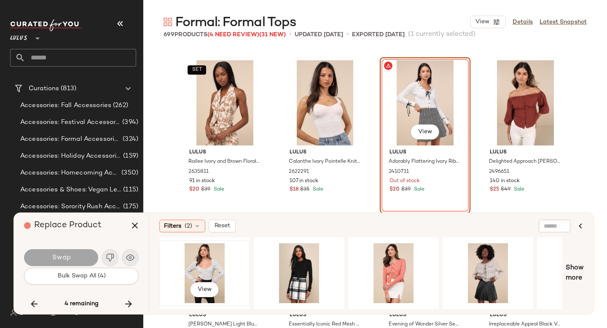
click at [209, 269] on div "View" at bounding box center [204, 273] width 85 height 60
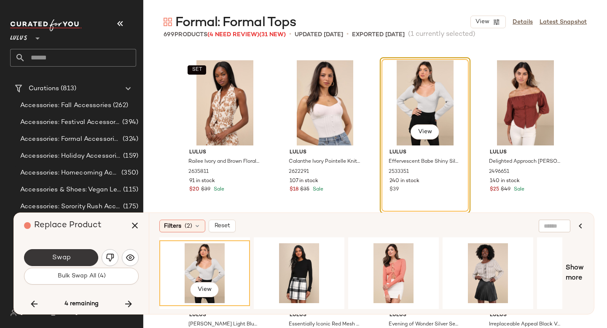
click at [89, 261] on button "Swap" at bounding box center [61, 257] width 74 height 17
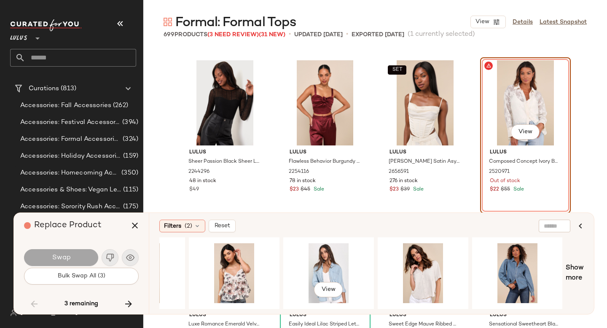
scroll to position [0, 347]
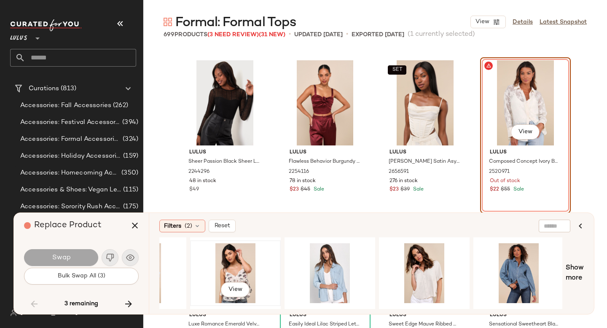
click at [239, 258] on div "View" at bounding box center [235, 273] width 85 height 60
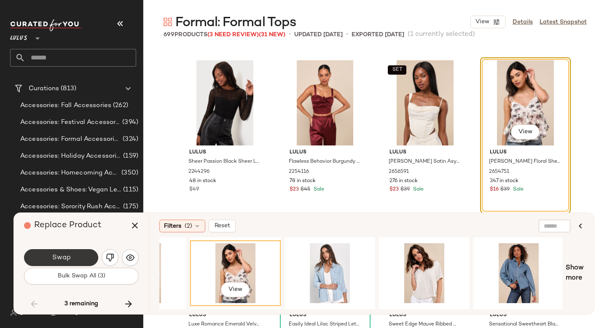
click at [76, 251] on button "Swap" at bounding box center [61, 257] width 74 height 17
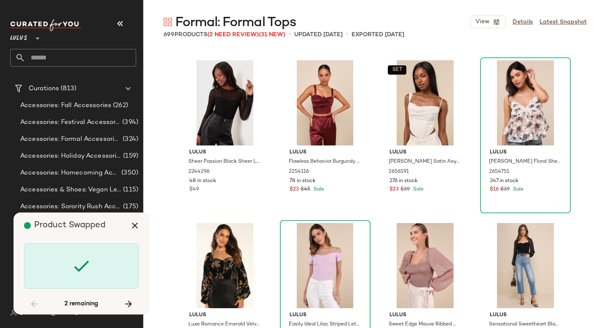
scroll to position [18552, 0]
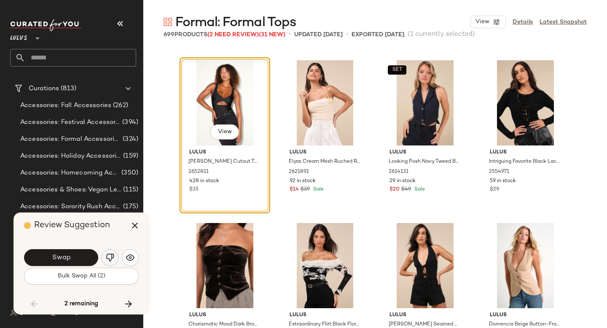
click at [113, 253] on img "button" at bounding box center [110, 257] width 8 height 8
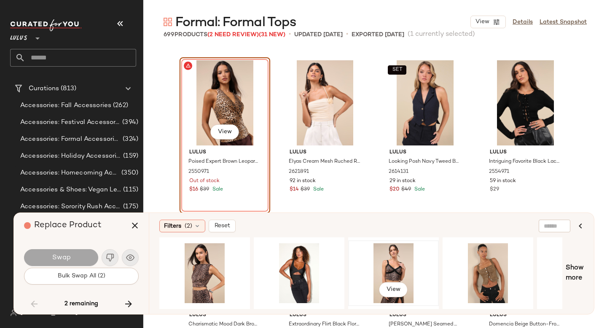
click at [395, 263] on div "View" at bounding box center [393, 273] width 85 height 60
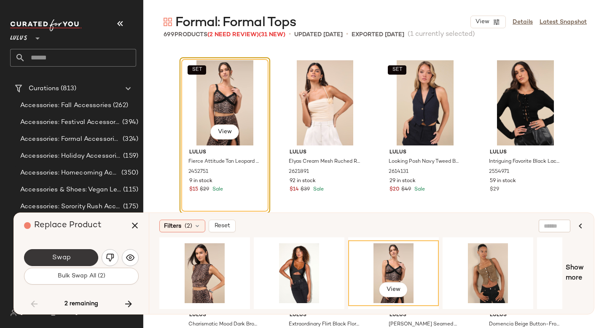
click at [82, 261] on button "Swap" at bounding box center [61, 257] width 74 height 17
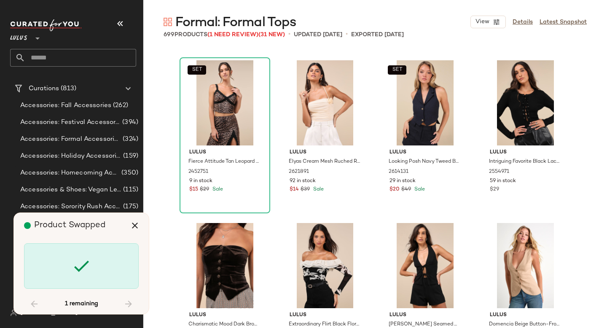
scroll to position [27666, 0]
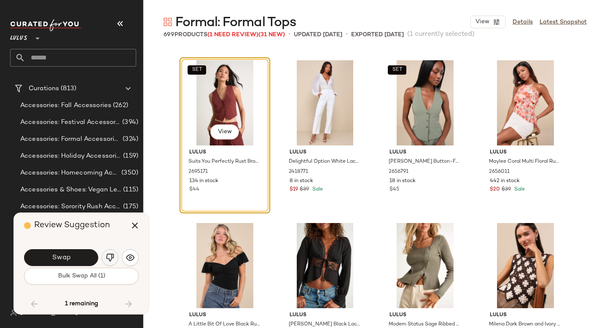
click at [114, 256] on button "button" at bounding box center [110, 257] width 17 height 17
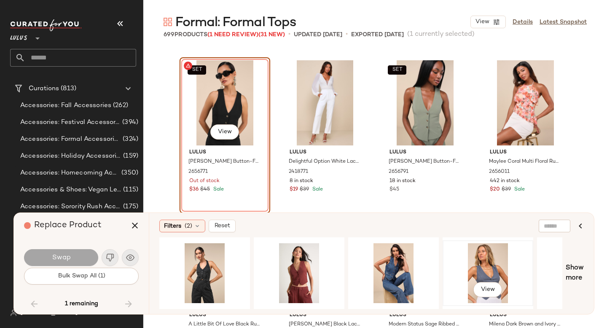
click at [462, 264] on div "View" at bounding box center [488, 273] width 85 height 60
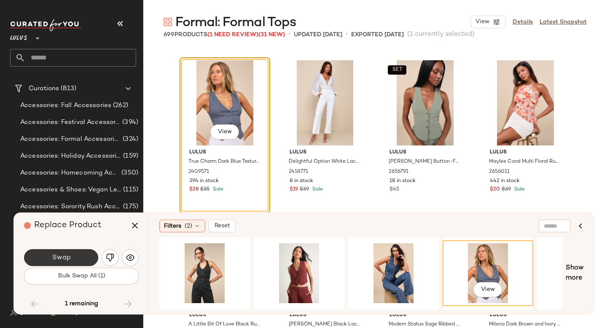
click at [82, 264] on button "Swap" at bounding box center [61, 257] width 74 height 17
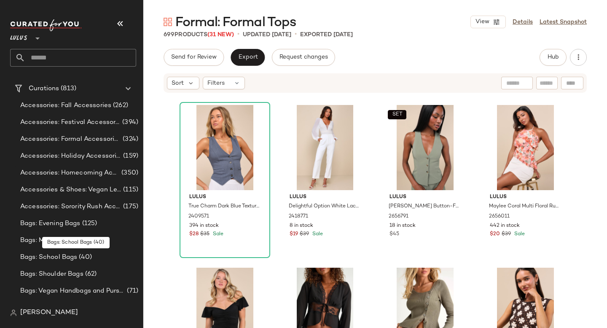
click at [82, 264] on div "Bags: School Bags (40)" at bounding box center [78, 257] width 126 height 17
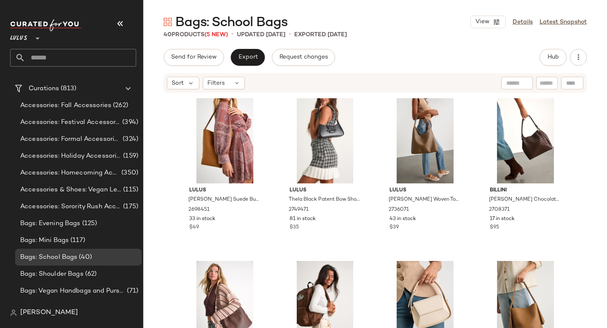
click at [81, 53] on input "text" at bounding box center [80, 58] width 111 height 18
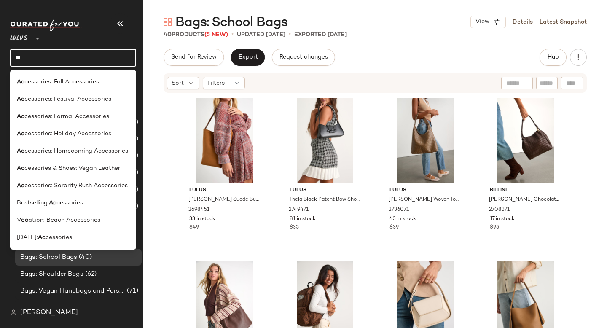
type input "*"
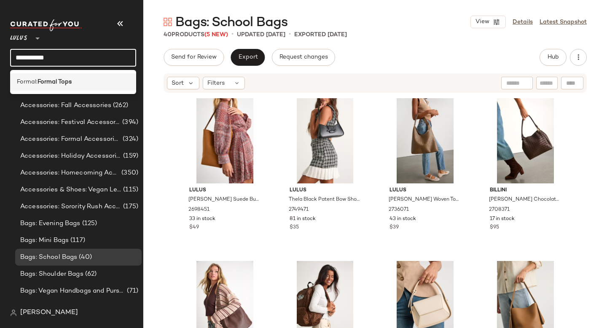
type input "**********"
click at [85, 76] on div "Formal: Formal Tops" at bounding box center [73, 81] width 126 height 17
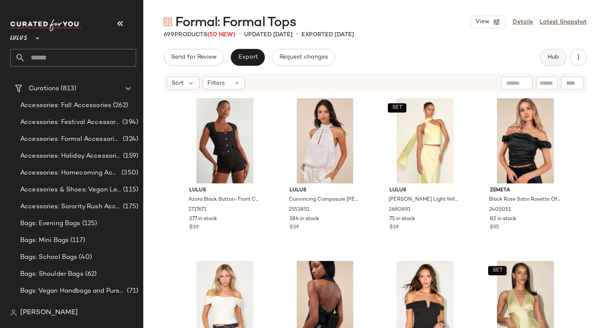
click at [551, 58] on span "Hub" at bounding box center [553, 57] width 12 height 7
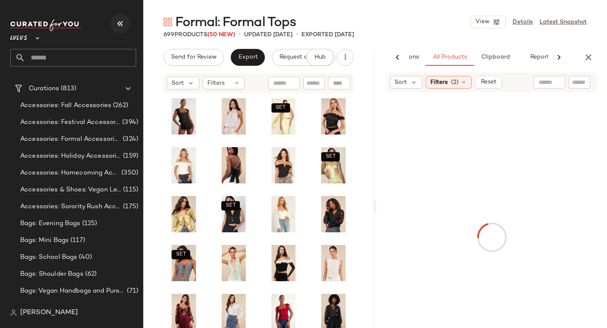
click at [124, 21] on icon "button" at bounding box center [120, 24] width 10 height 10
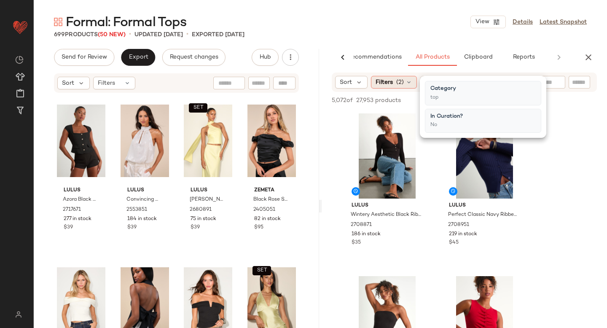
click at [395, 81] on div "Filters (2)" at bounding box center [394, 82] width 46 height 13
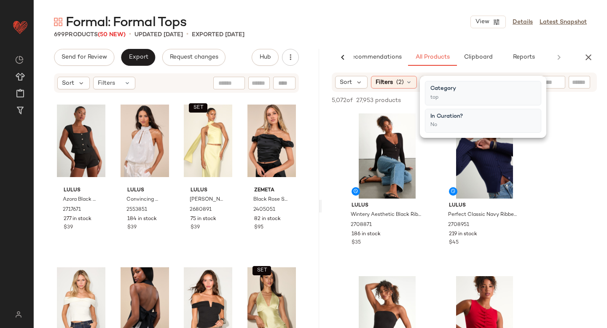
click at [551, 83] on div at bounding box center [550, 82] width 32 height 13
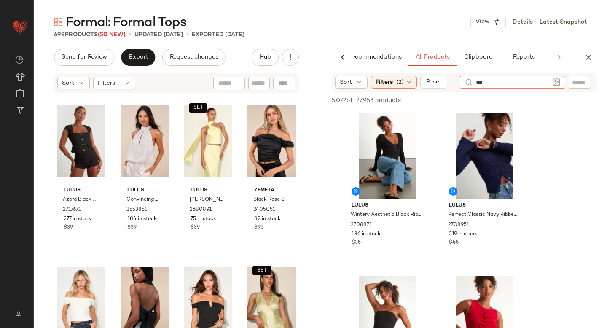
type input "****"
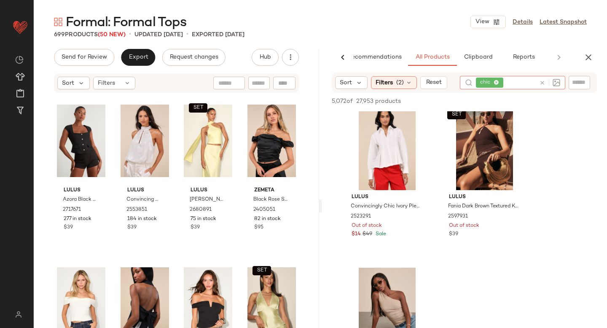
scroll to position [416, 0]
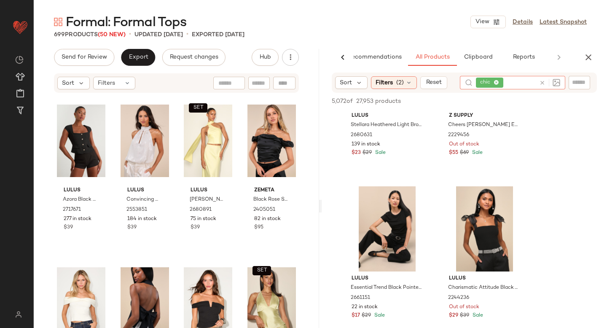
click at [545, 82] on icon at bounding box center [542, 83] width 6 height 6
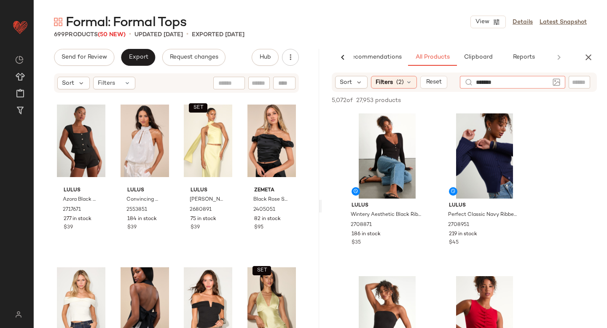
type input "********"
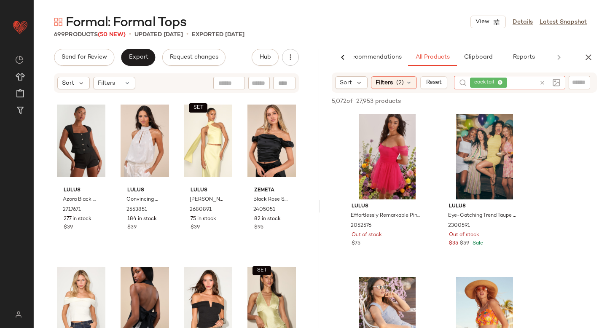
scroll to position [10, 0]
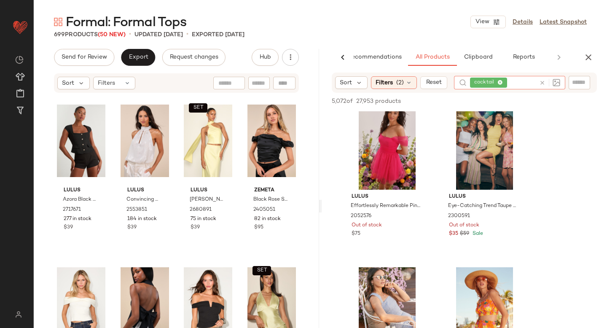
click at [541, 81] on icon at bounding box center [542, 83] width 6 height 6
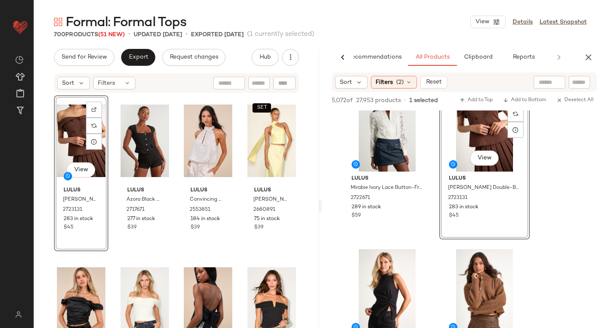
scroll to position [721, 0]
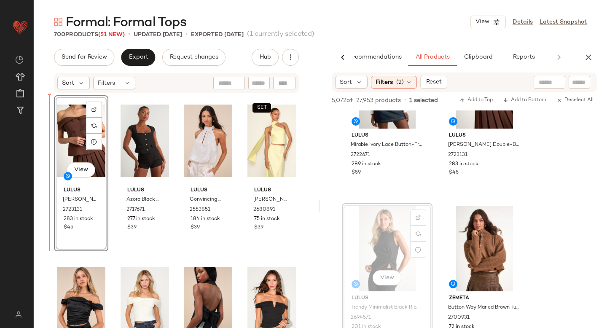
drag, startPoint x: 384, startPoint y: 247, endPoint x: 50, endPoint y: 232, distance: 334.7
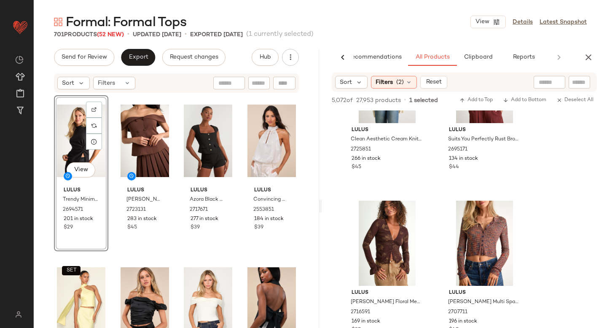
scroll to position [3751, 0]
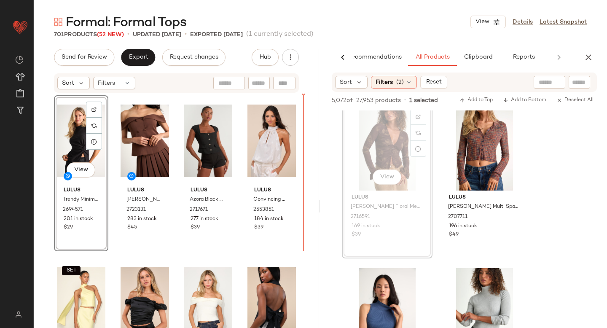
drag, startPoint x: 388, startPoint y: 145, endPoint x: 382, endPoint y: 145, distance: 5.9
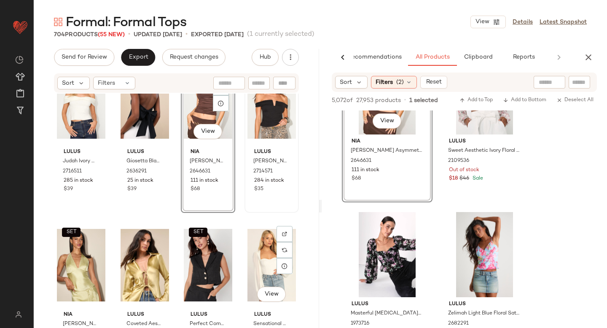
scroll to position [348, 0]
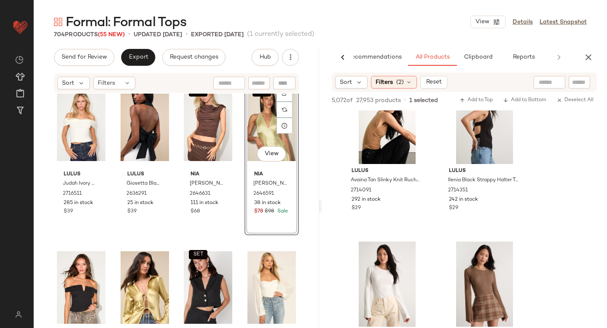
scroll to position [5618, 0]
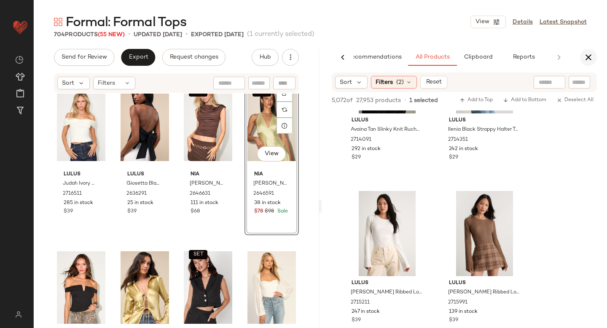
click at [590, 54] on icon "button" at bounding box center [589, 57] width 10 height 10
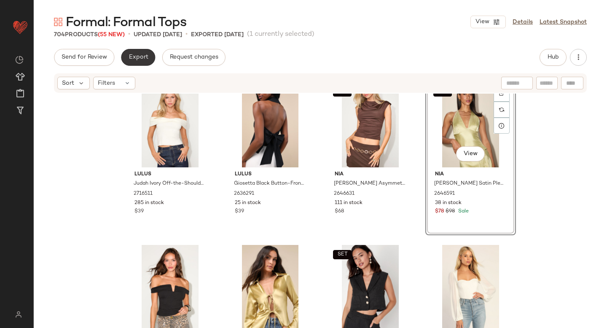
click at [145, 60] on span "Export" at bounding box center [138, 57] width 20 height 7
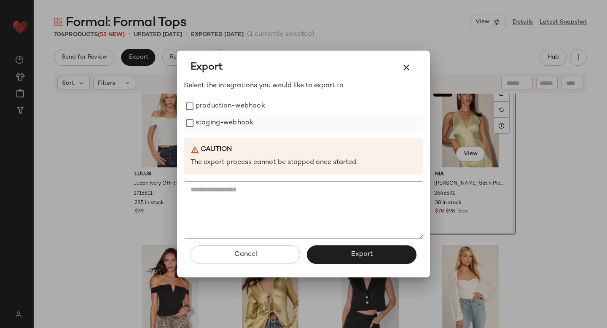
click at [207, 122] on label "staging-webhook" at bounding box center [225, 123] width 58 height 17
click at [199, 108] on label "production-webhook" at bounding box center [231, 106] width 70 height 17
click at [356, 260] on button "Export" at bounding box center [362, 254] width 110 height 19
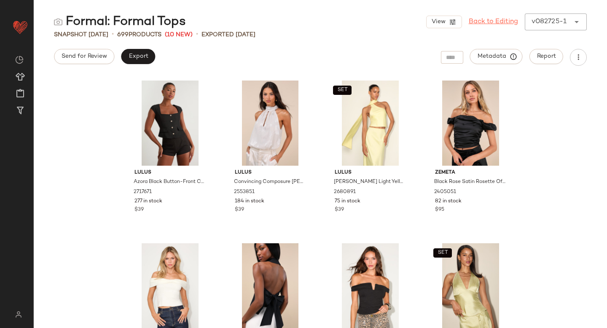
click at [486, 26] on link "Back to Editing" at bounding box center [493, 22] width 49 height 10
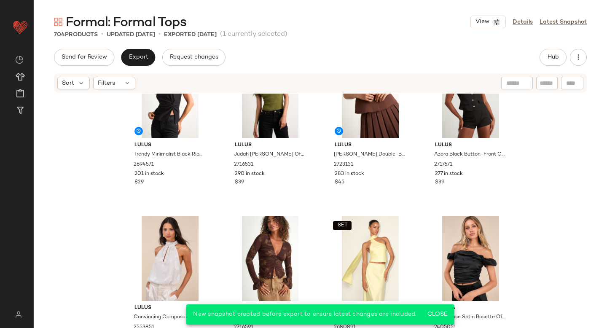
scroll to position [128, 0]
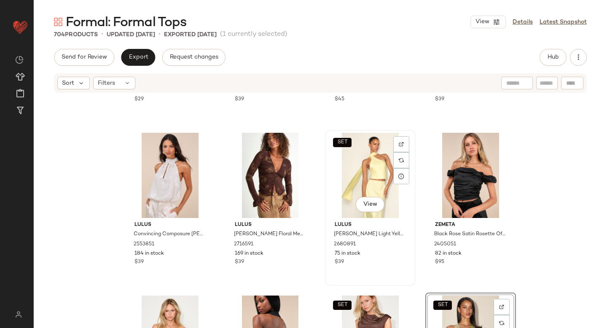
click at [363, 156] on div "SET View" at bounding box center [370, 175] width 85 height 85
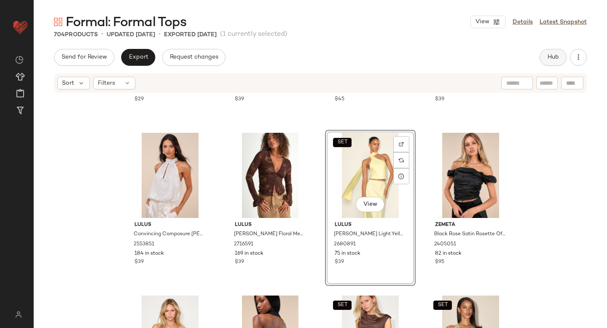
click at [550, 56] on span "Hub" at bounding box center [553, 57] width 12 height 7
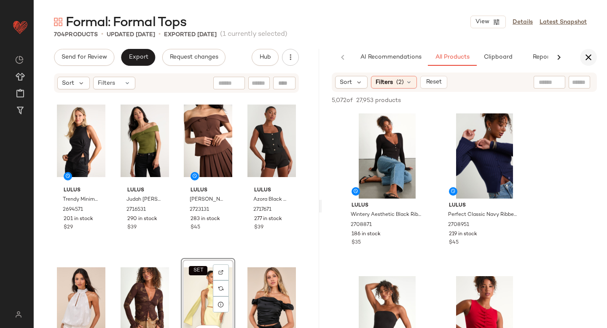
click at [590, 56] on icon "button" at bounding box center [589, 57] width 10 height 10
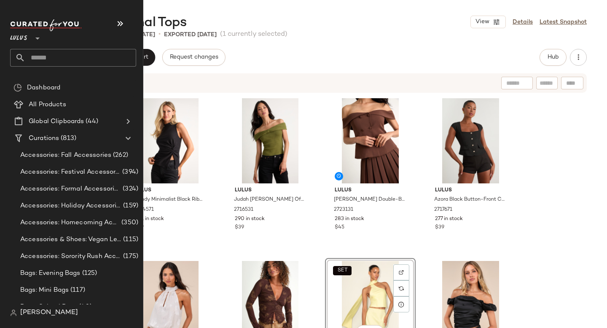
click at [97, 57] on input "text" at bounding box center [80, 58] width 111 height 18
click at [56, 61] on input "text" at bounding box center [80, 58] width 111 height 18
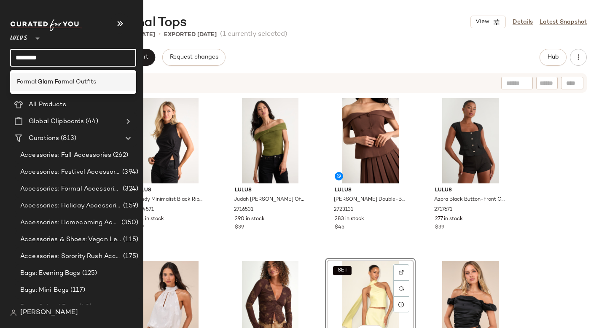
type input "********"
click at [56, 85] on b "Glam For" at bounding box center [51, 82] width 26 height 9
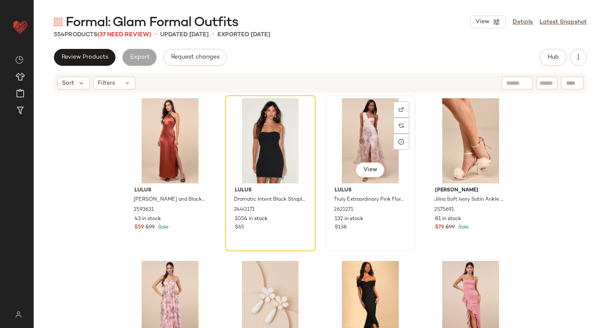
click at [362, 113] on div "View" at bounding box center [370, 140] width 85 height 85
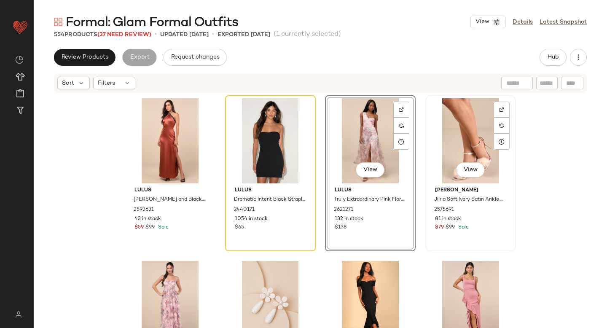
click at [438, 125] on div "View" at bounding box center [470, 140] width 85 height 85
